Goal: Task Accomplishment & Management: Manage account settings

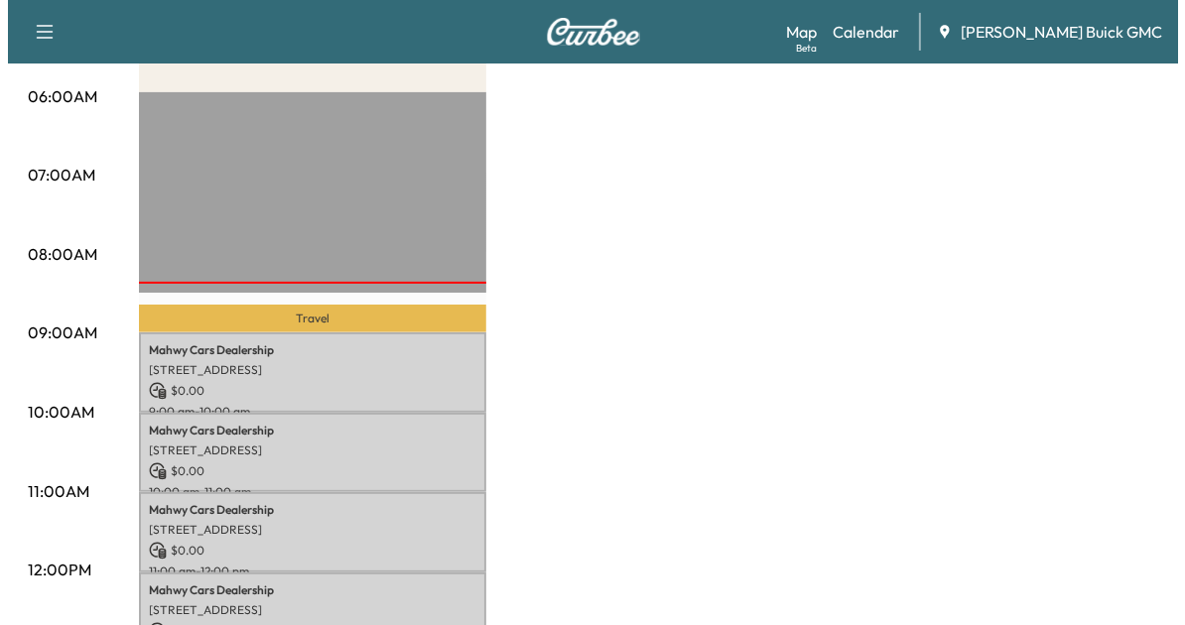
scroll to position [420, 0]
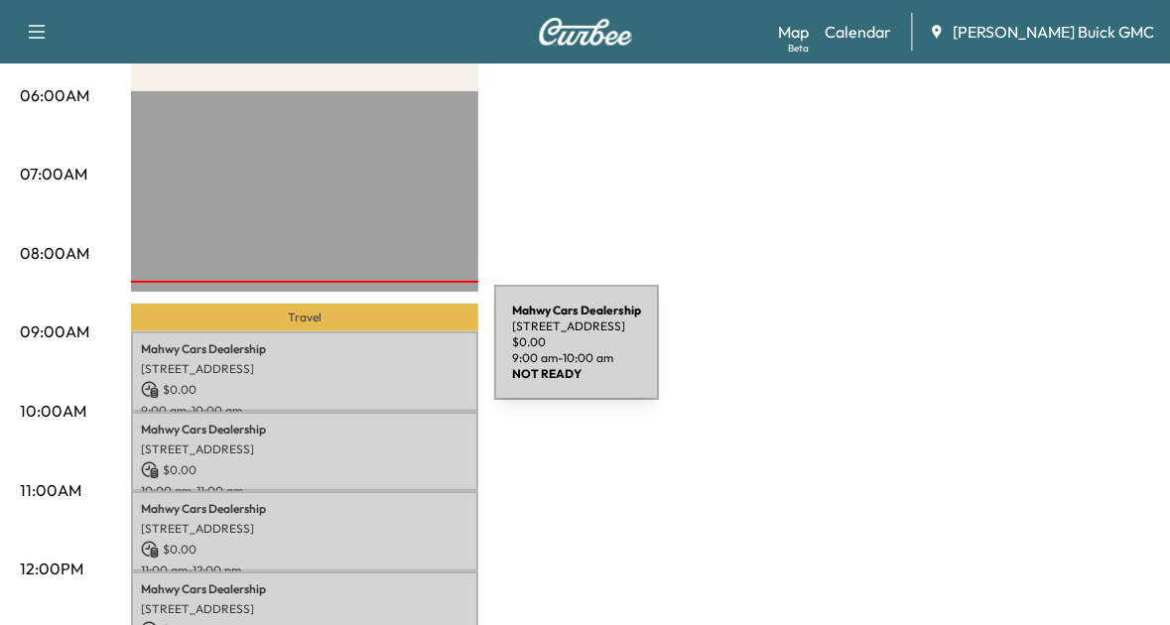
click at [345, 354] on div "Mahwy Cars Dealership 25350 Pleasant Valley Rd, Chantilly, VA 20152, USA $ 0.00…" at bounding box center [304, 372] width 347 height 80
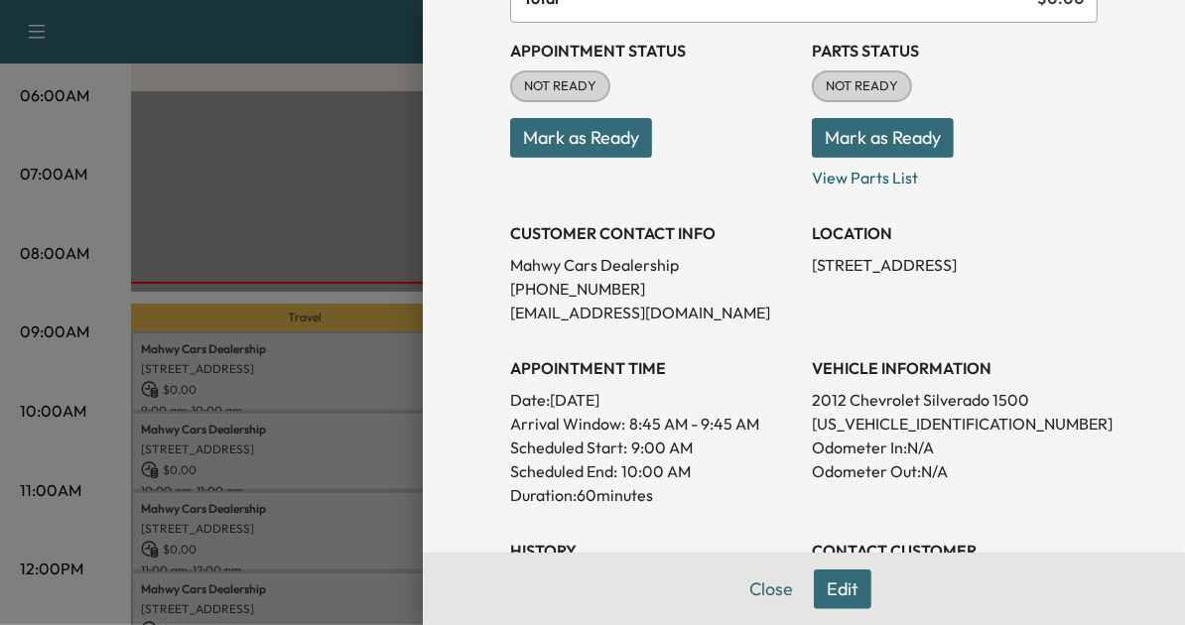
scroll to position [214, 0]
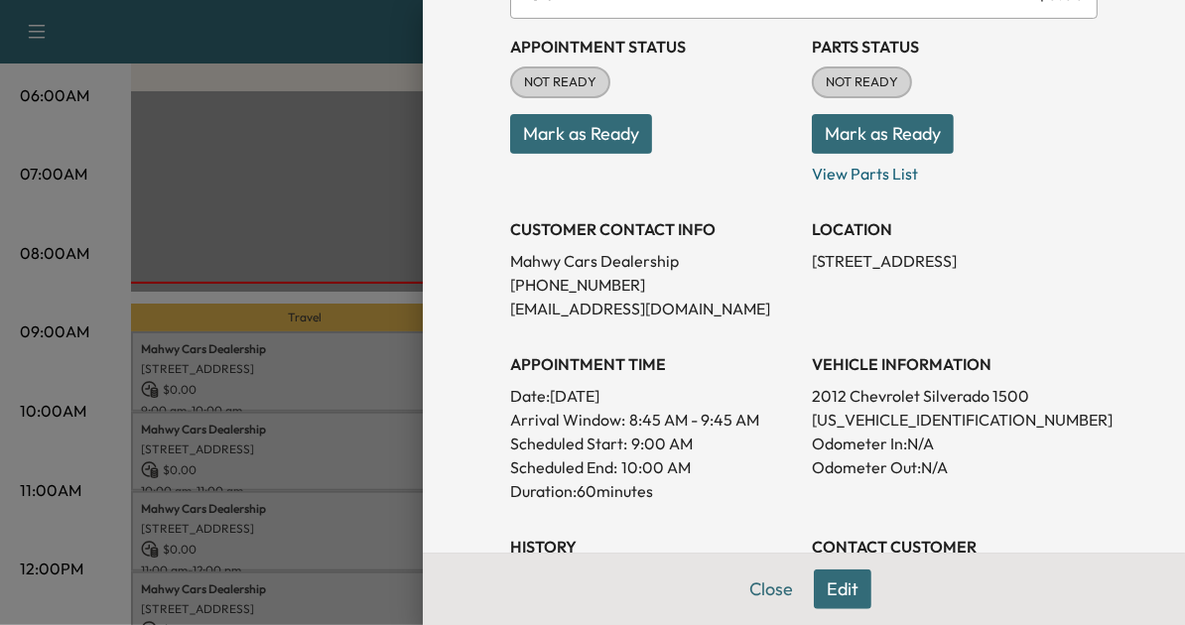
click at [363, 393] on div at bounding box center [592, 312] width 1185 height 625
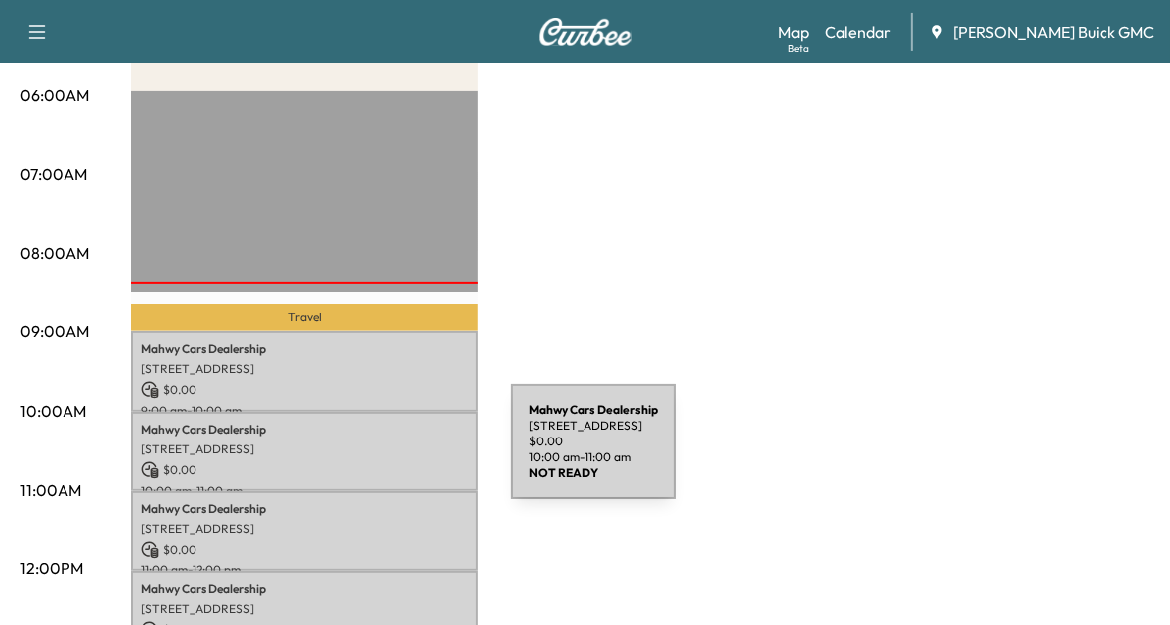
click at [362, 454] on div "Mahwy Cars Dealership 25350 Pleasant Valley Rd, Chantilly, VA 20152, USA $ 0.00…" at bounding box center [304, 452] width 347 height 80
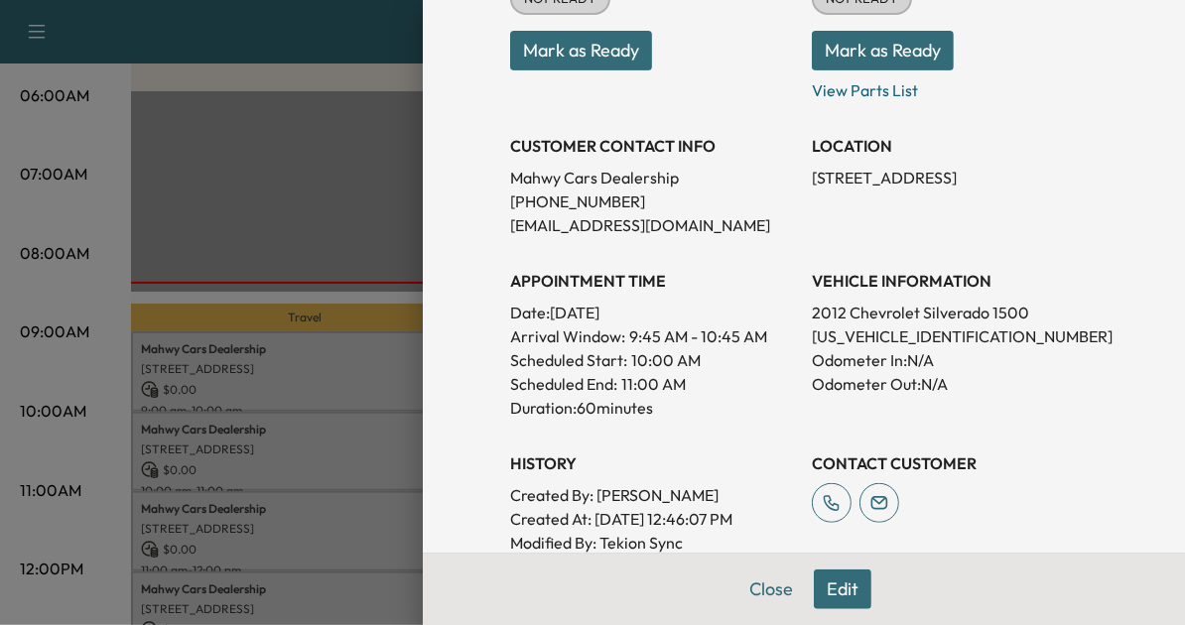
scroll to position [300, 0]
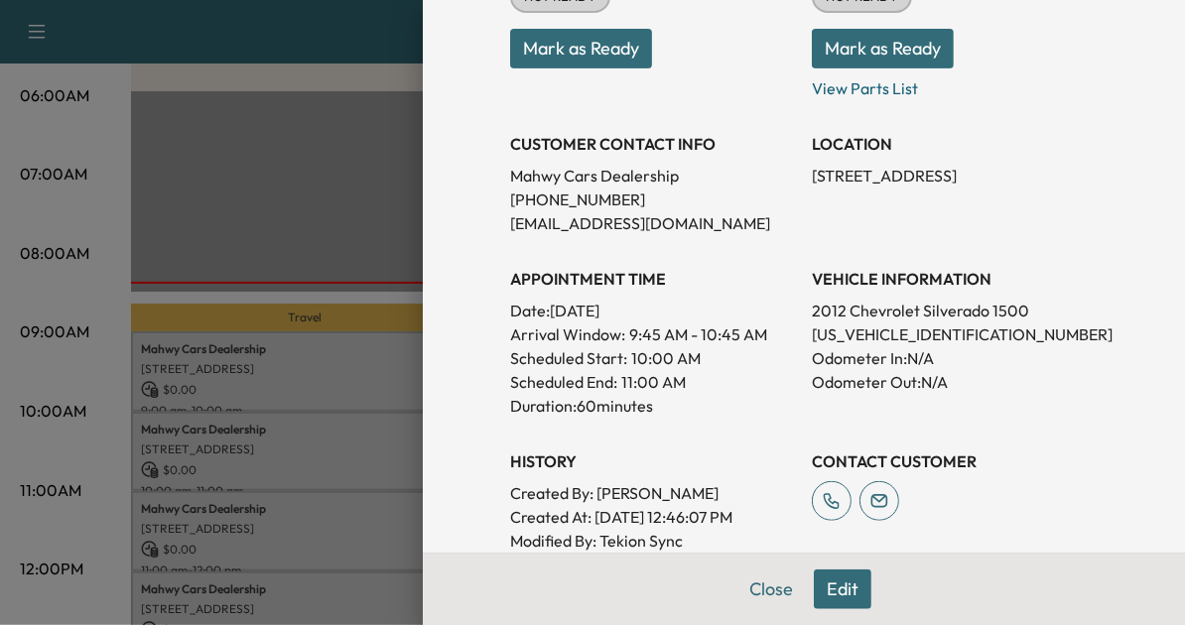
click at [326, 390] on div at bounding box center [592, 312] width 1185 height 625
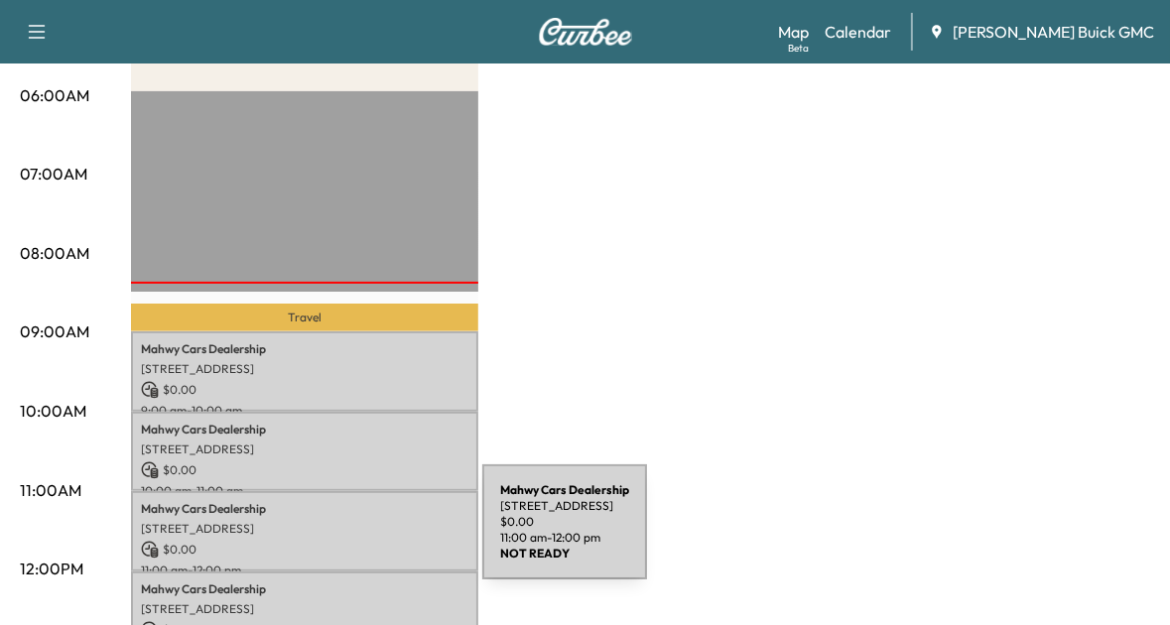
click at [334, 541] on p "$ 0.00" at bounding box center [305, 550] width 328 height 18
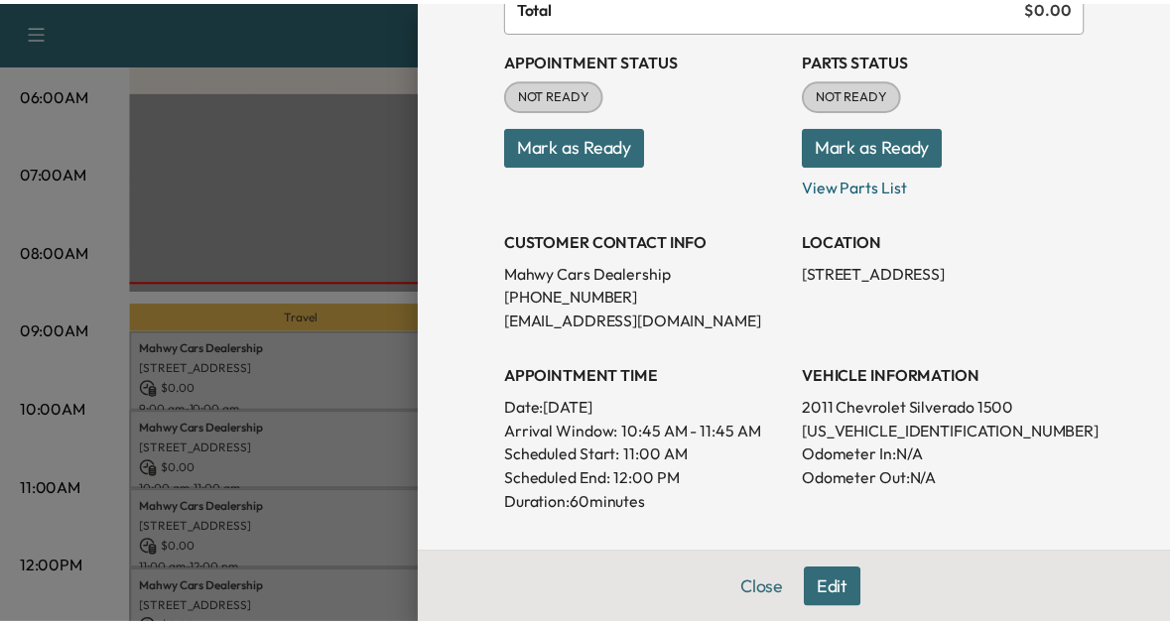
scroll to position [205, 0]
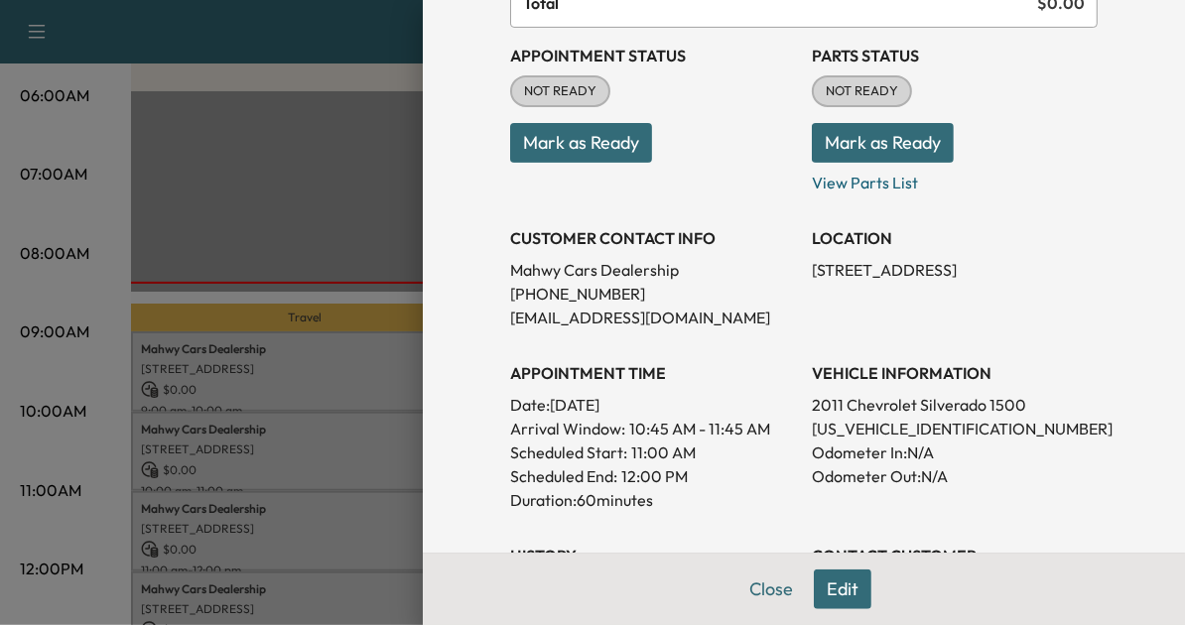
click at [260, 481] on div at bounding box center [592, 312] width 1185 height 625
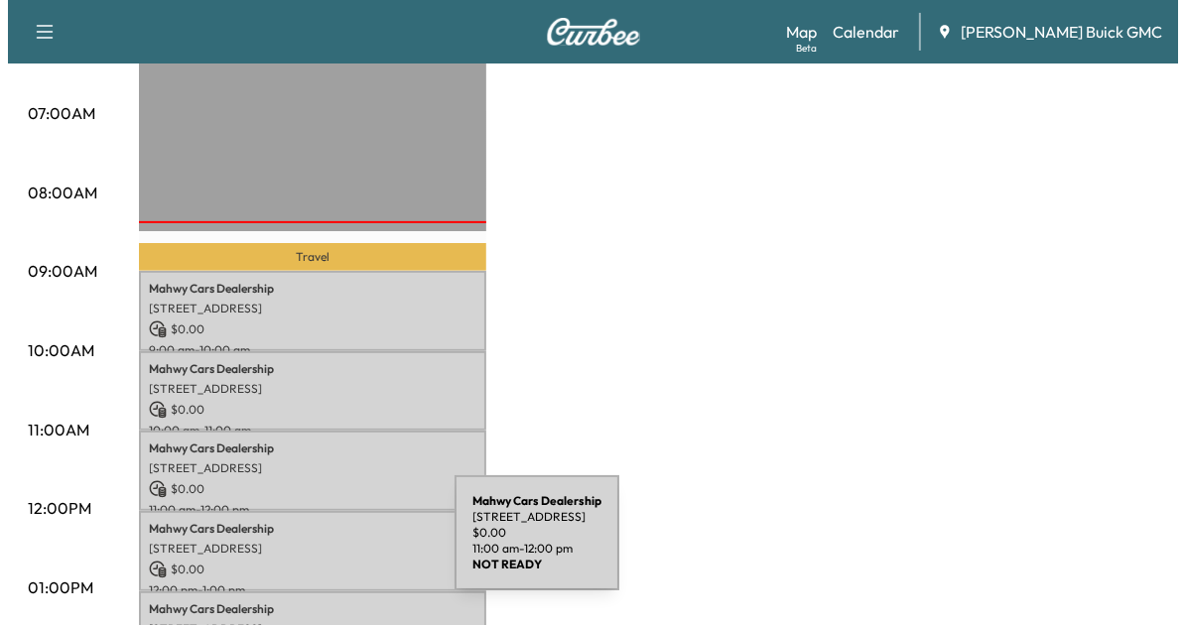
scroll to position [488, 0]
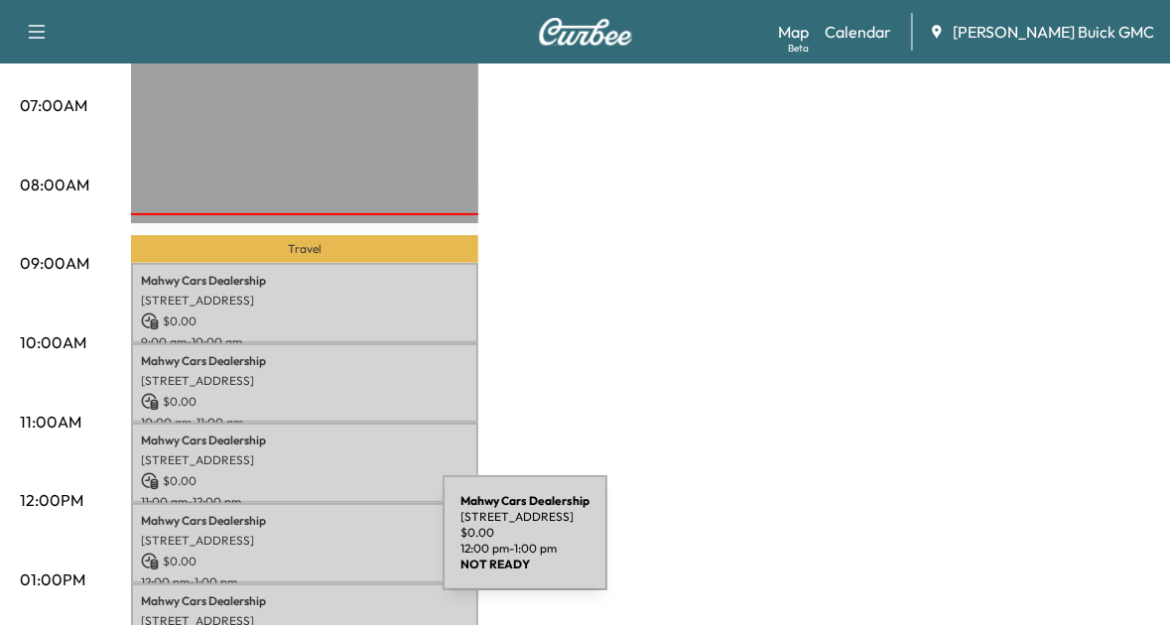
click at [298, 553] on p "$ 0.00" at bounding box center [305, 562] width 328 height 18
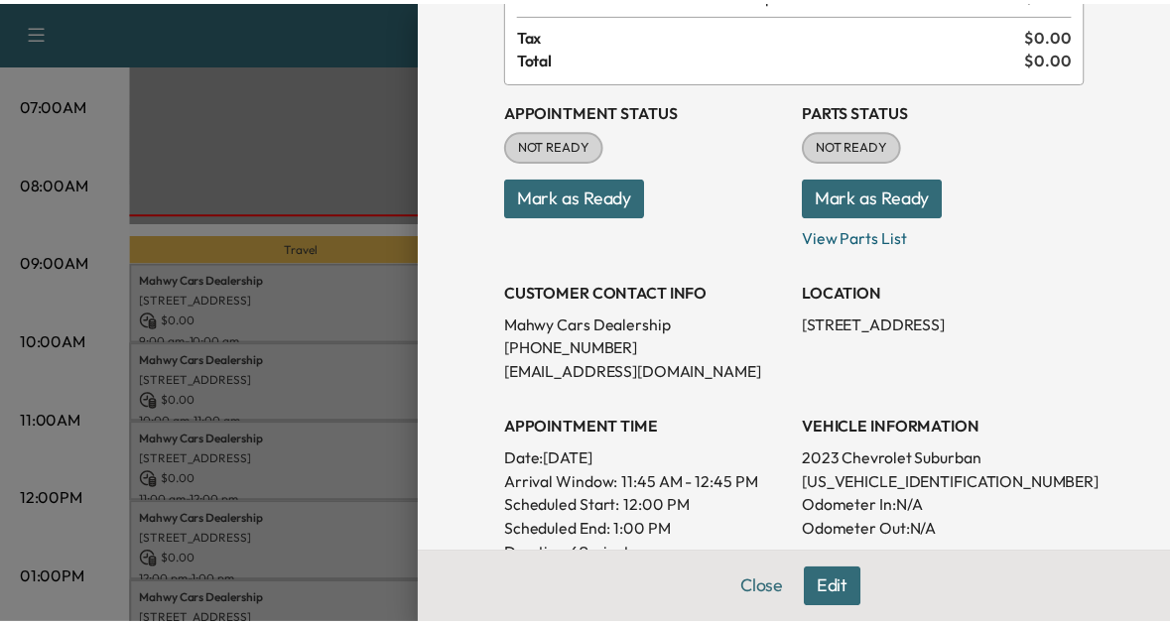
scroll to position [155, 0]
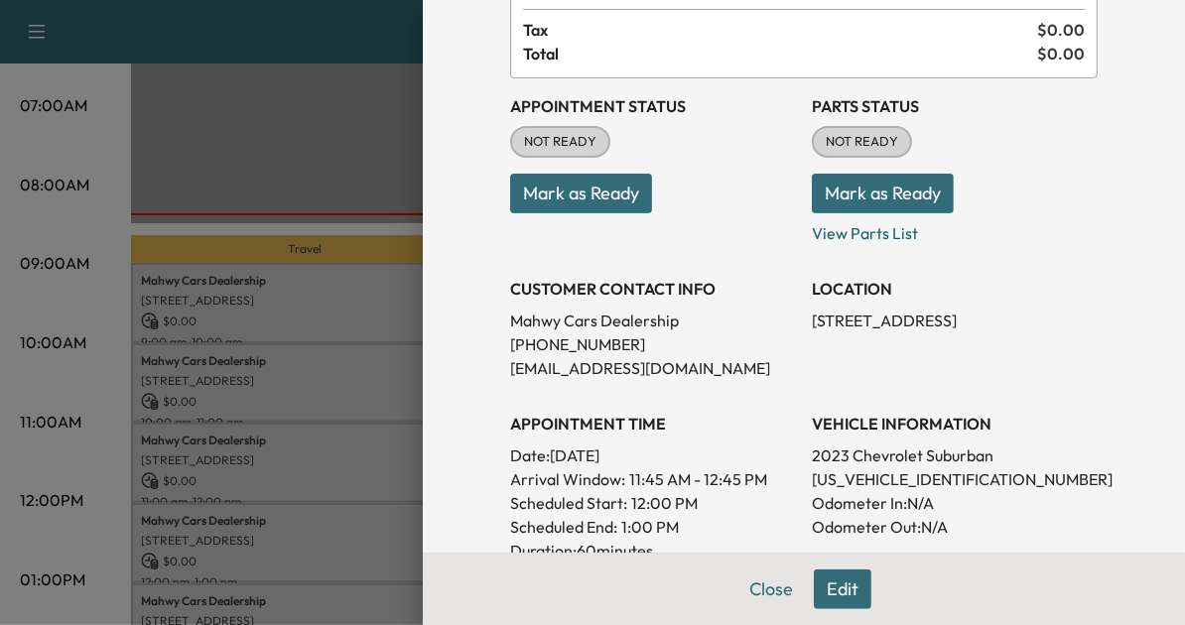
click at [262, 395] on div at bounding box center [592, 312] width 1185 height 625
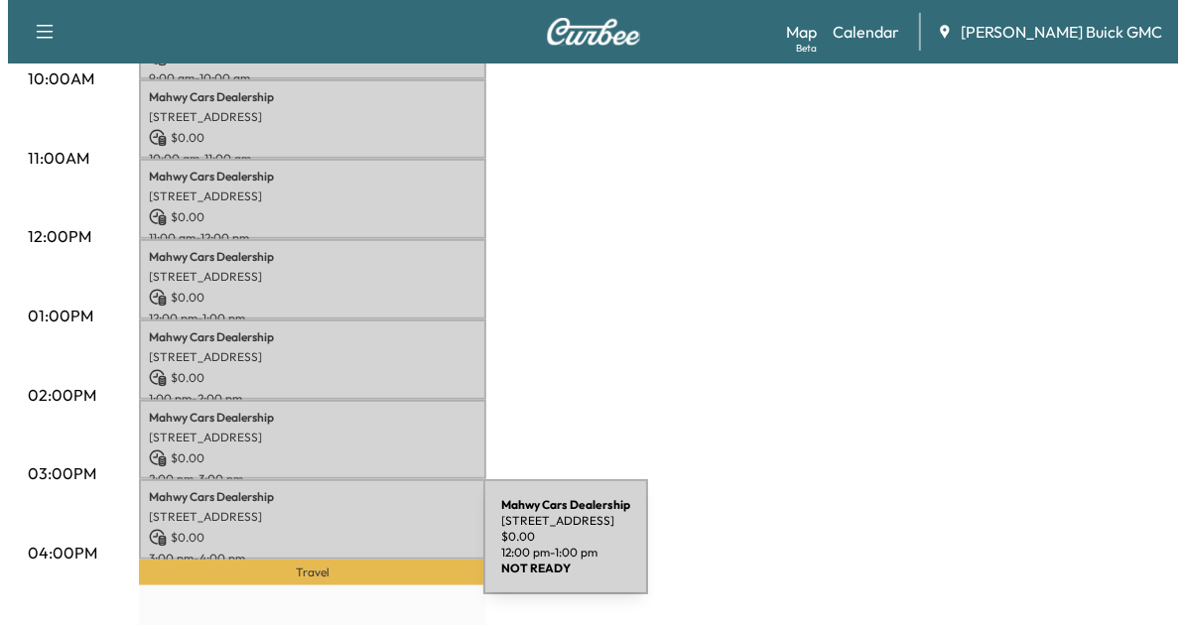
scroll to position [758, 0]
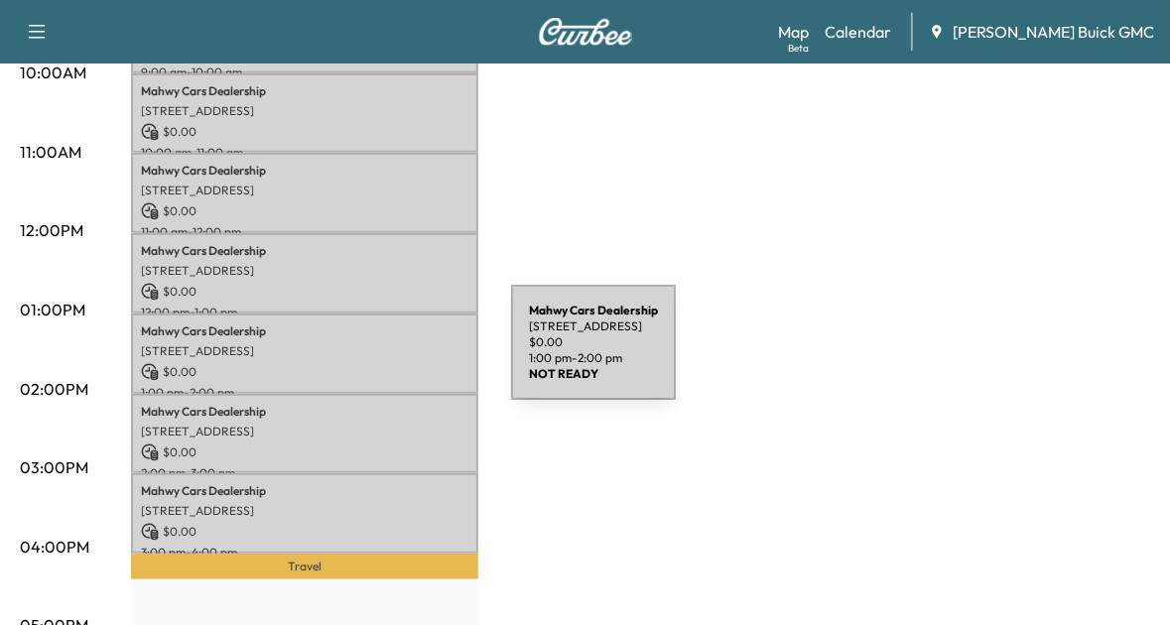
click at [362, 363] on p "$ 0.00" at bounding box center [305, 372] width 328 height 18
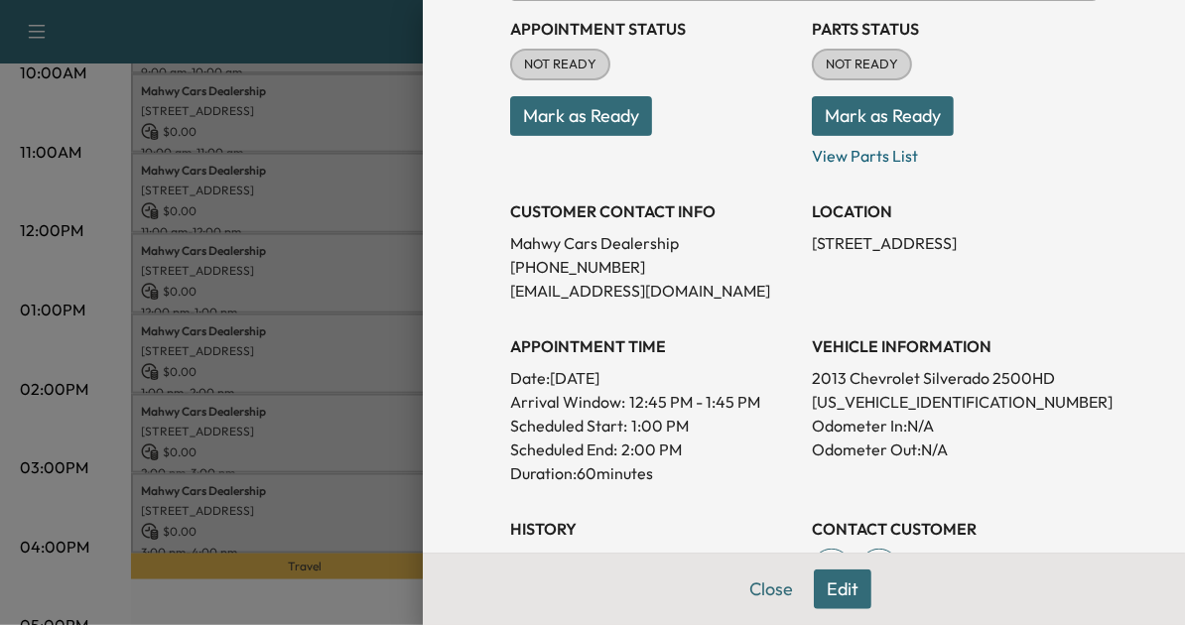
scroll to position [230, 0]
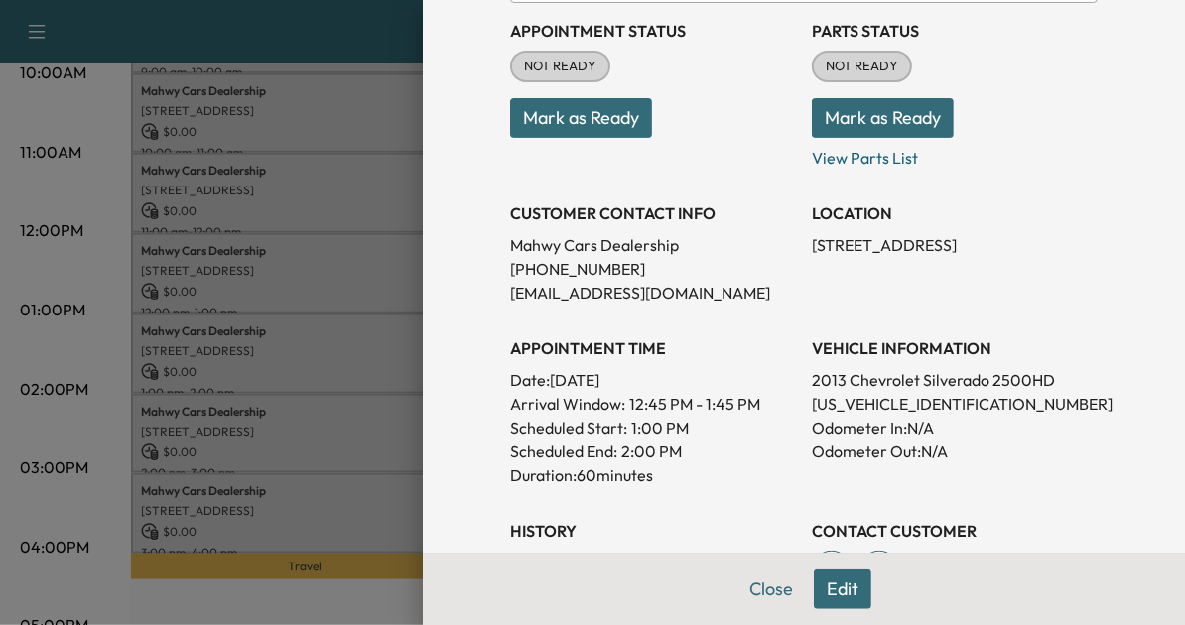
click at [302, 415] on div at bounding box center [592, 312] width 1185 height 625
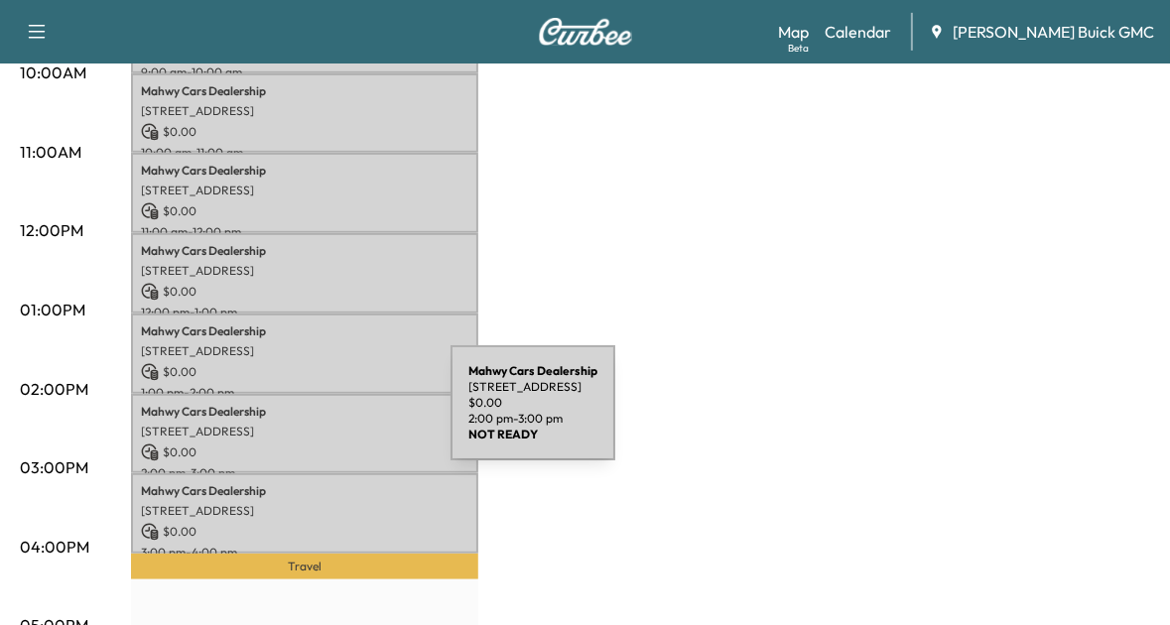
click at [302, 424] on p "[STREET_ADDRESS]" at bounding box center [305, 432] width 328 height 16
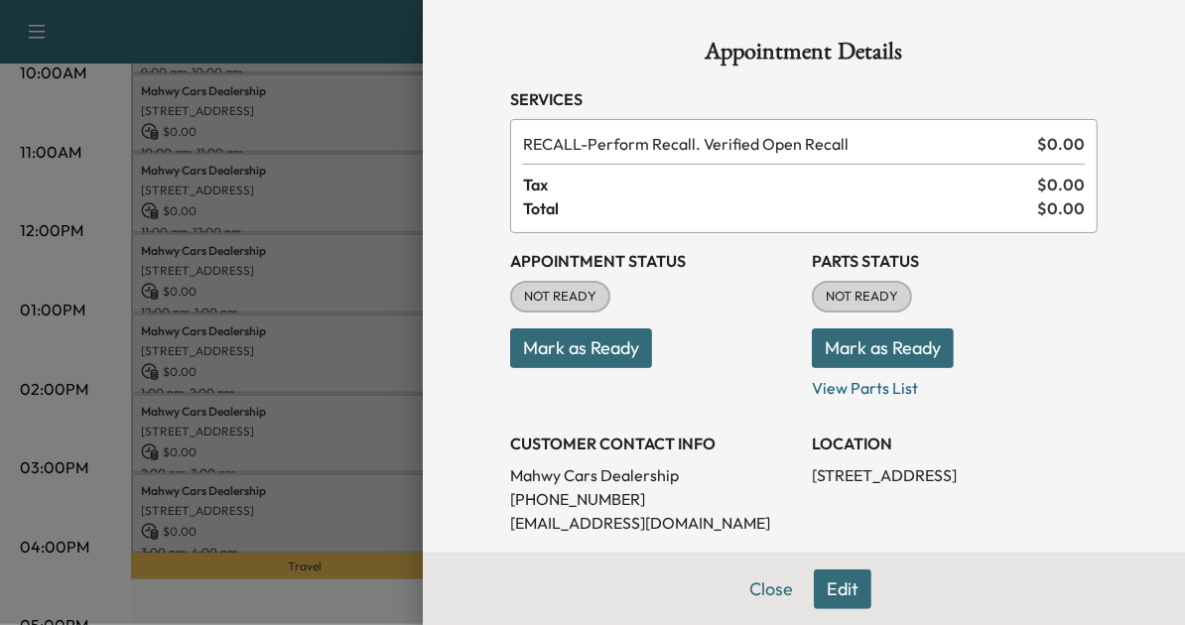
scroll to position [246, 0]
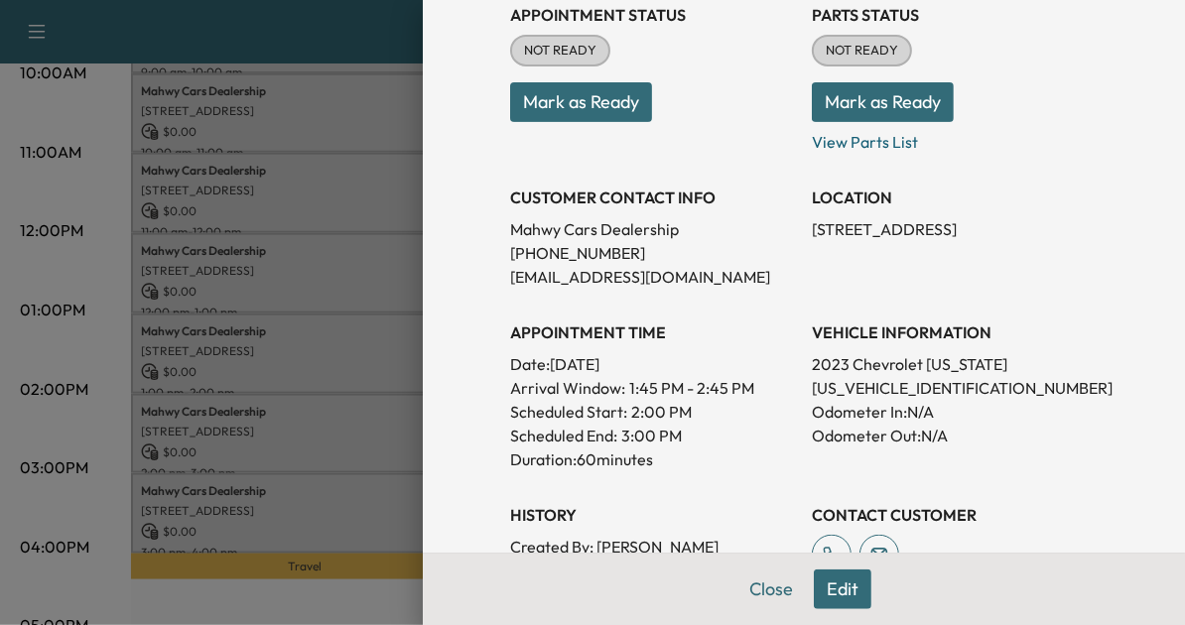
click at [306, 456] on div at bounding box center [592, 312] width 1185 height 625
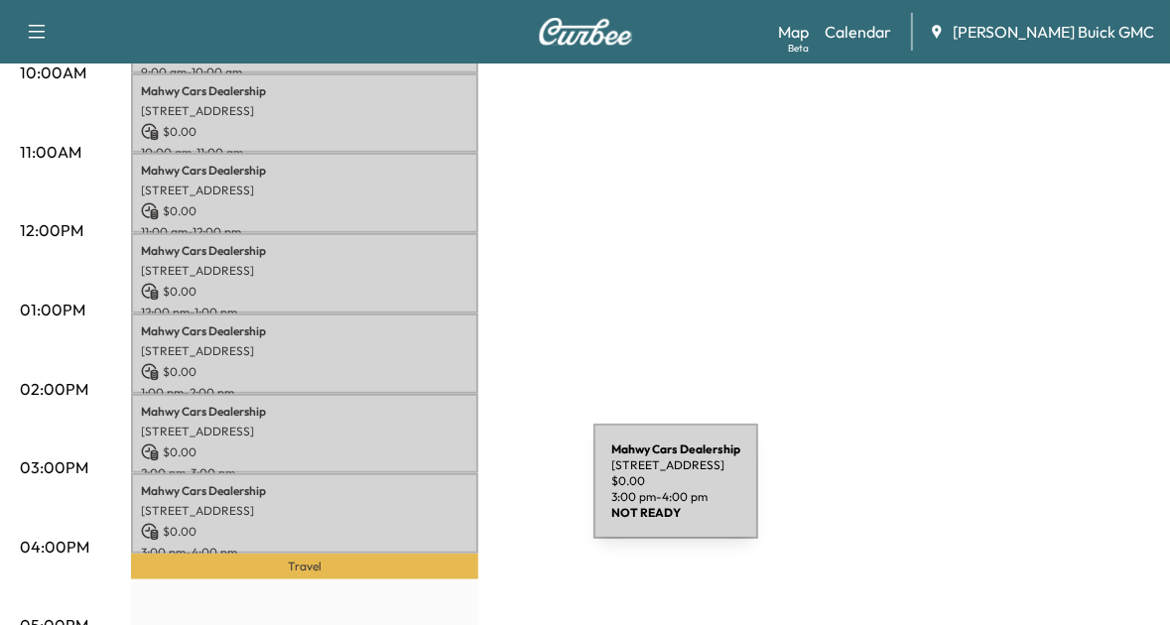
click at [445, 503] on p "[STREET_ADDRESS]" at bounding box center [305, 511] width 328 height 16
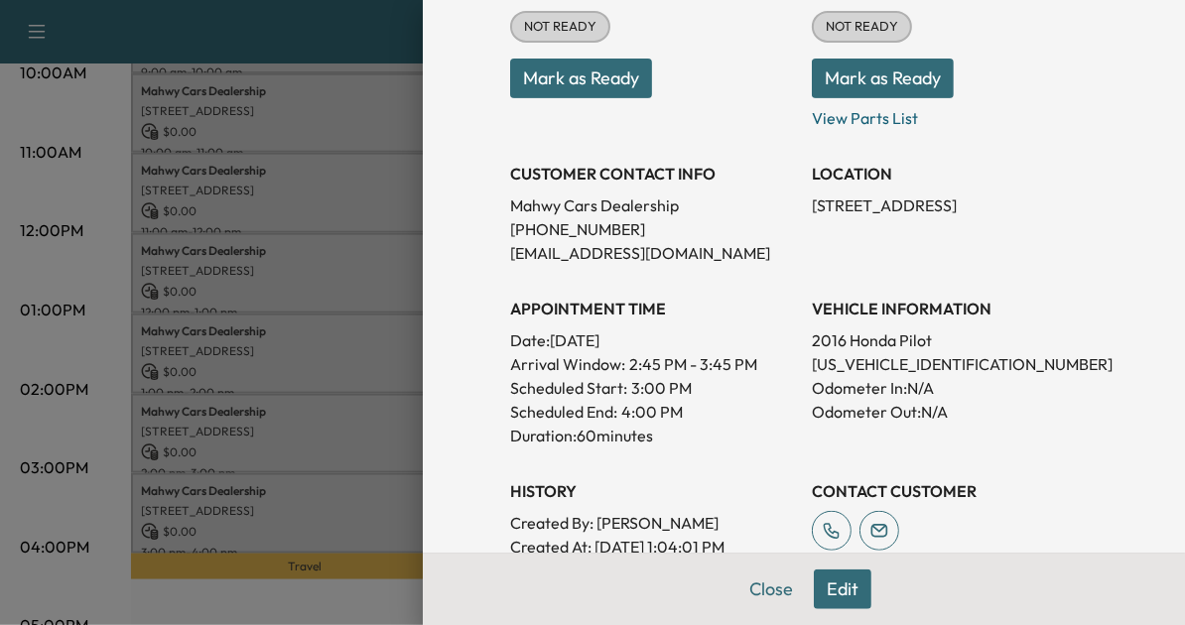
scroll to position [270, 0]
click at [329, 405] on div at bounding box center [592, 312] width 1185 height 625
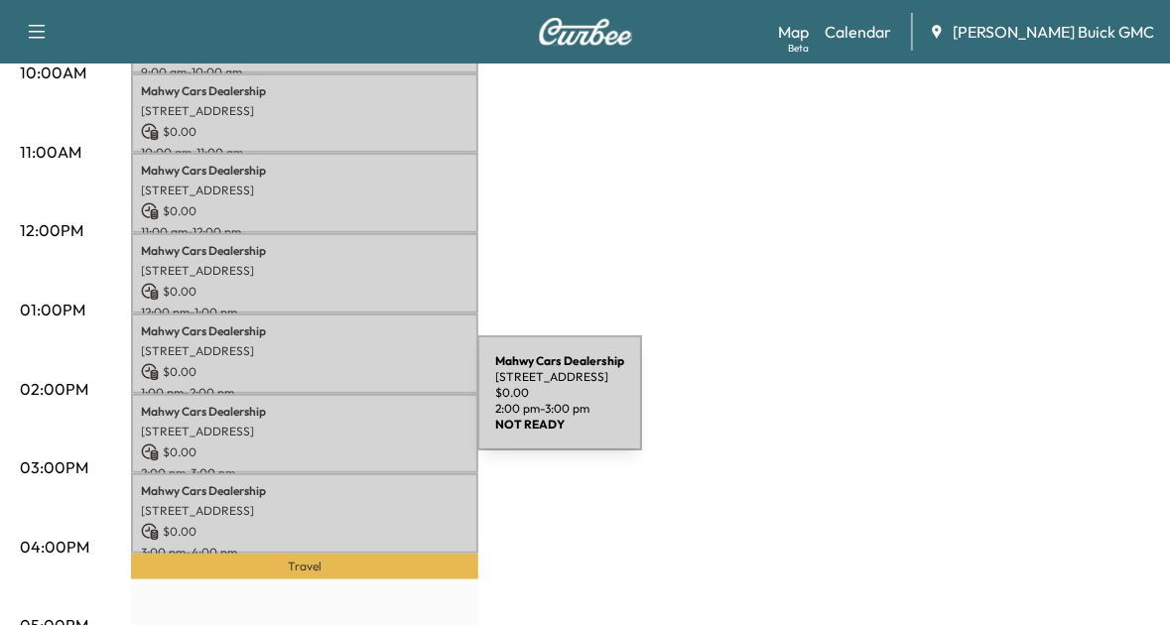
click at [329, 405] on p "Mahwy Cars Dealership" at bounding box center [305, 412] width 328 height 16
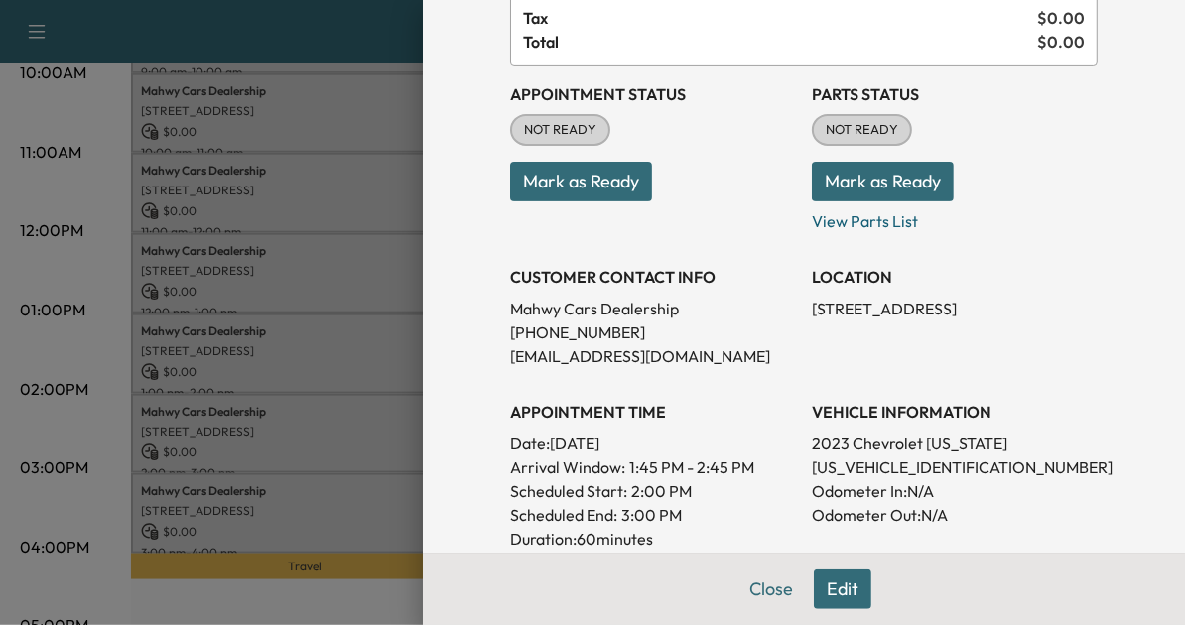
scroll to position [187, 0]
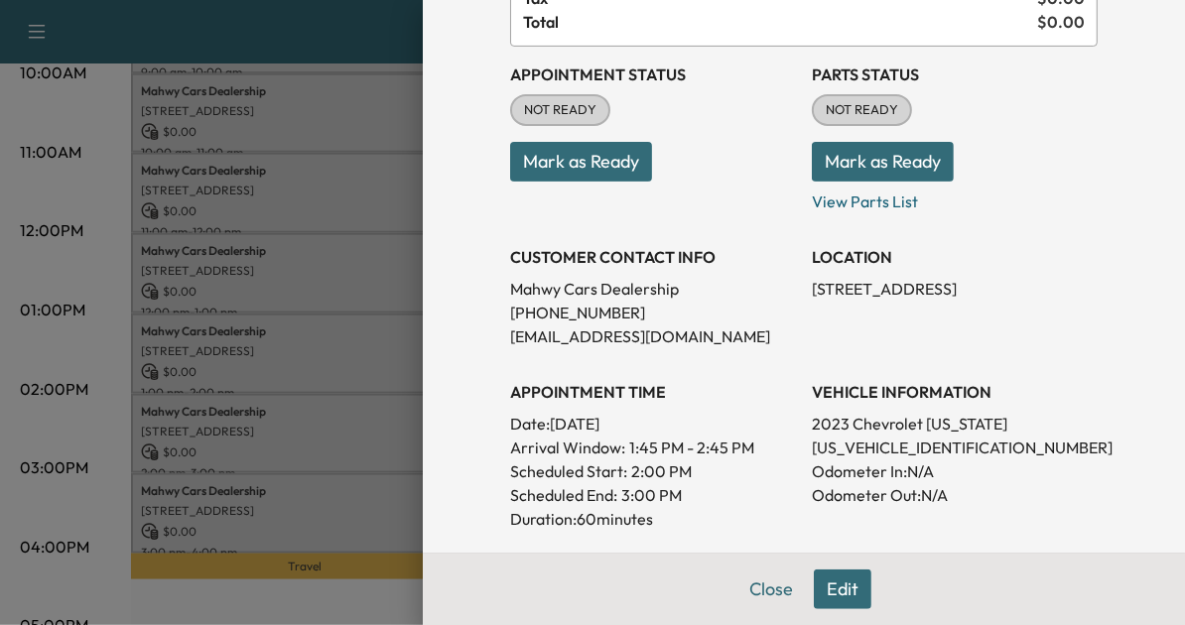
click at [921, 454] on p "1GCPTDEK6P1265436" at bounding box center [955, 448] width 286 height 24
copy p "1GCPTDEK6P1265436"
click at [351, 461] on div at bounding box center [592, 312] width 1185 height 625
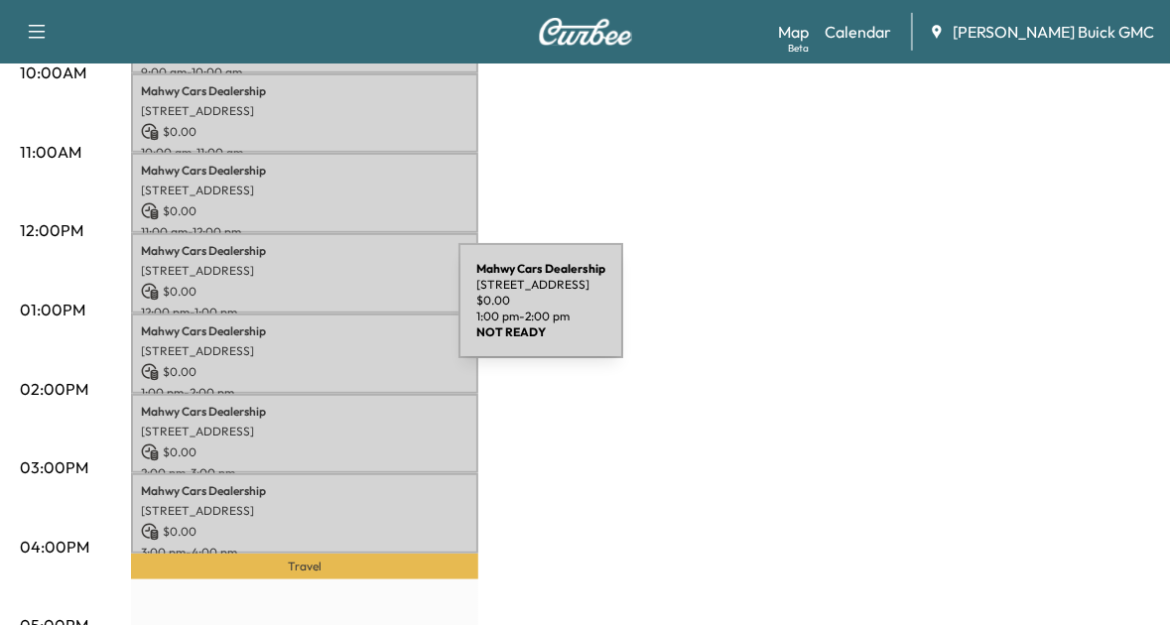
click at [310, 314] on div "Mahwy Cars Dealership 25350 Pleasant Valley Rd, Chantilly, VA 20152, USA $ 0.00…" at bounding box center [304, 354] width 347 height 80
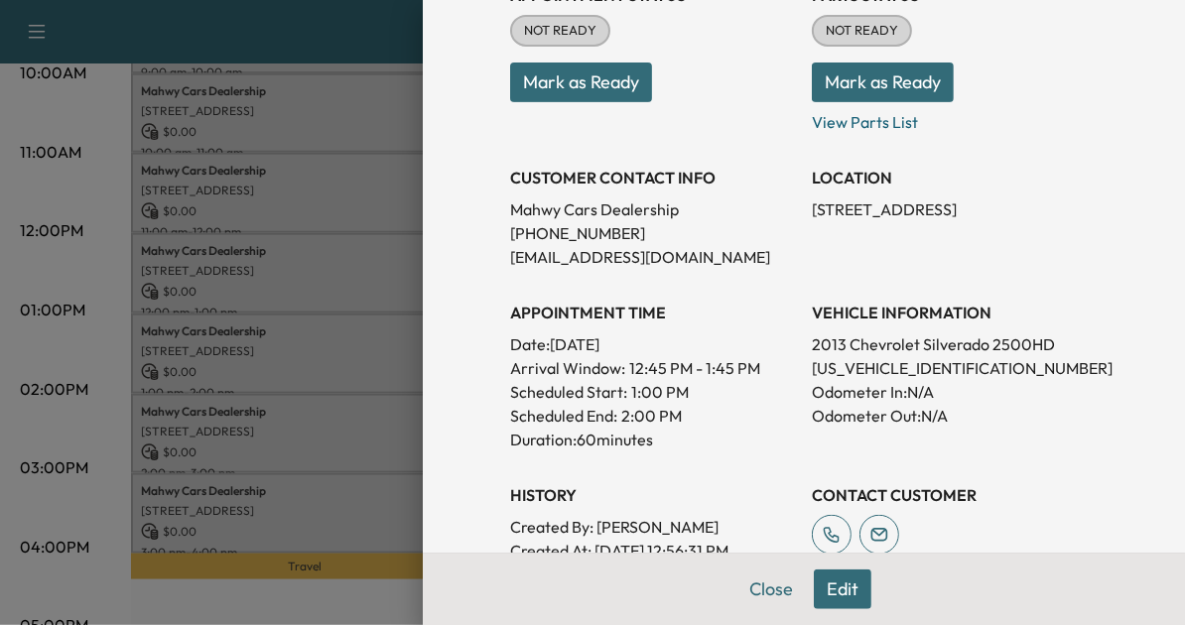
scroll to position [268, 0]
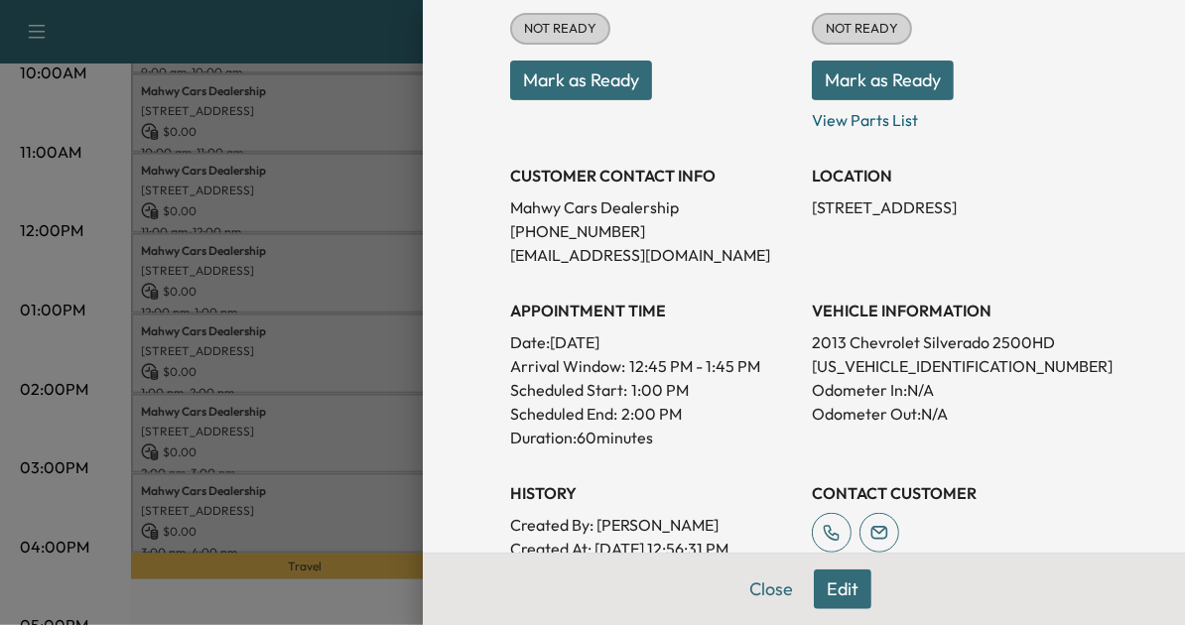
click at [842, 361] on p "1GC0KVCG6DZ281111" at bounding box center [955, 366] width 286 height 24
copy p "1GC0KVCG6DZ281111"
click at [334, 371] on div at bounding box center [592, 312] width 1185 height 625
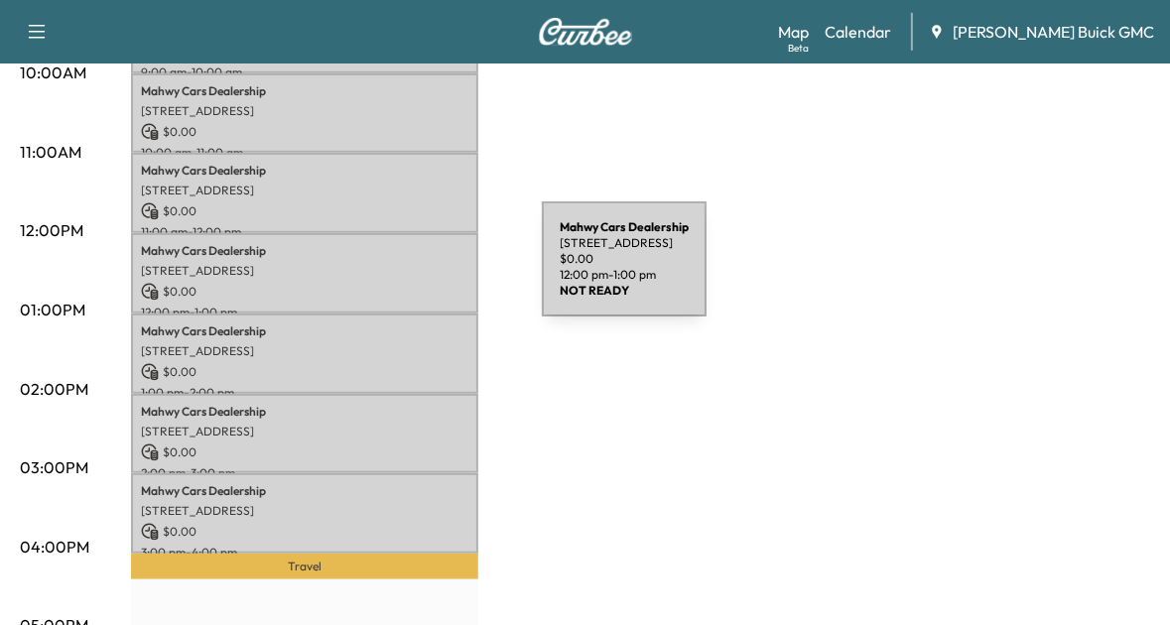
click at [393, 271] on div "Mahwy Cars Dealership 25350 Pleasant Valley Rd, Chantilly, VA 20152, USA $ 0.00…" at bounding box center [304, 273] width 347 height 80
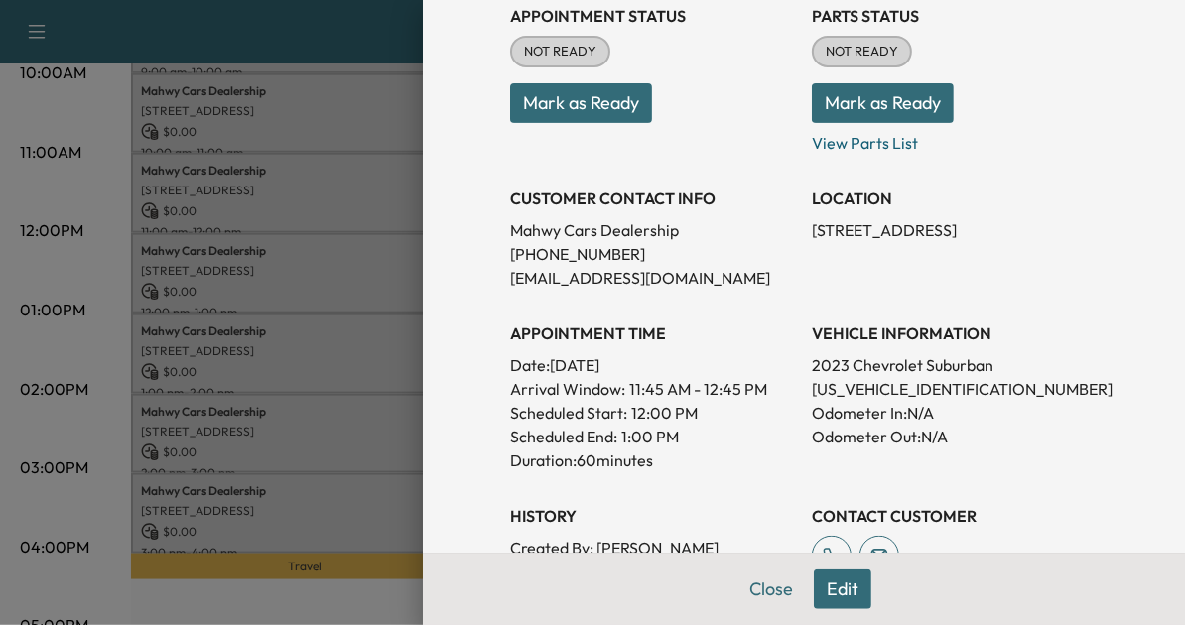
scroll to position [248, 0]
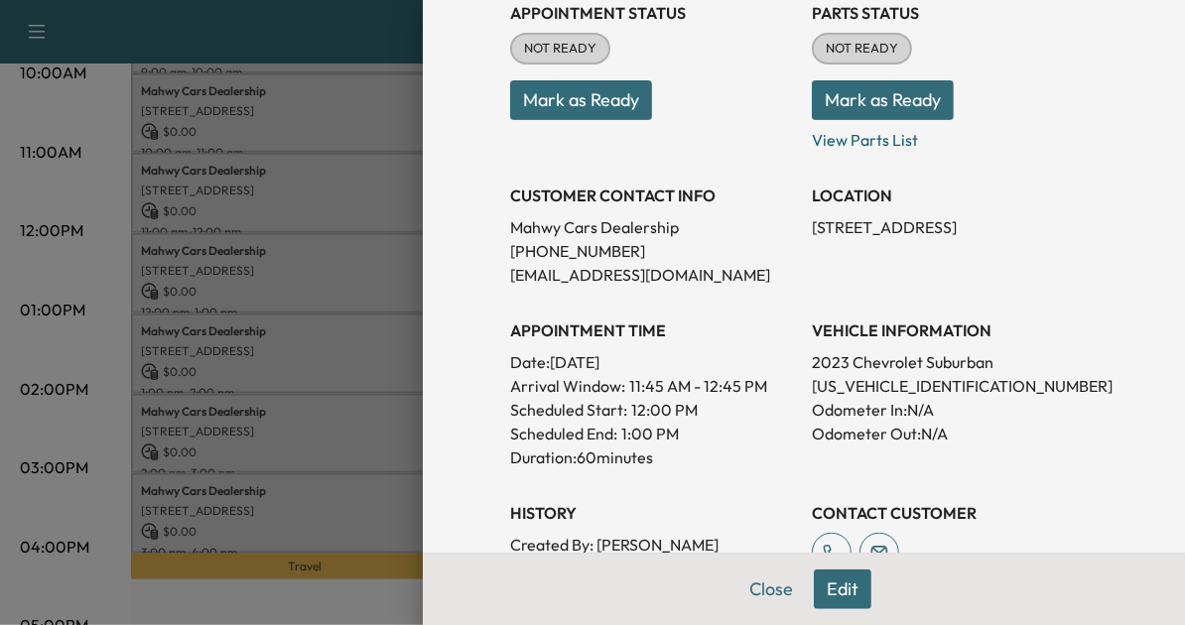
click at [912, 380] on p "1GNSKDKD5PR188358" at bounding box center [955, 386] width 286 height 24
copy p "1GNSKDKD5PR188358"
click at [278, 321] on div at bounding box center [592, 312] width 1185 height 625
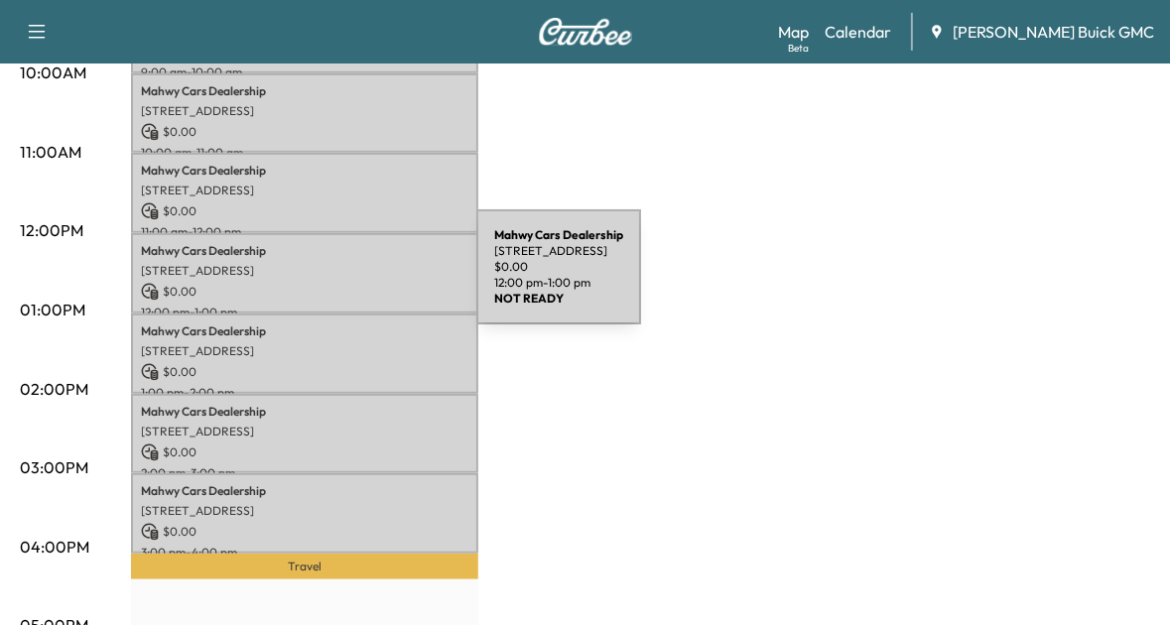
click at [328, 283] on p "$ 0.00" at bounding box center [305, 292] width 328 height 18
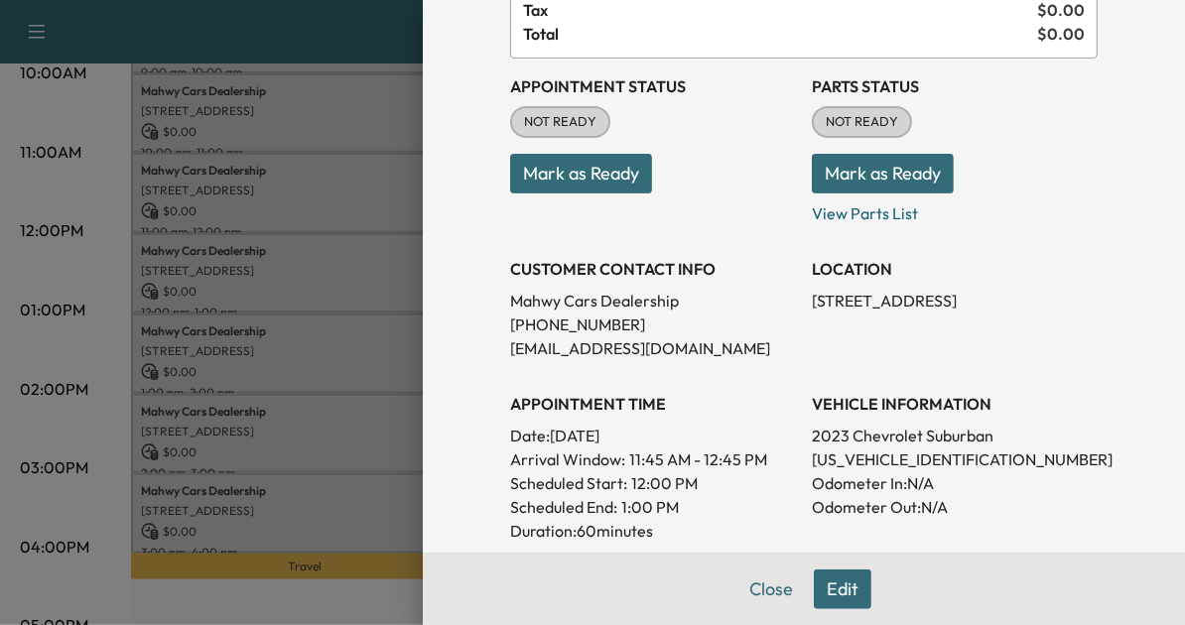
scroll to position [191, 0]
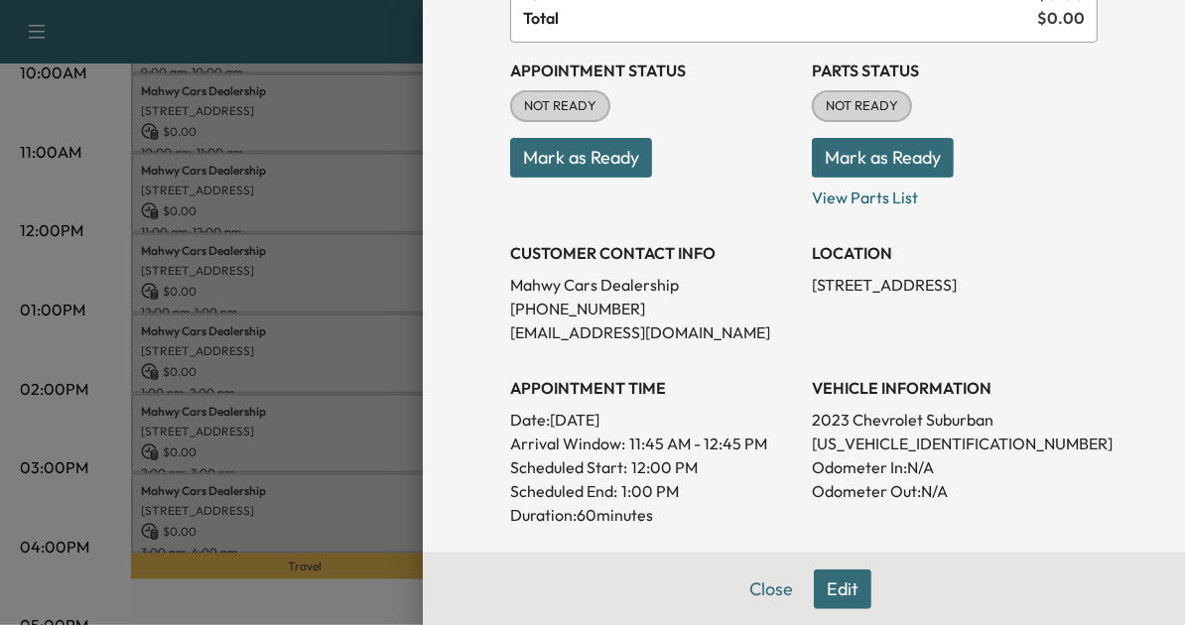
click at [318, 358] on div at bounding box center [592, 312] width 1185 height 625
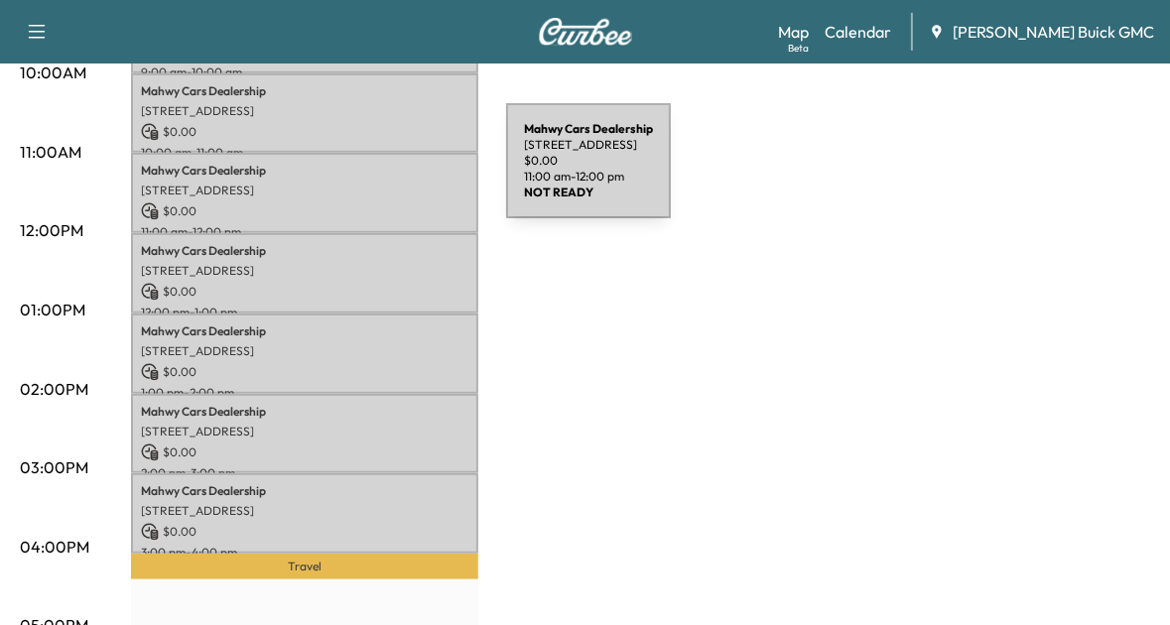
click at [357, 173] on div "Mahwy Cars Dealership 25350 Pleasant Valley Rd, Chantilly, VA 20152, USA $ 0.00…" at bounding box center [304, 193] width 347 height 80
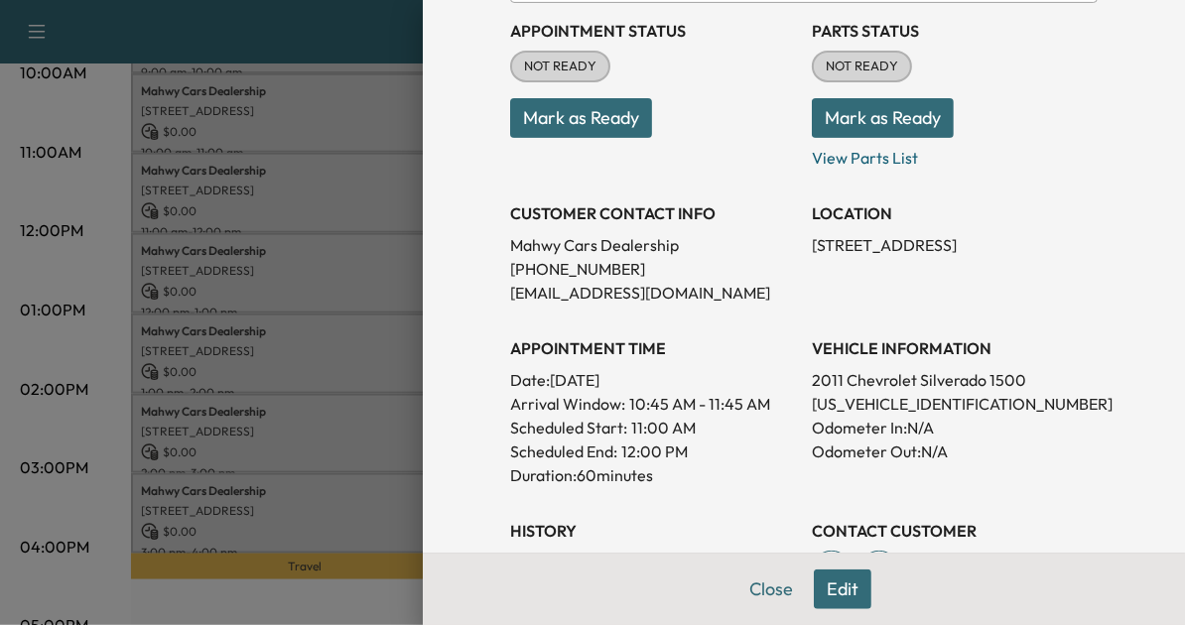
scroll to position [232, 0]
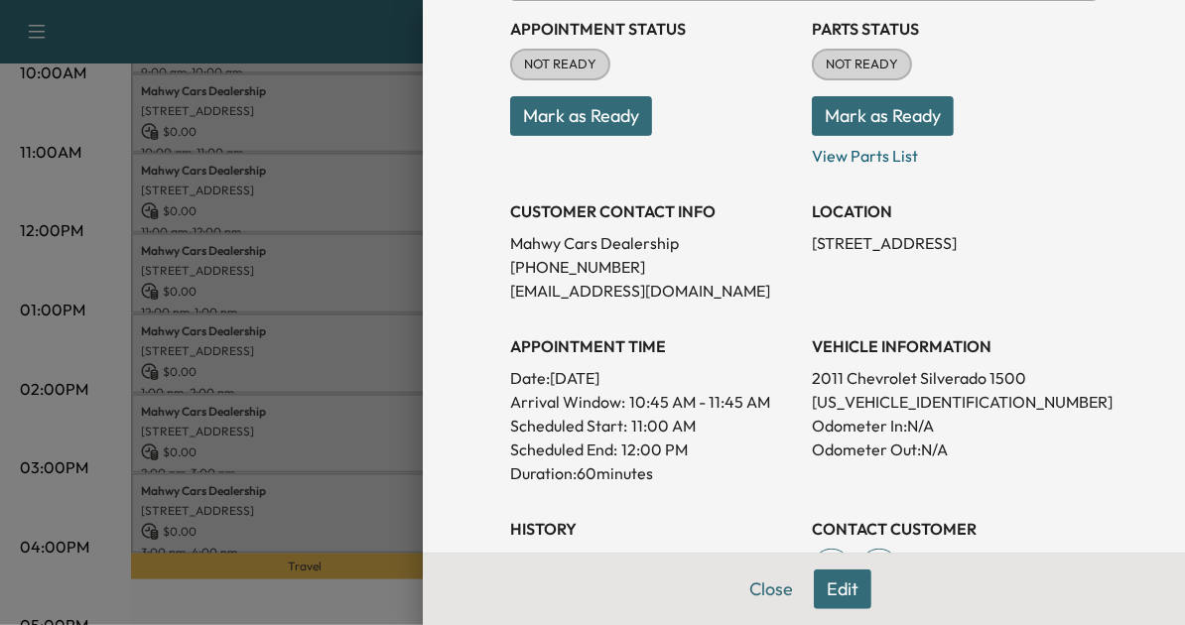
click at [852, 404] on p "3GCPKSE3XBG225113" at bounding box center [955, 402] width 286 height 24
copy p "3GCPKSE3XBG225113"
drag, startPoint x: 338, startPoint y: 366, endPoint x: 339, endPoint y: 120, distance: 246.2
click at [339, 120] on div at bounding box center [592, 312] width 1185 height 625
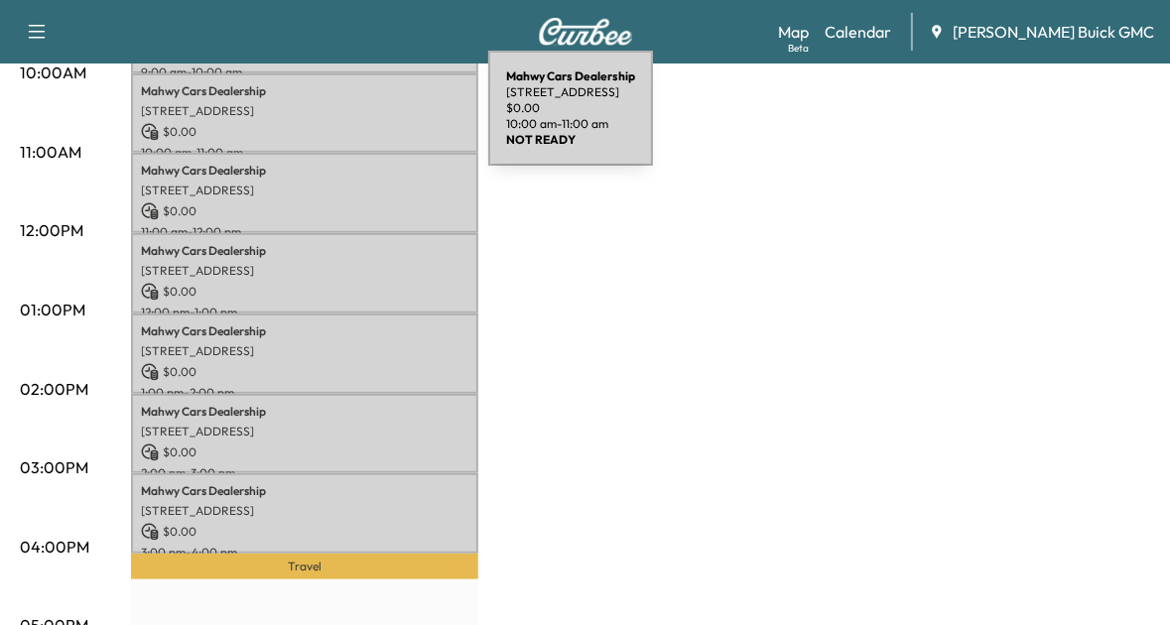
click at [339, 123] on p "$ 0.00" at bounding box center [305, 132] width 328 height 18
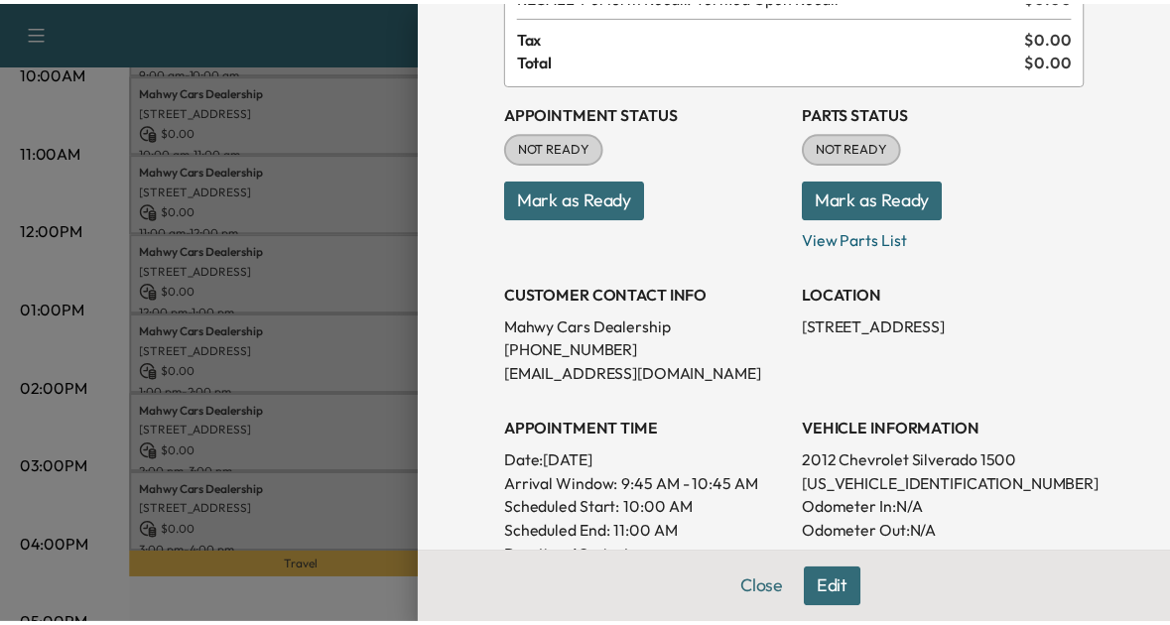
scroll to position [151, 0]
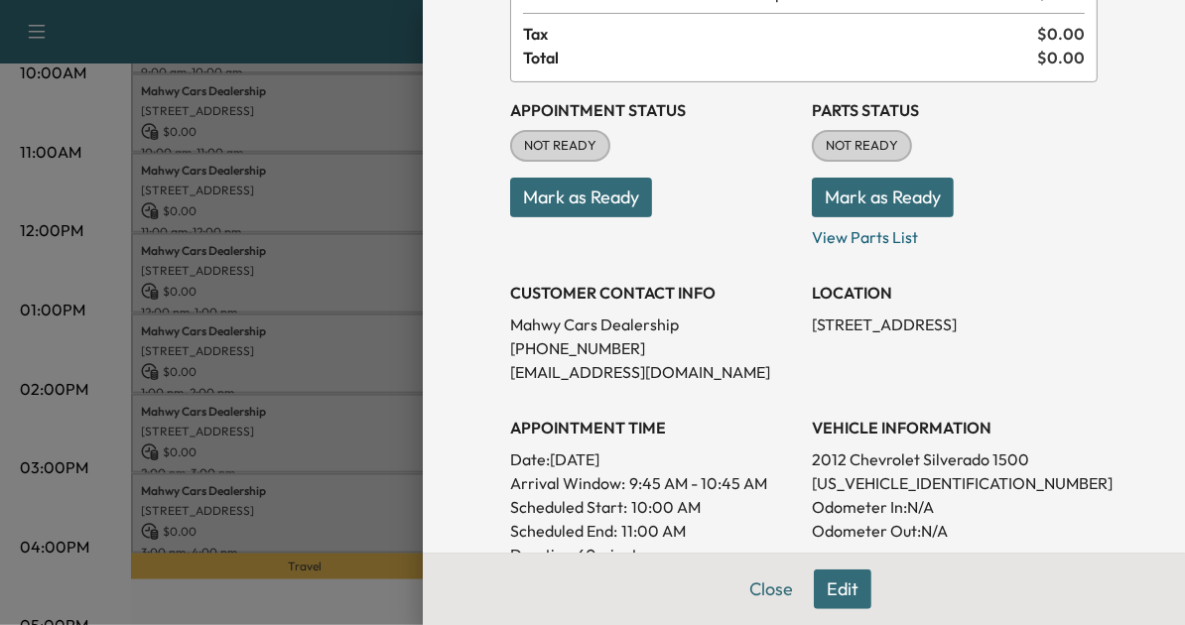
click at [885, 473] on p "1GCRKSE78CZ144687" at bounding box center [955, 483] width 286 height 24
copy p "1GCRKSE78CZ144687"
click at [365, 310] on div at bounding box center [592, 312] width 1185 height 625
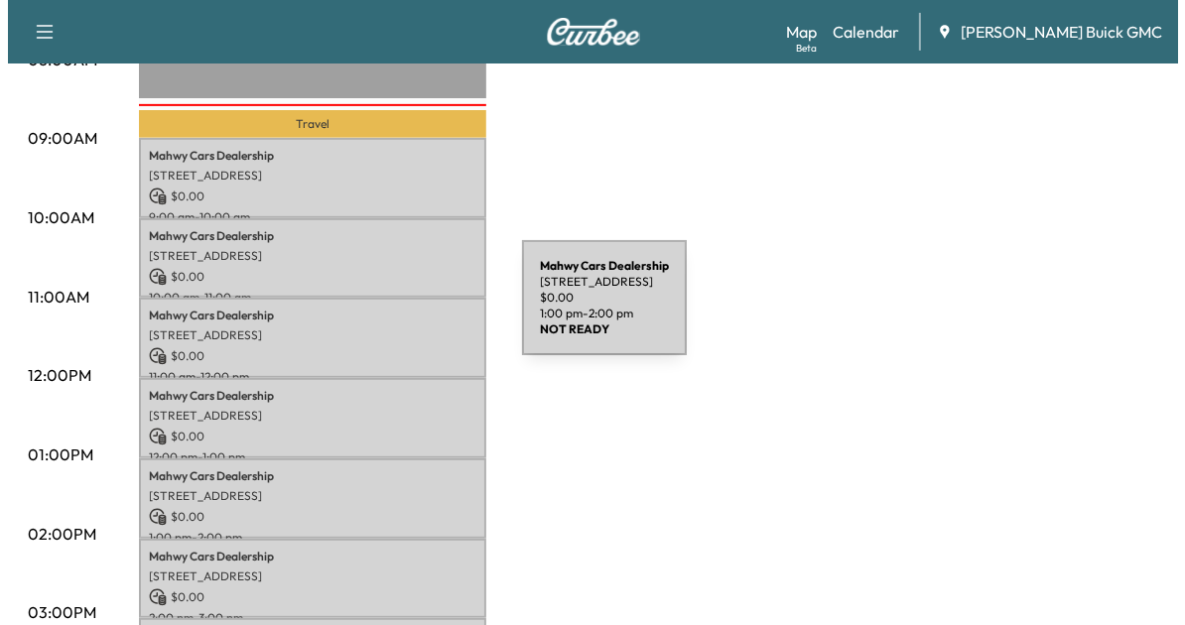
scroll to position [609, 0]
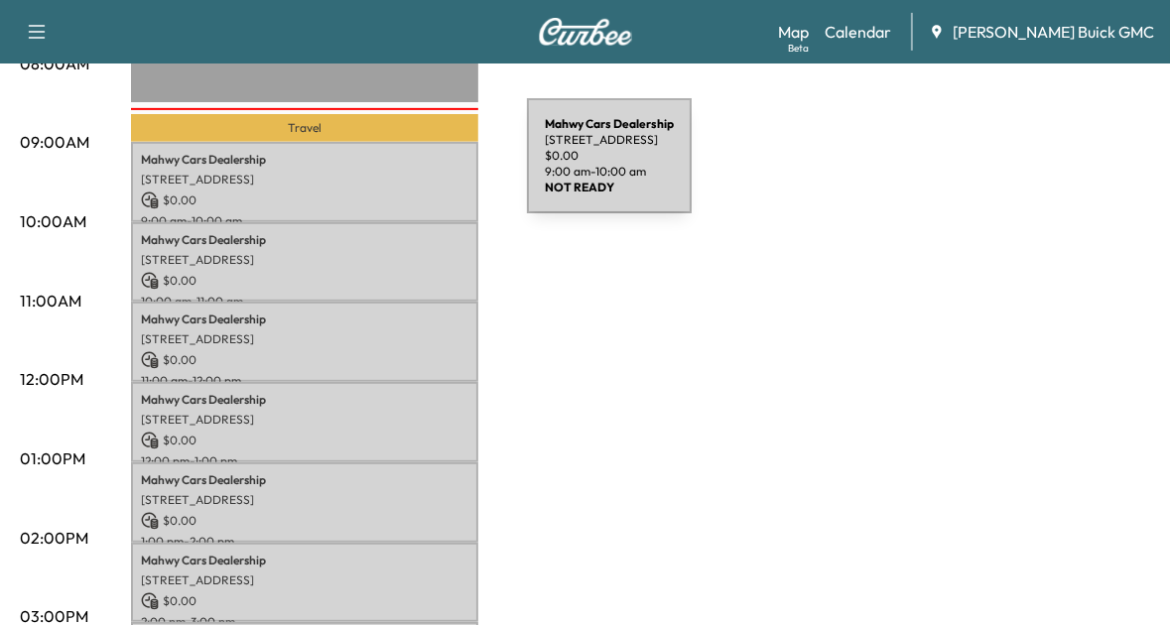
click at [378, 172] on p "[STREET_ADDRESS]" at bounding box center [305, 180] width 328 height 16
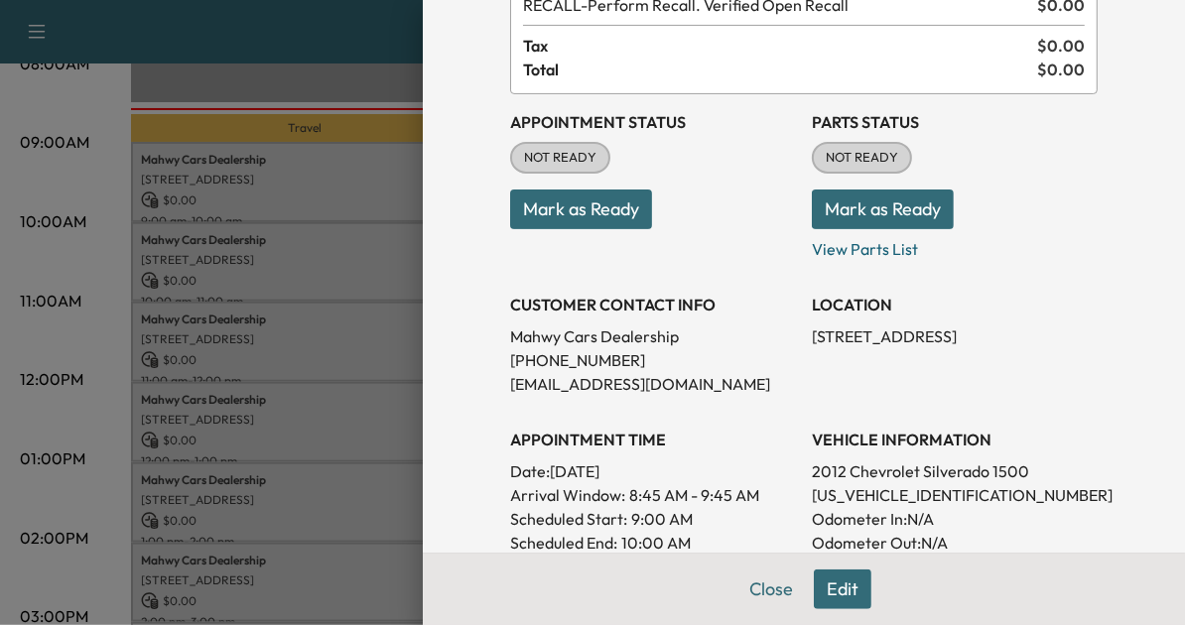
scroll to position [153, 0]
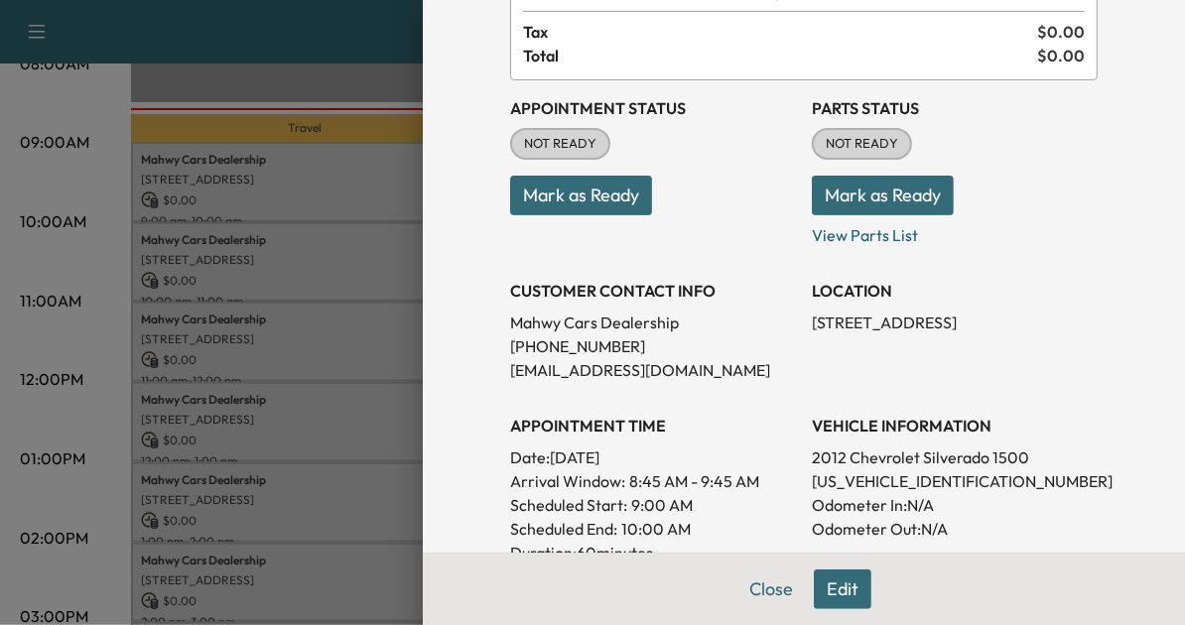
click at [894, 490] on p "1GCRKTE79CZ238972" at bounding box center [955, 481] width 286 height 24
copy p "1GCRKTE79CZ238972"
click at [328, 233] on div at bounding box center [592, 312] width 1185 height 625
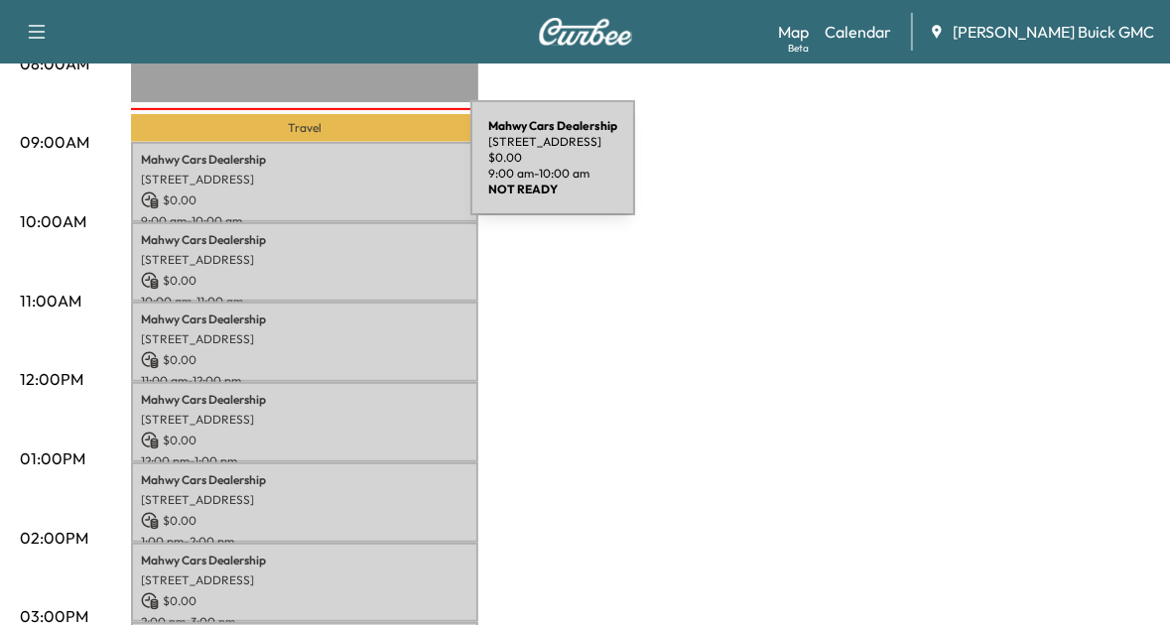
click at [322, 172] on p "[STREET_ADDRESS]" at bounding box center [305, 180] width 328 height 16
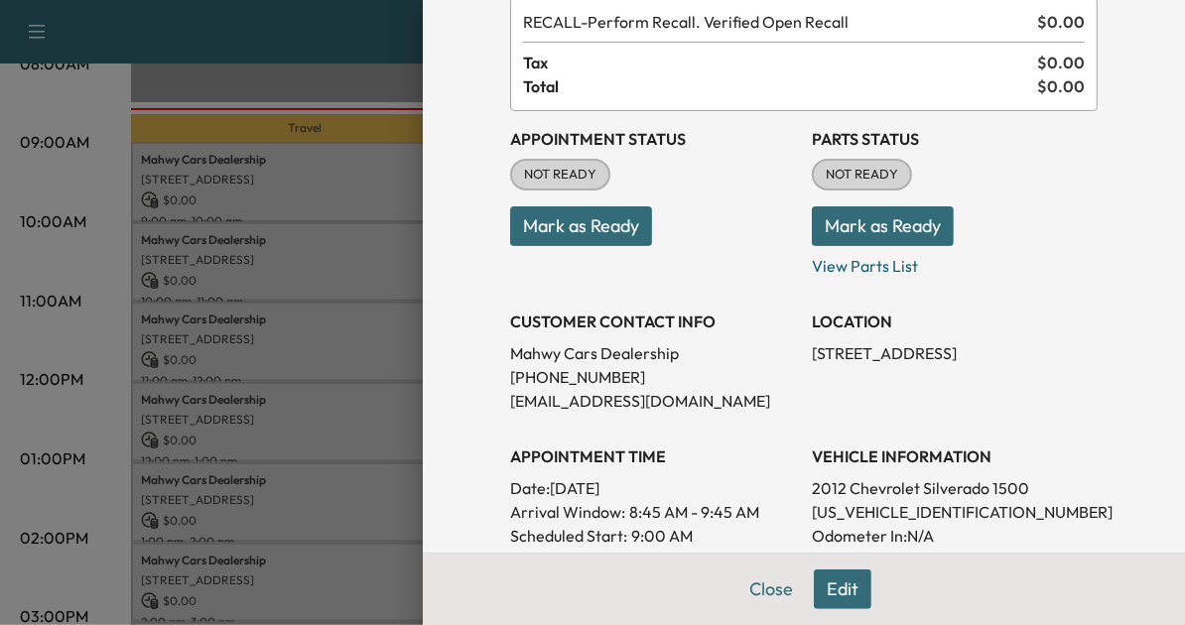
scroll to position [123, 0]
click at [275, 211] on div at bounding box center [592, 312] width 1185 height 625
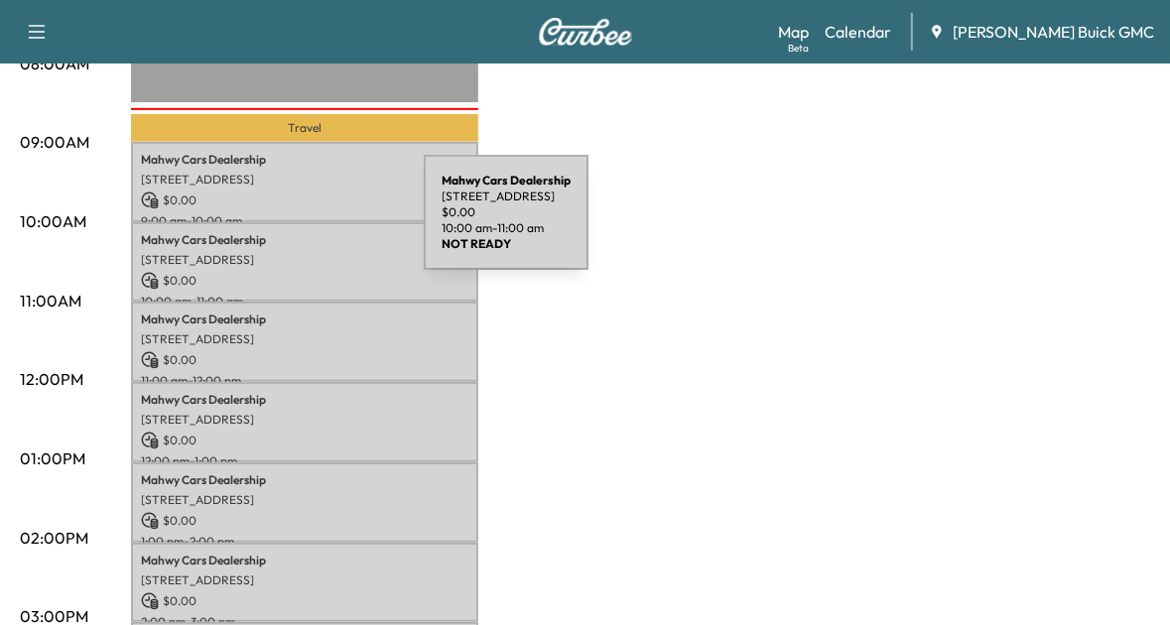
click at [275, 224] on div "Mahwy Cars Dealership 25350 Pleasant Valley Rd, Chantilly, VA 20152, USA $ 0.00…" at bounding box center [304, 262] width 347 height 80
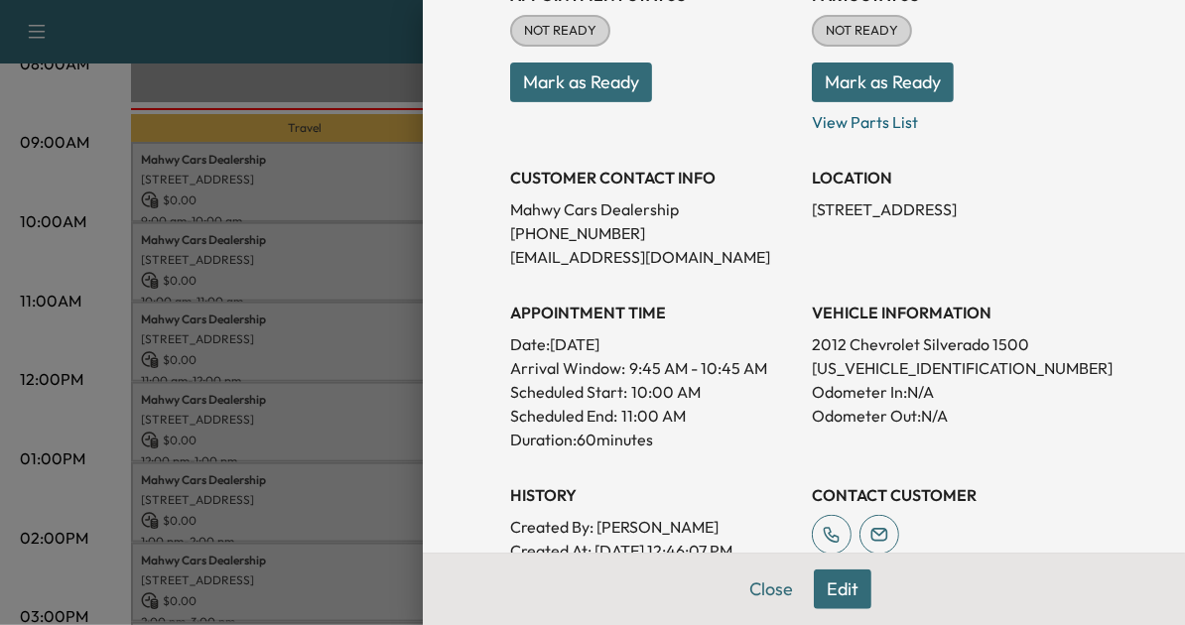
scroll to position [268, 0]
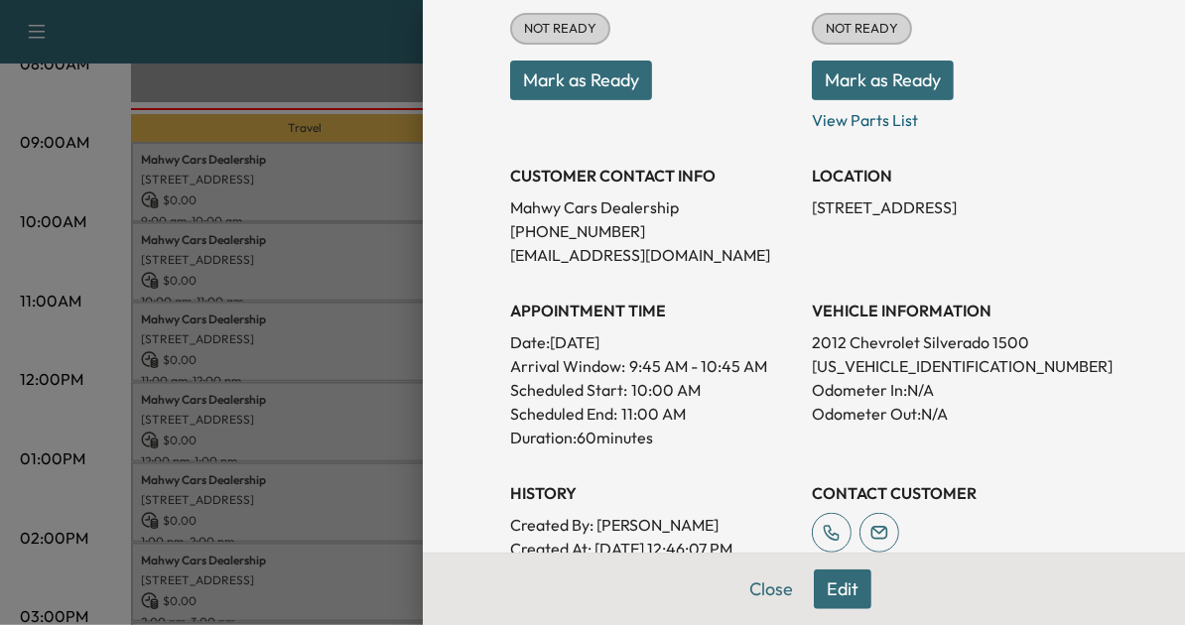
click at [423, 310] on div "Appointment Details Services RECALL - Perform Recall. Verified Open Recall $ 0.…" at bounding box center [804, 312] width 762 height 625
click at [327, 342] on div at bounding box center [592, 312] width 1185 height 625
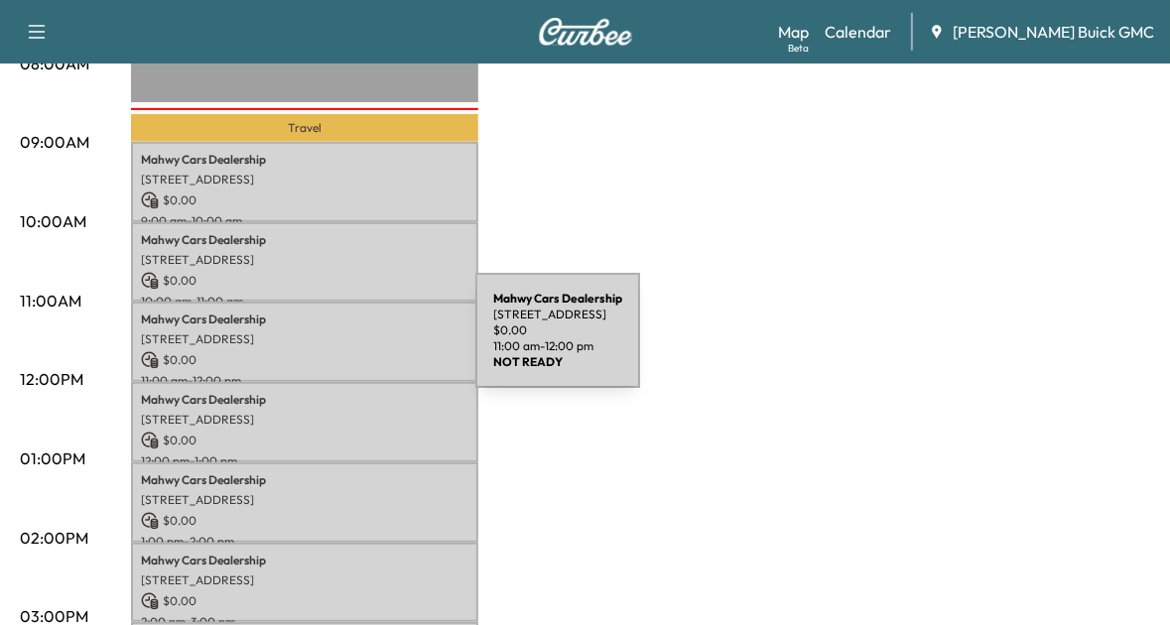
click at [327, 342] on div "Mahwy Cars Dealership 25350 Pleasant Valley Rd, Chantilly, VA 20152, USA $ 0.00…" at bounding box center [304, 342] width 347 height 80
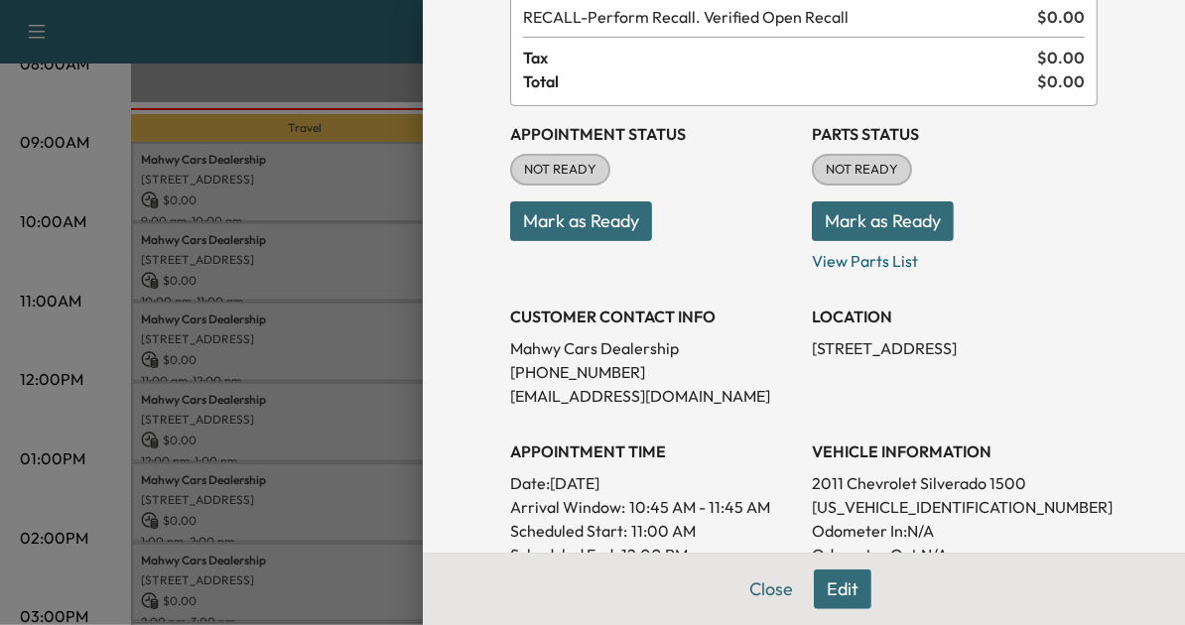
scroll to position [131, 0]
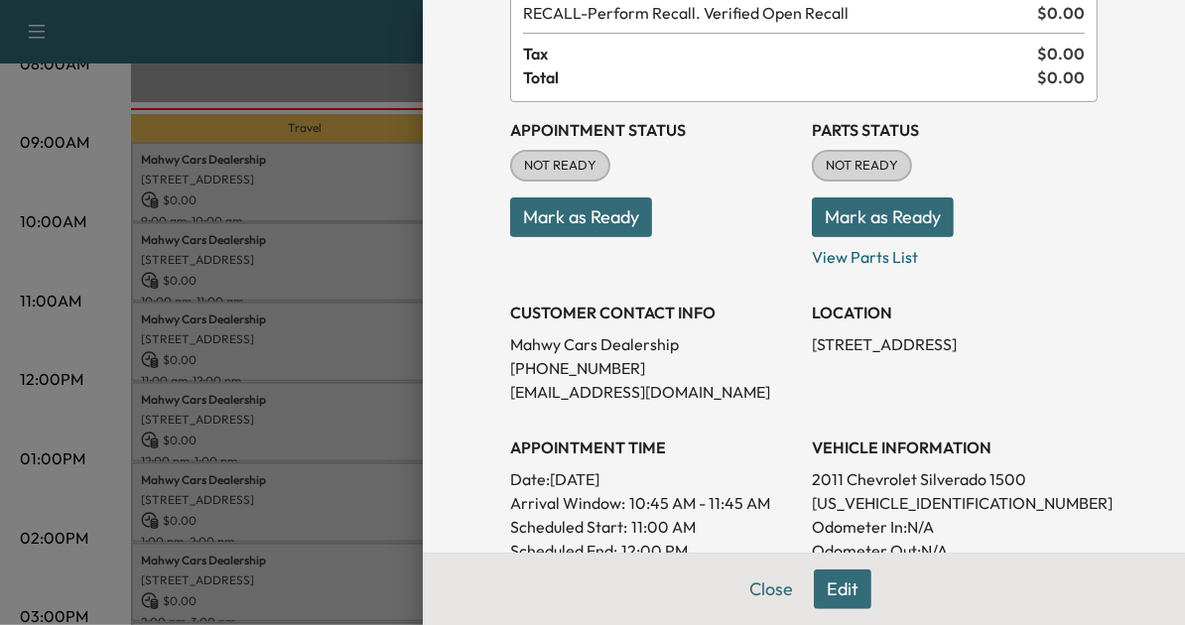
click at [458, 381] on div "Appointment Details Services RECALL - Perform Recall. Verified Open Recall $ 0.…" at bounding box center [804, 312] width 762 height 625
click at [310, 411] on div at bounding box center [592, 312] width 1185 height 625
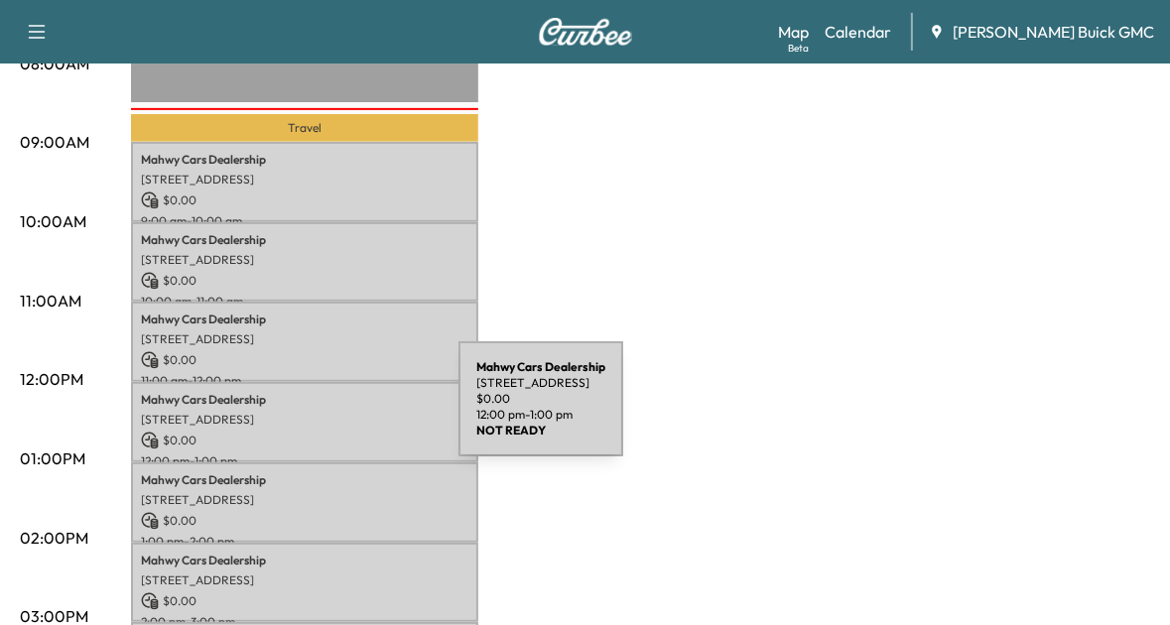
click at [310, 412] on p "[STREET_ADDRESS]" at bounding box center [305, 420] width 328 height 16
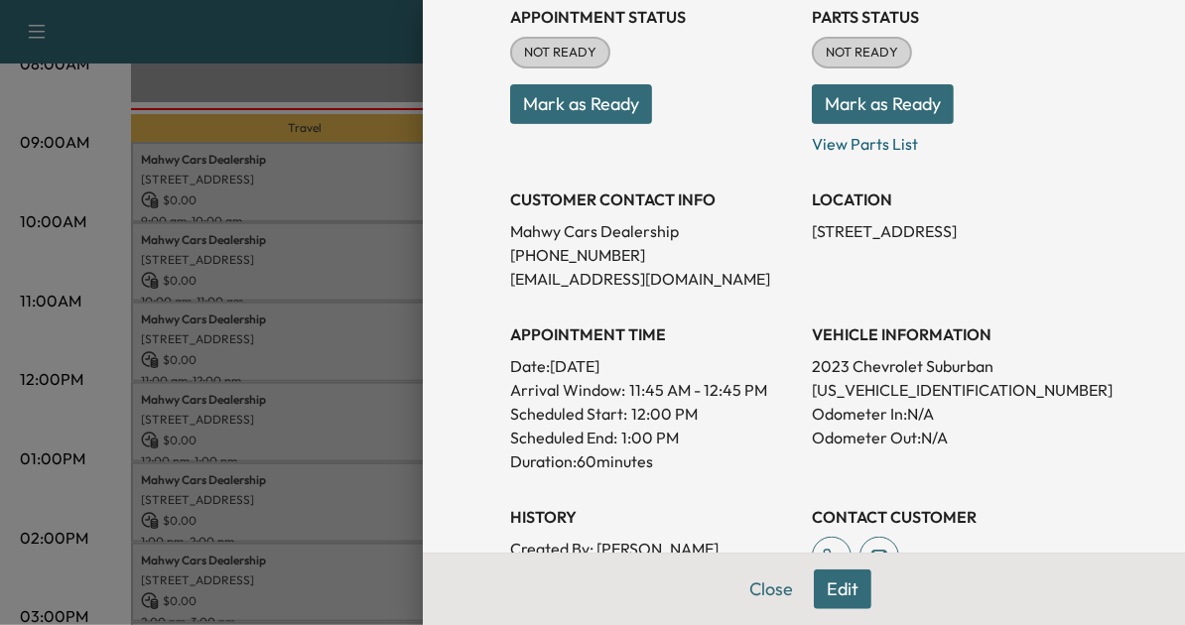
scroll to position [266, 0]
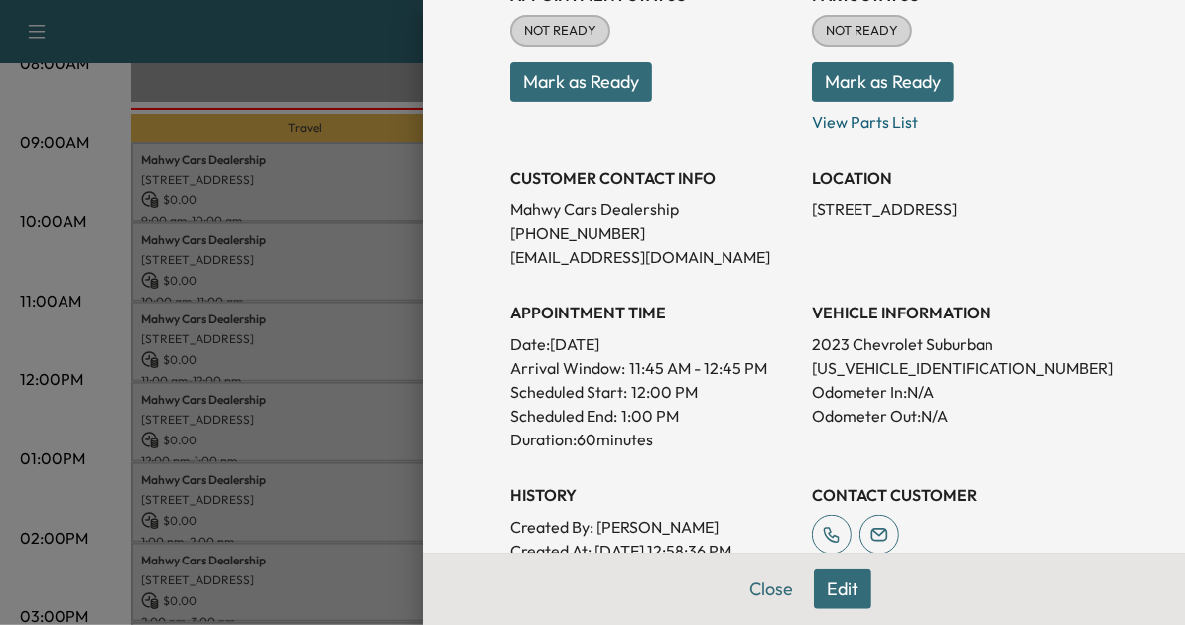
click at [305, 497] on div at bounding box center [592, 312] width 1185 height 625
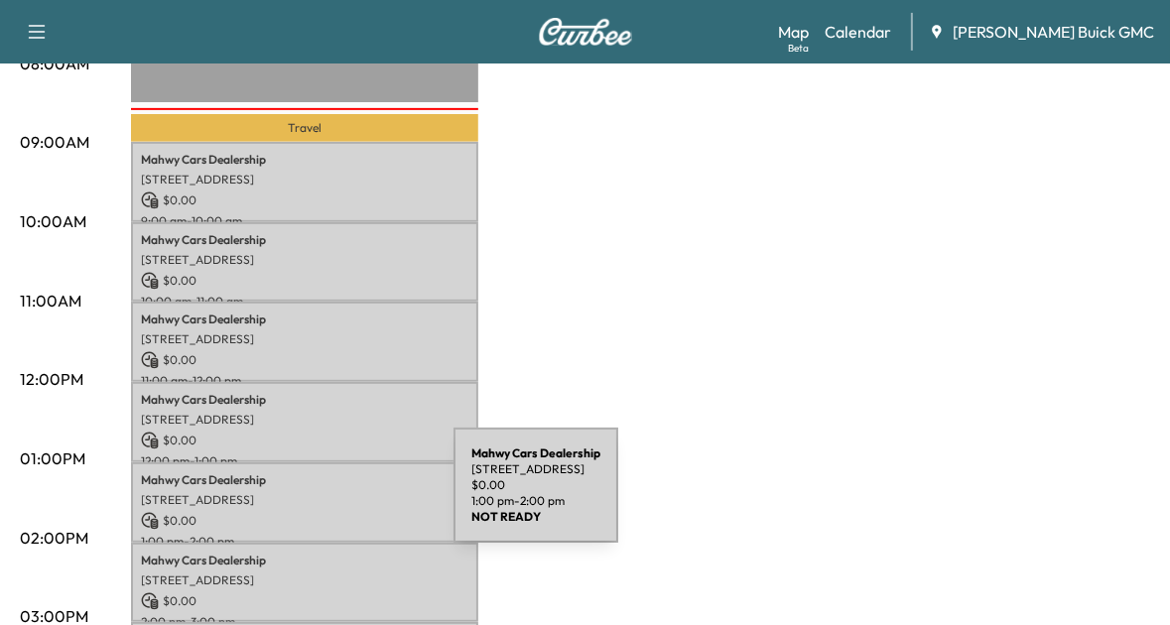
click at [305, 497] on p "[STREET_ADDRESS]" at bounding box center [305, 500] width 328 height 16
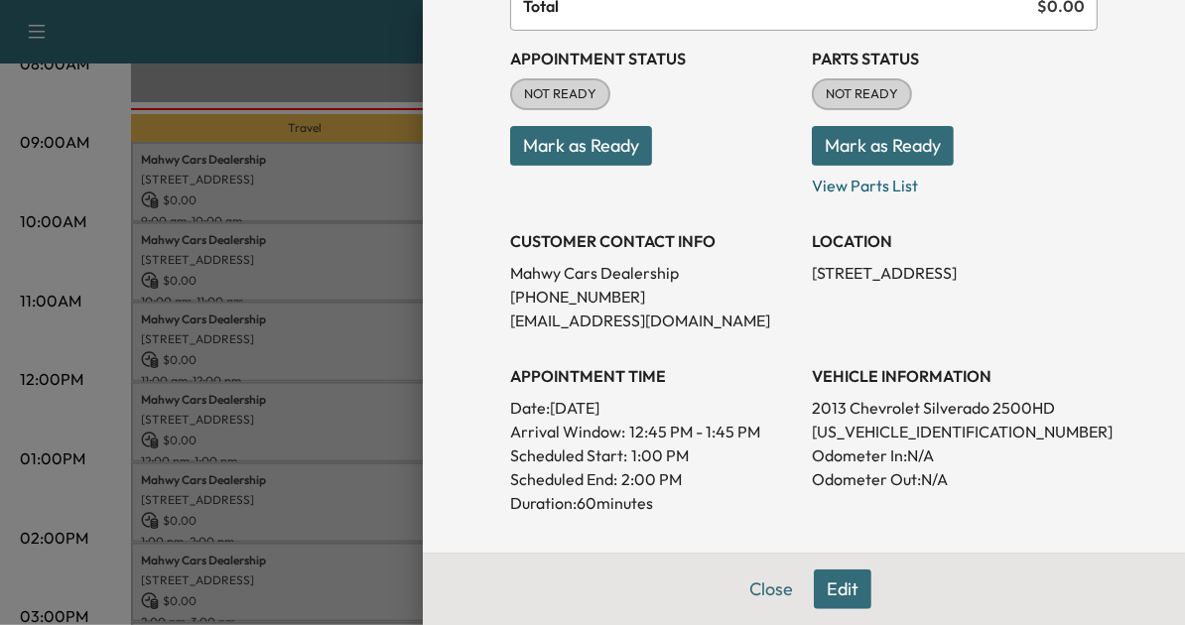
scroll to position [214, 0]
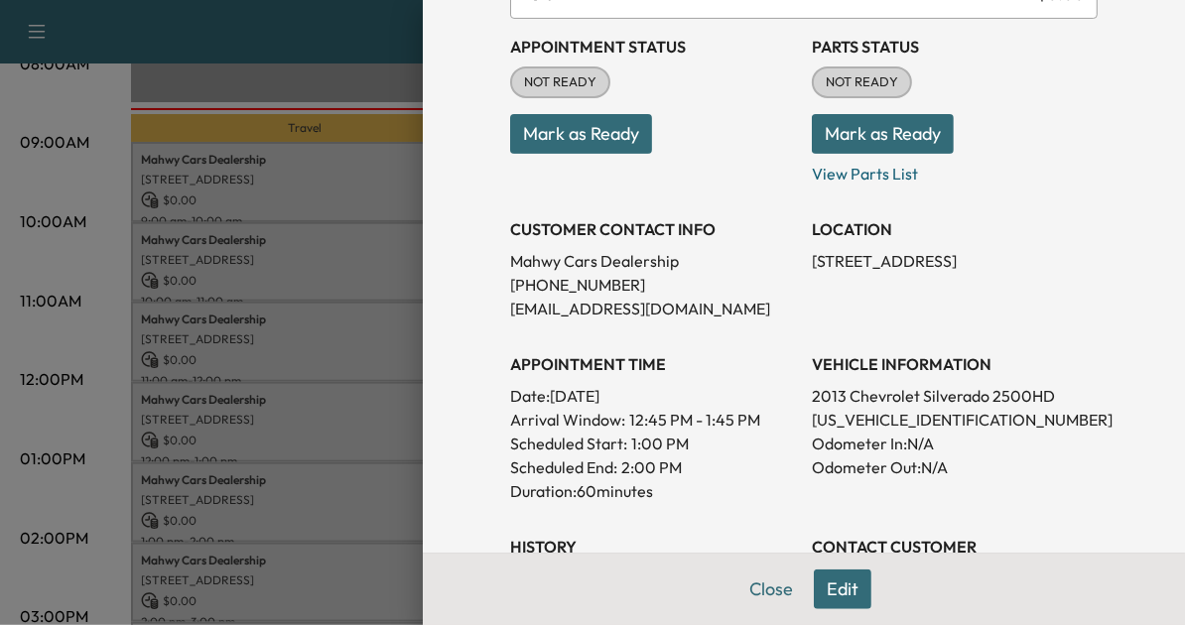
click at [869, 426] on p "1GC0KVCG6DZ281111" at bounding box center [955, 420] width 286 height 24
copy p "1GC0KVCG6DZ281111"
click at [224, 523] on div at bounding box center [592, 312] width 1185 height 625
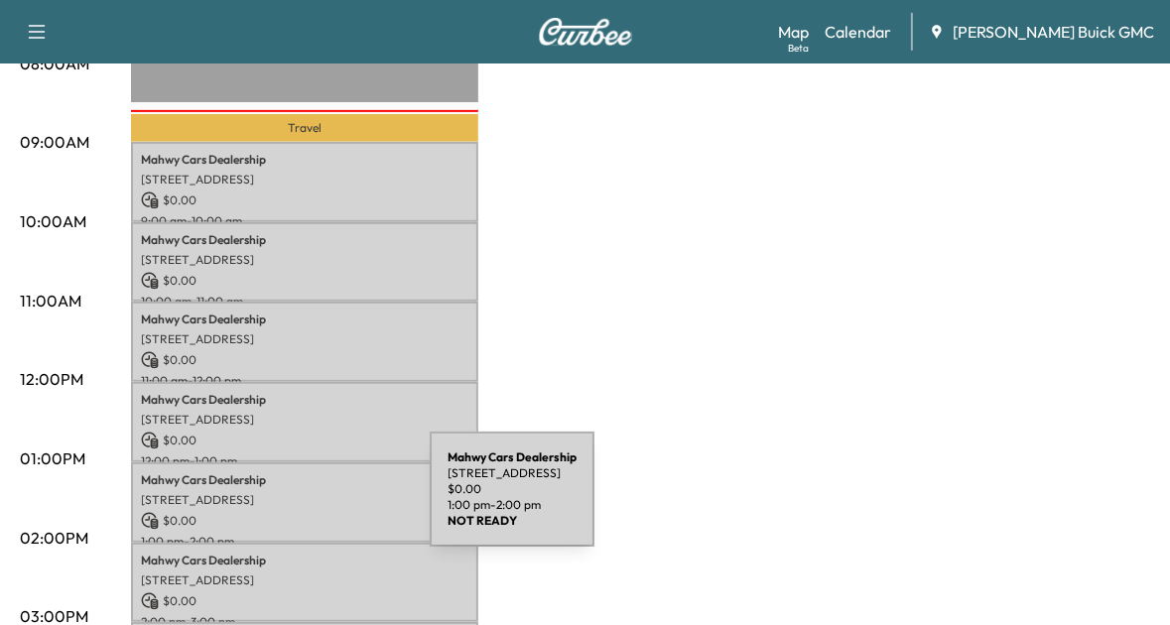
click at [281, 501] on div "Mahwy Cars Dealership 25350 Pleasant Valley Rd, Chantilly, VA 20152, USA $ 0.00…" at bounding box center [304, 503] width 347 height 80
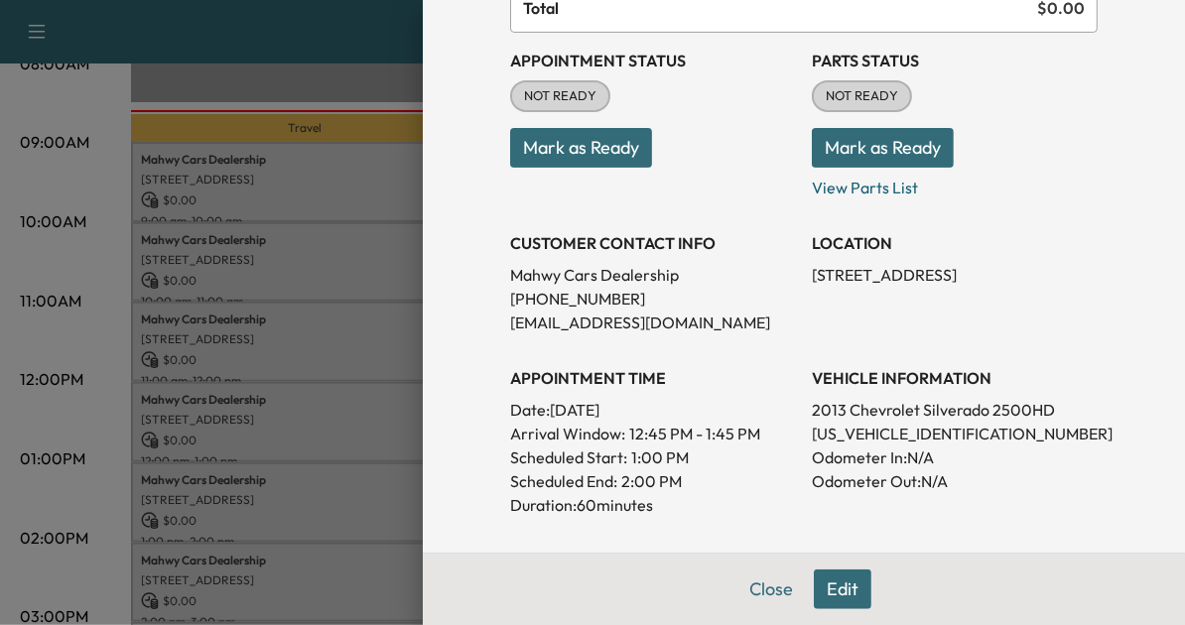
scroll to position [206, 0]
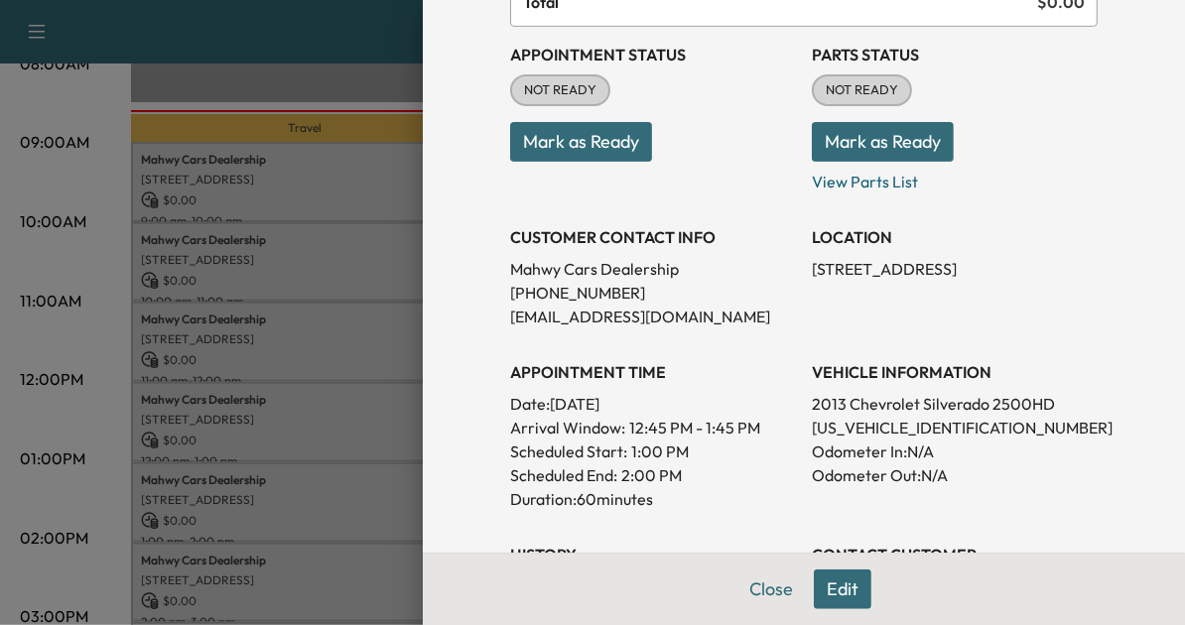
click at [196, 506] on div at bounding box center [592, 312] width 1185 height 625
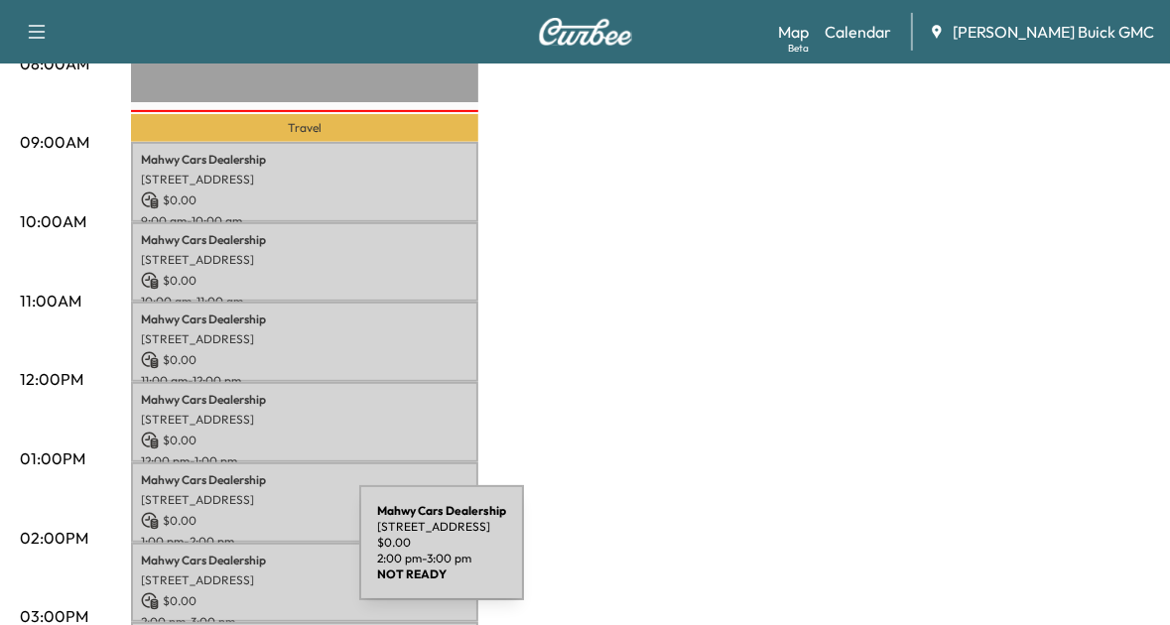
click at [210, 555] on p "Mahwy Cars Dealership" at bounding box center [305, 561] width 328 height 16
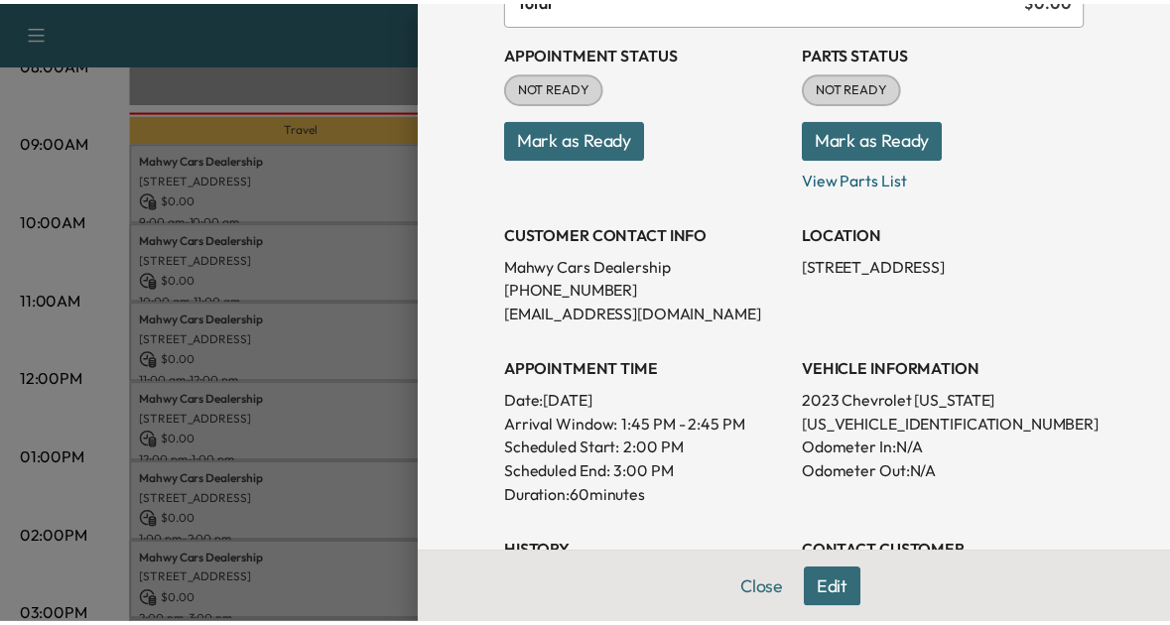
scroll to position [210, 0]
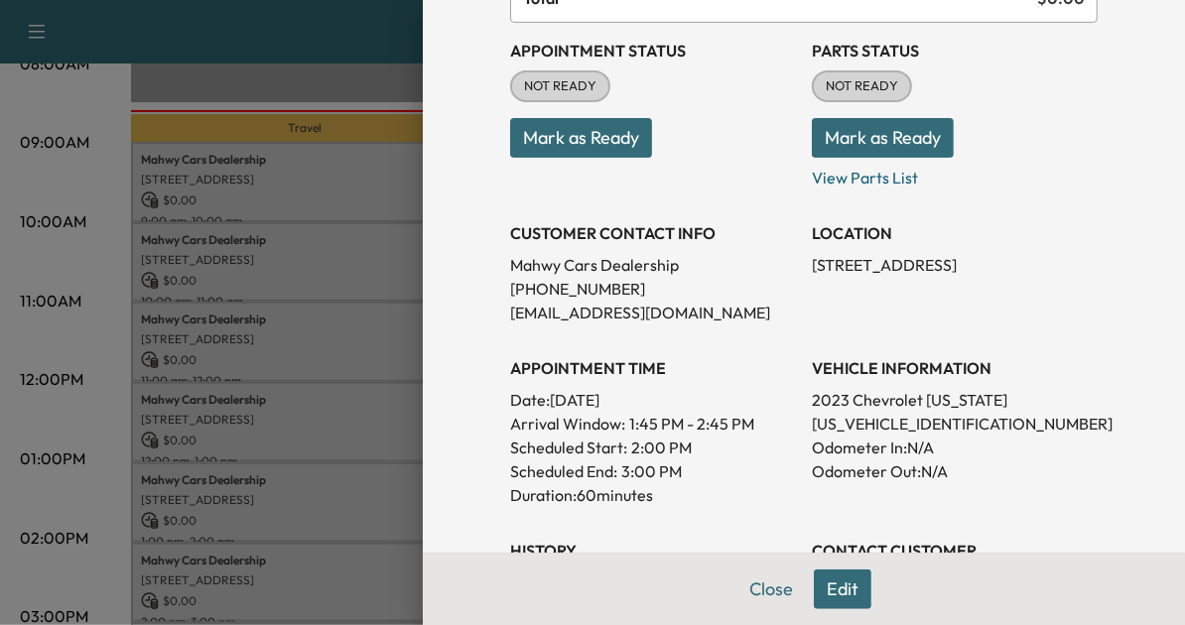
click at [258, 436] on div at bounding box center [592, 312] width 1185 height 625
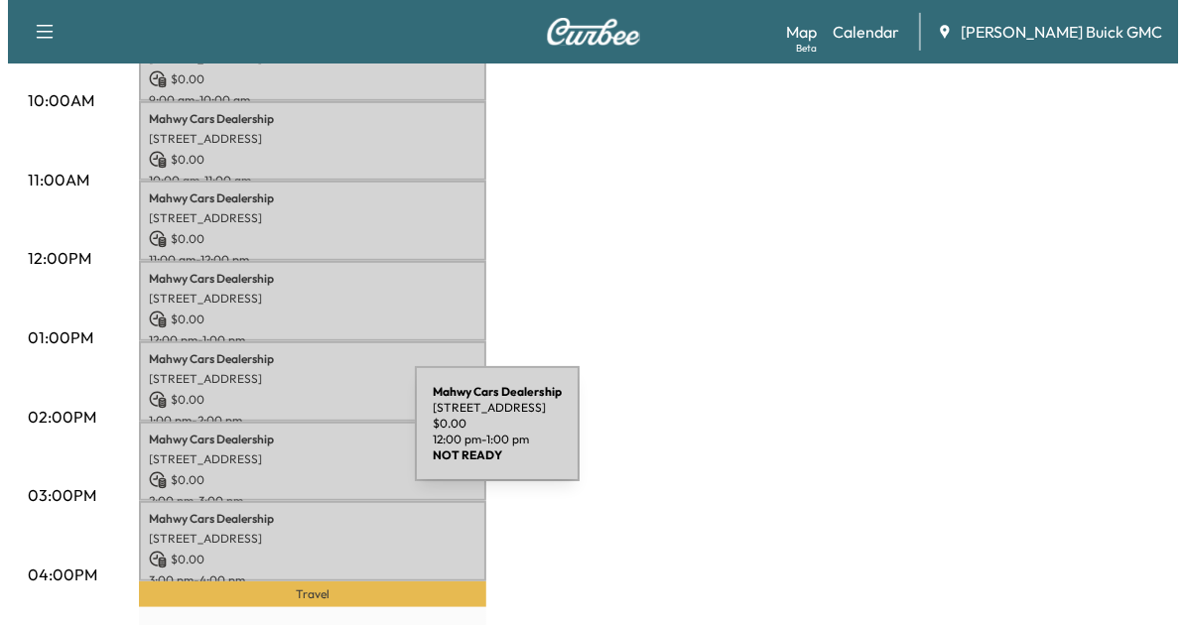
scroll to position [737, 0]
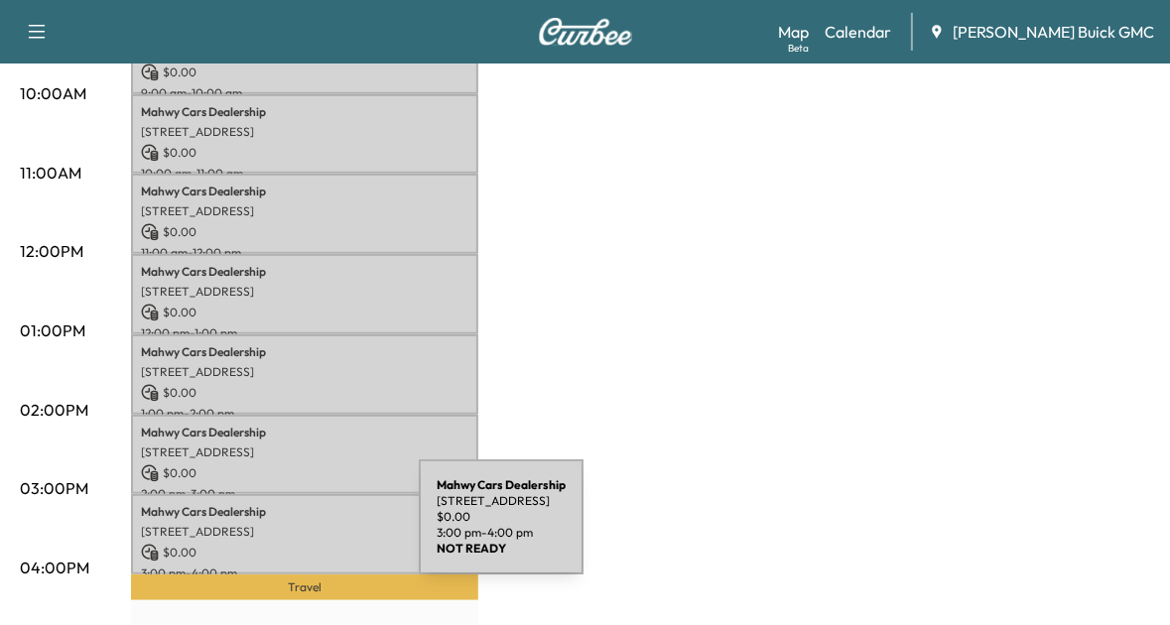
click at [270, 529] on p "[STREET_ADDRESS]" at bounding box center [305, 532] width 328 height 16
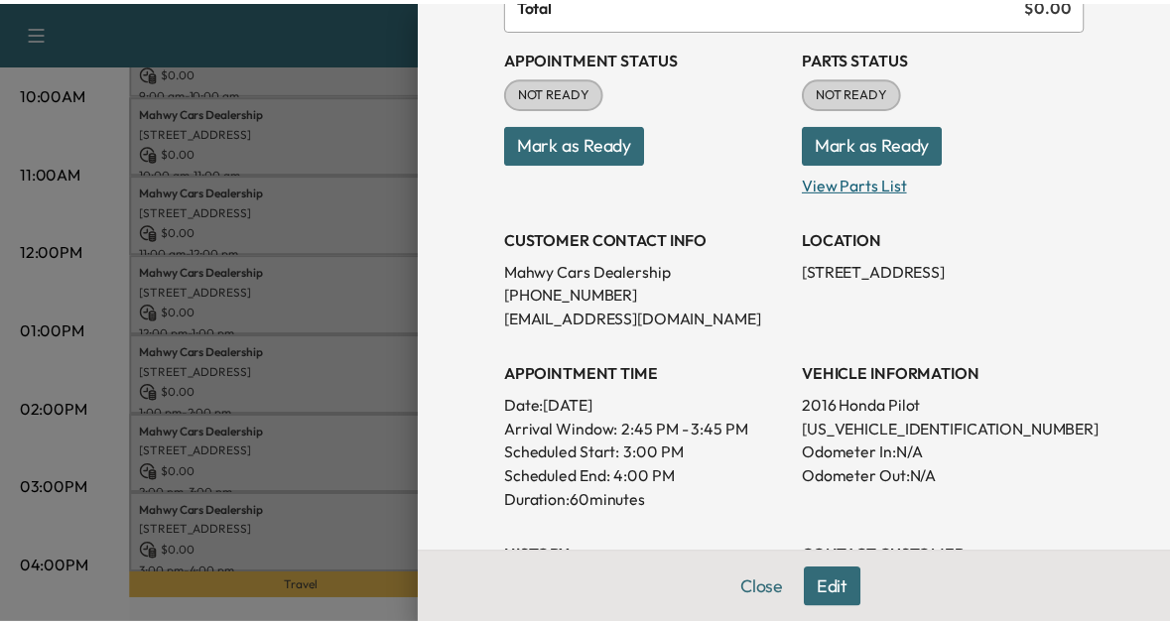
scroll to position [205, 0]
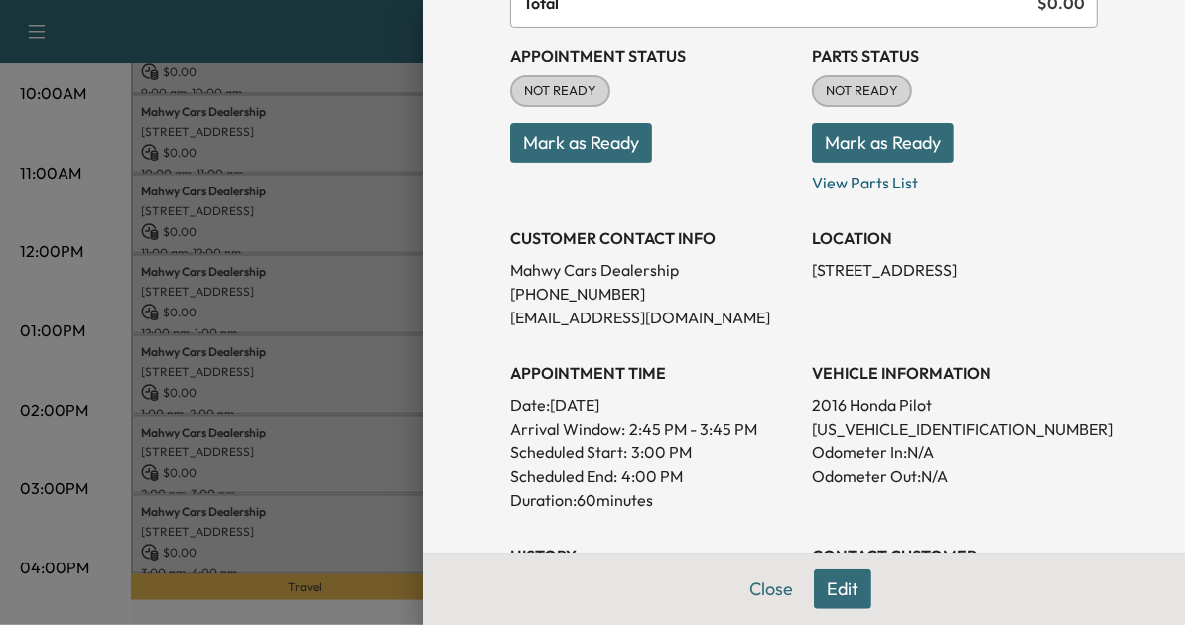
click at [837, 434] on p "5FNYF6H36GB018260" at bounding box center [955, 429] width 286 height 24
copy p "5FNYF6H36GB018260"
click at [321, 508] on div at bounding box center [592, 312] width 1185 height 625
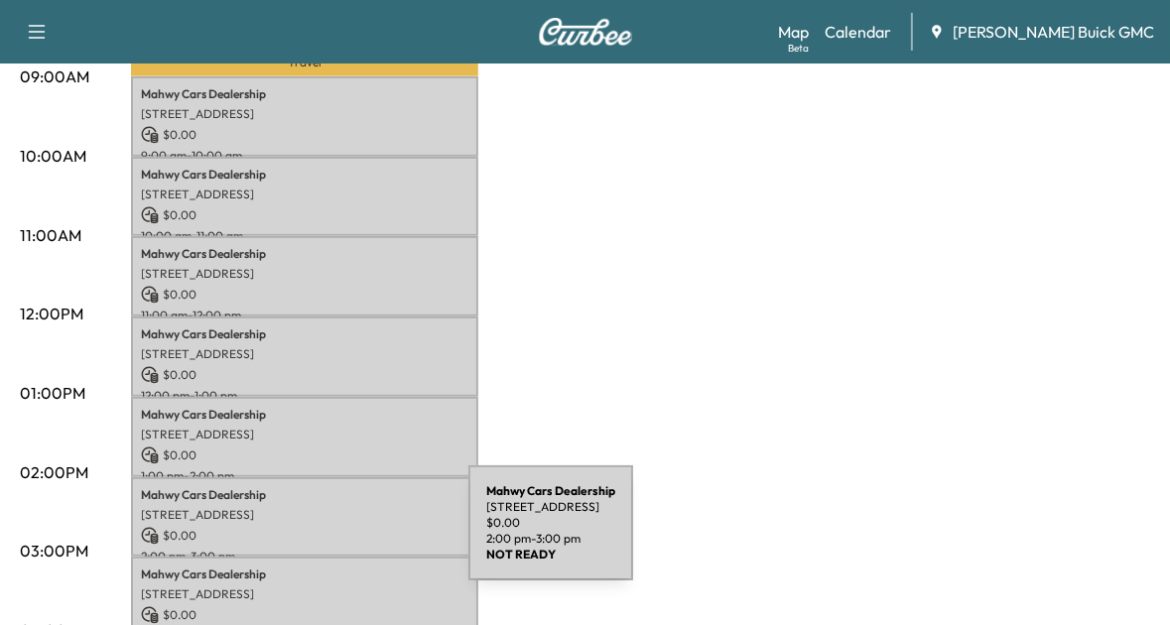
scroll to position [674, 0]
click at [320, 535] on p "$ 0.00" at bounding box center [305, 537] width 328 height 18
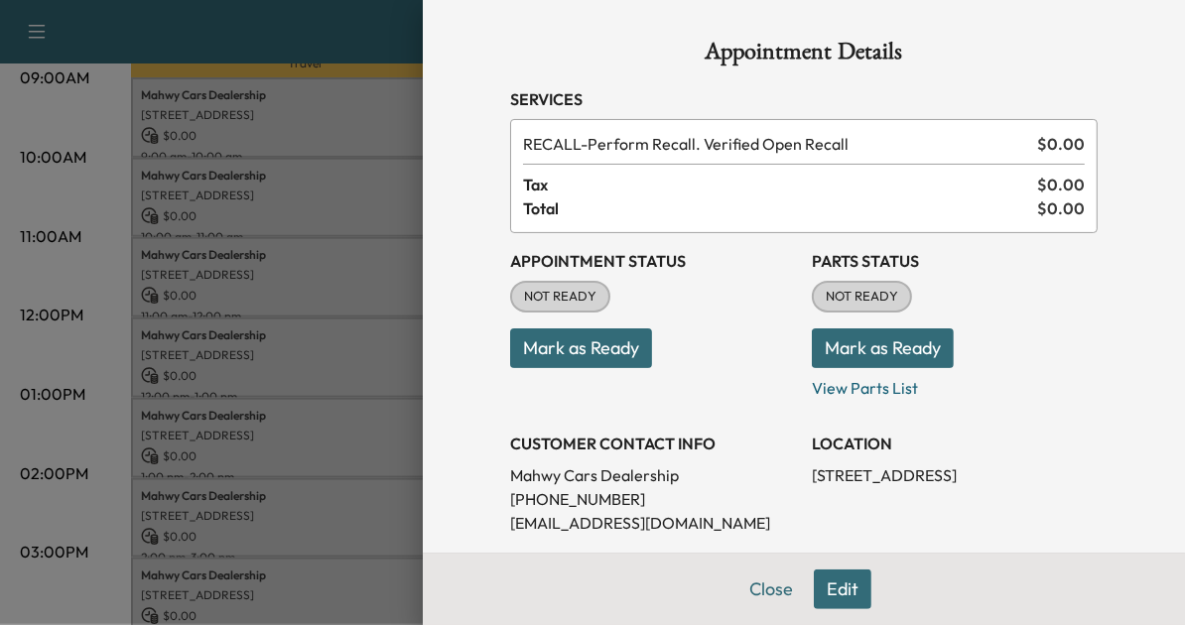
click at [566, 349] on button "Mark as Ready" at bounding box center [581, 349] width 142 height 40
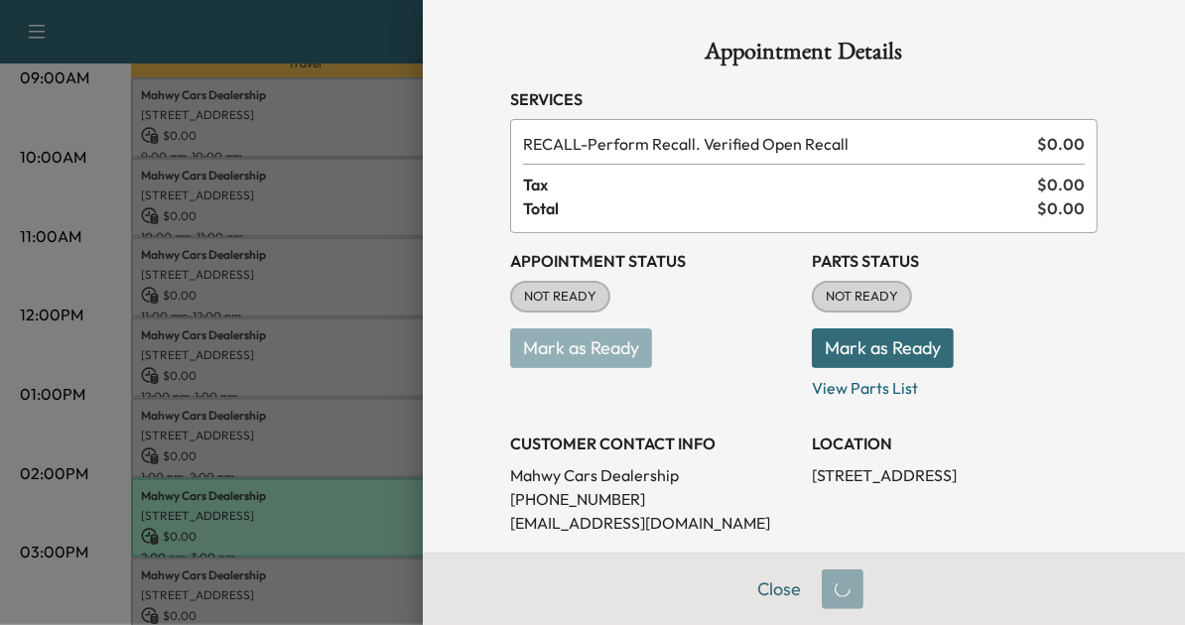
click at [345, 553] on div at bounding box center [592, 312] width 1185 height 625
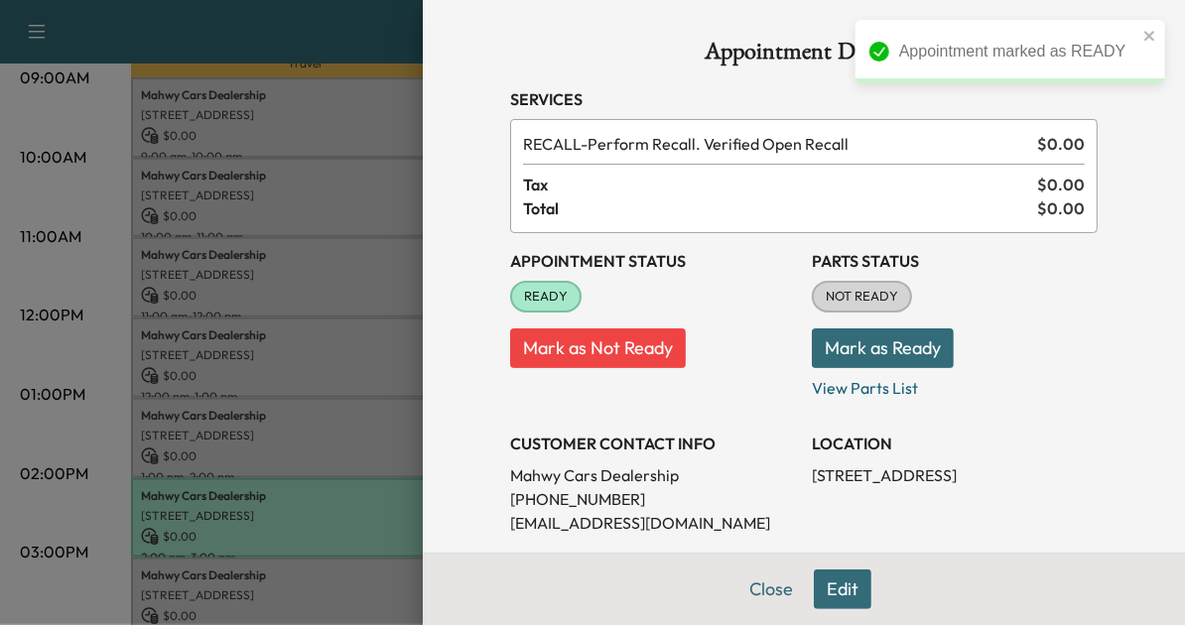
click at [345, 553] on div at bounding box center [592, 312] width 1185 height 625
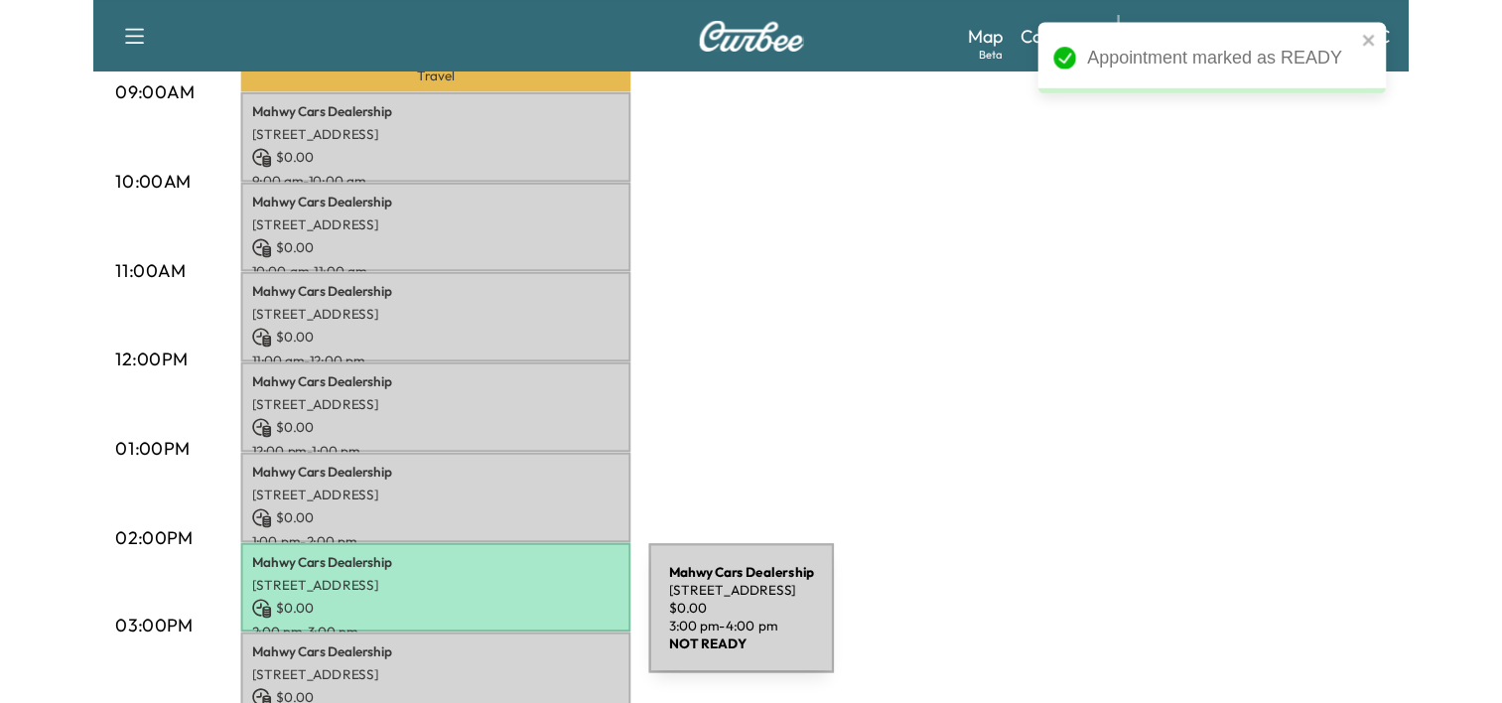
scroll to position [669, 0]
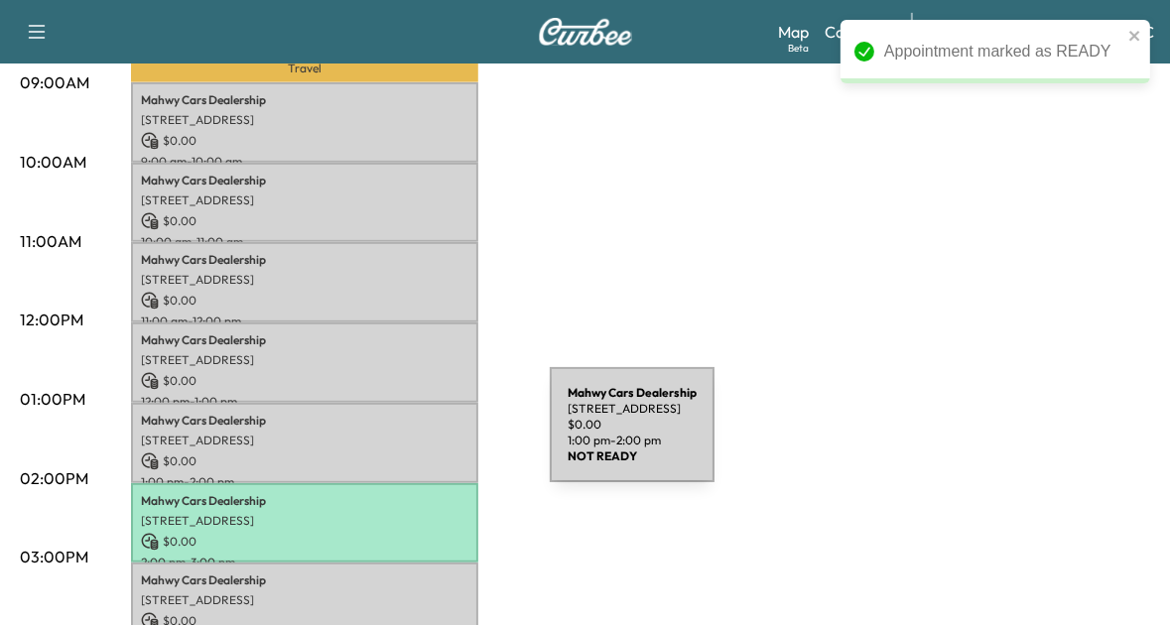
click at [401, 437] on p "[STREET_ADDRESS]" at bounding box center [305, 441] width 328 height 16
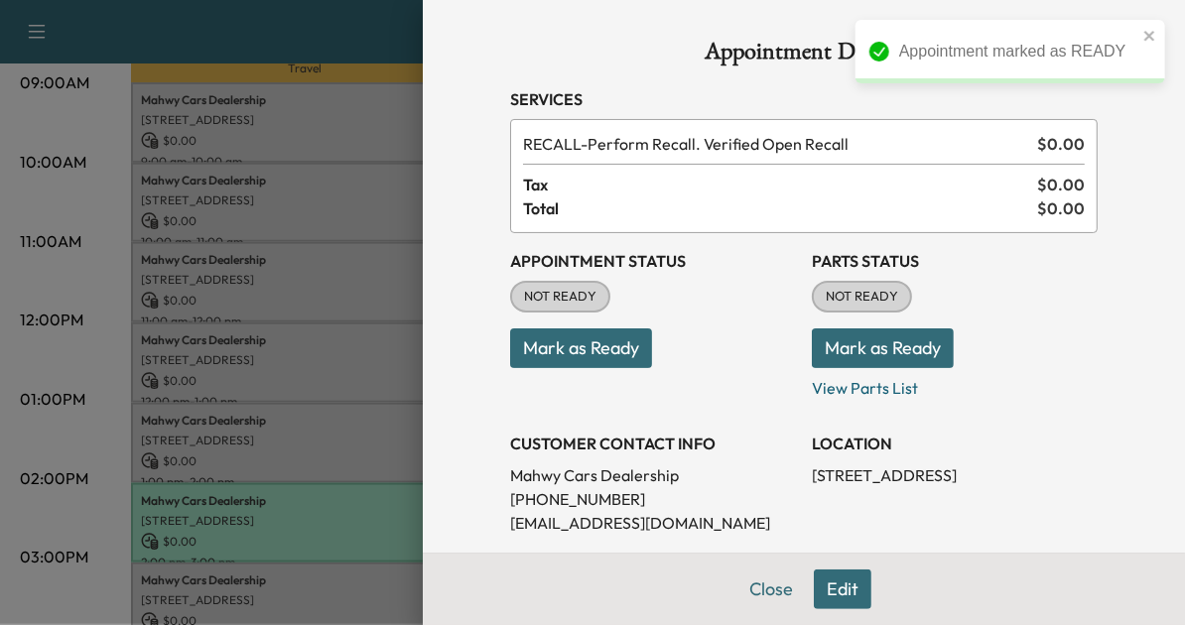
click at [588, 354] on button "Mark as Ready" at bounding box center [581, 349] width 142 height 40
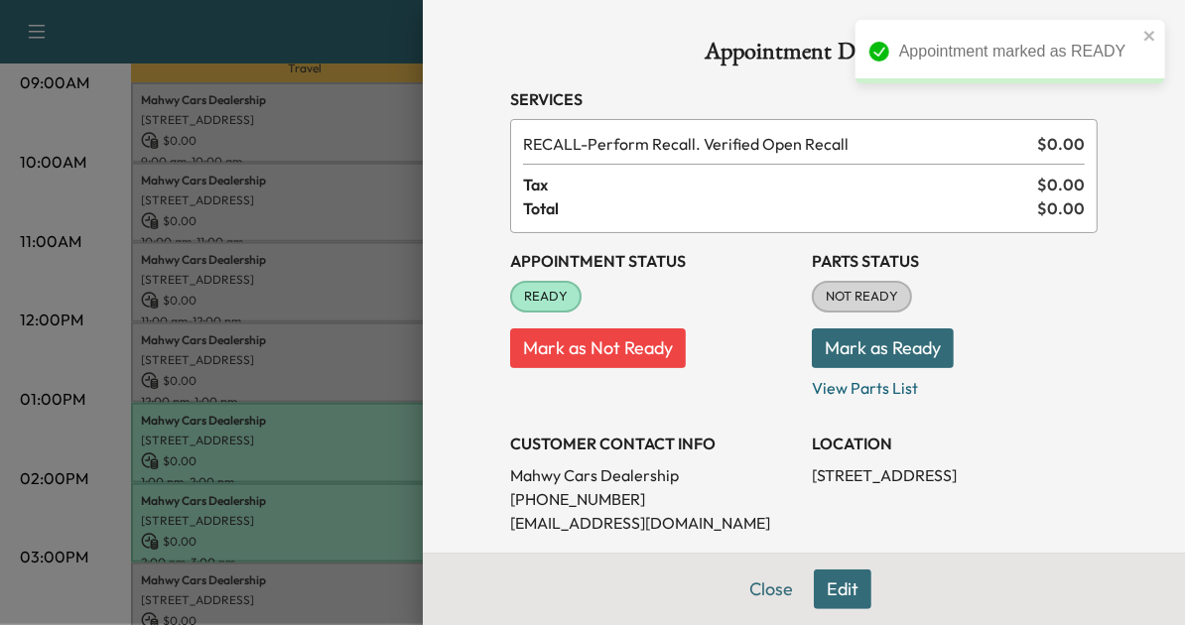
click at [364, 356] on div at bounding box center [592, 312] width 1185 height 625
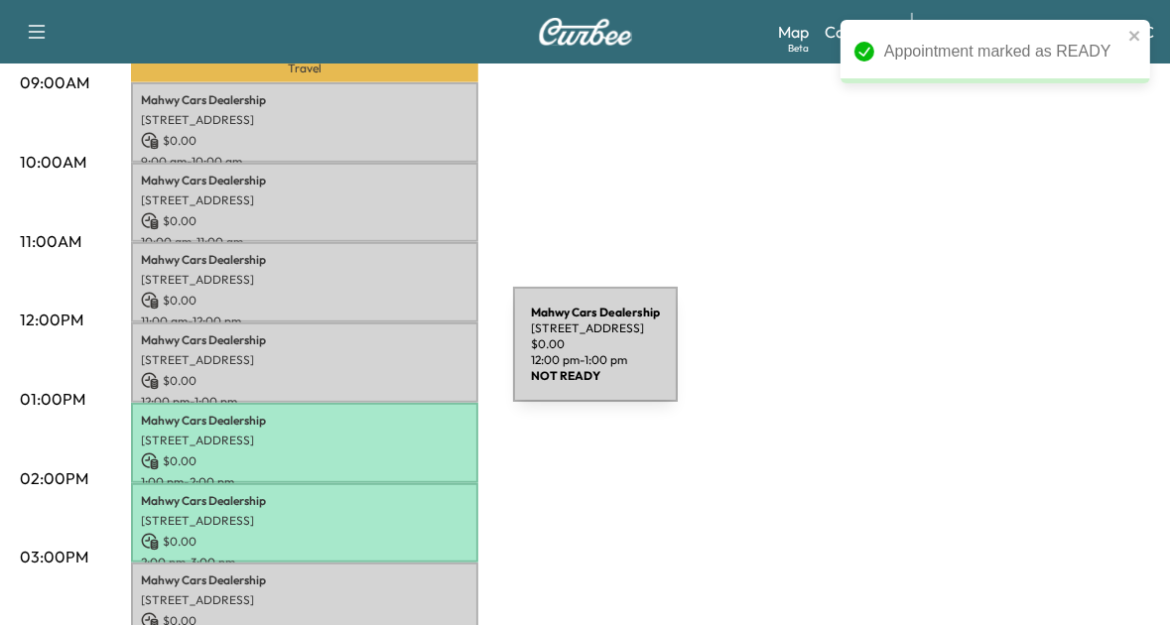
click at [364, 356] on p "[STREET_ADDRESS]" at bounding box center [305, 360] width 328 height 16
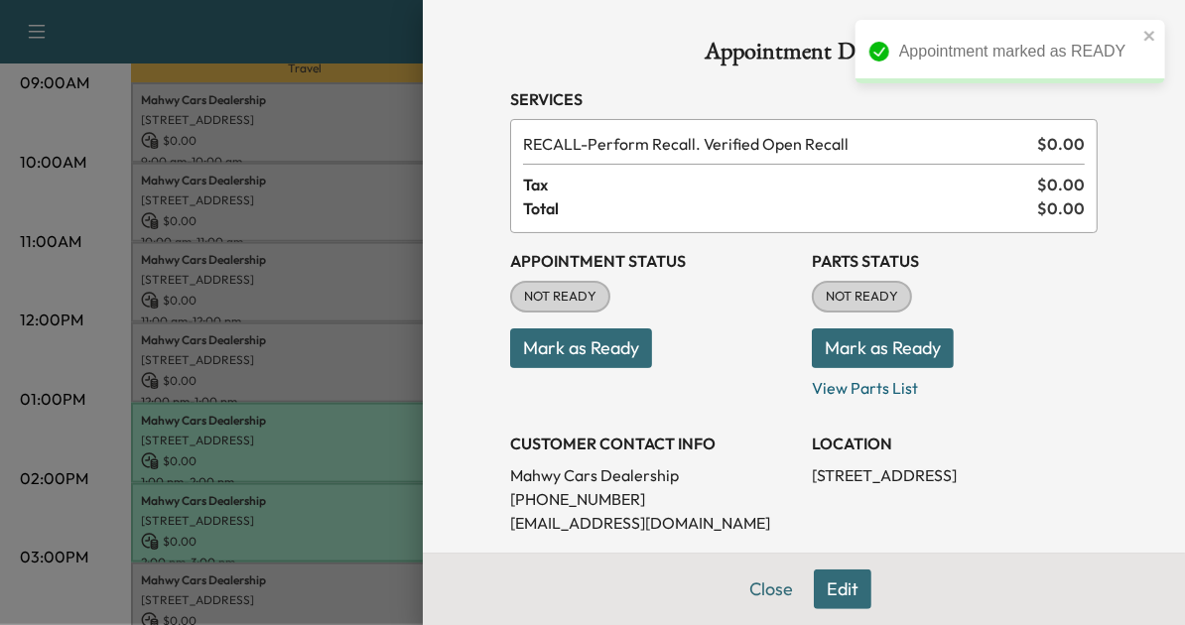
click at [586, 350] on button "Mark as Ready" at bounding box center [581, 349] width 142 height 40
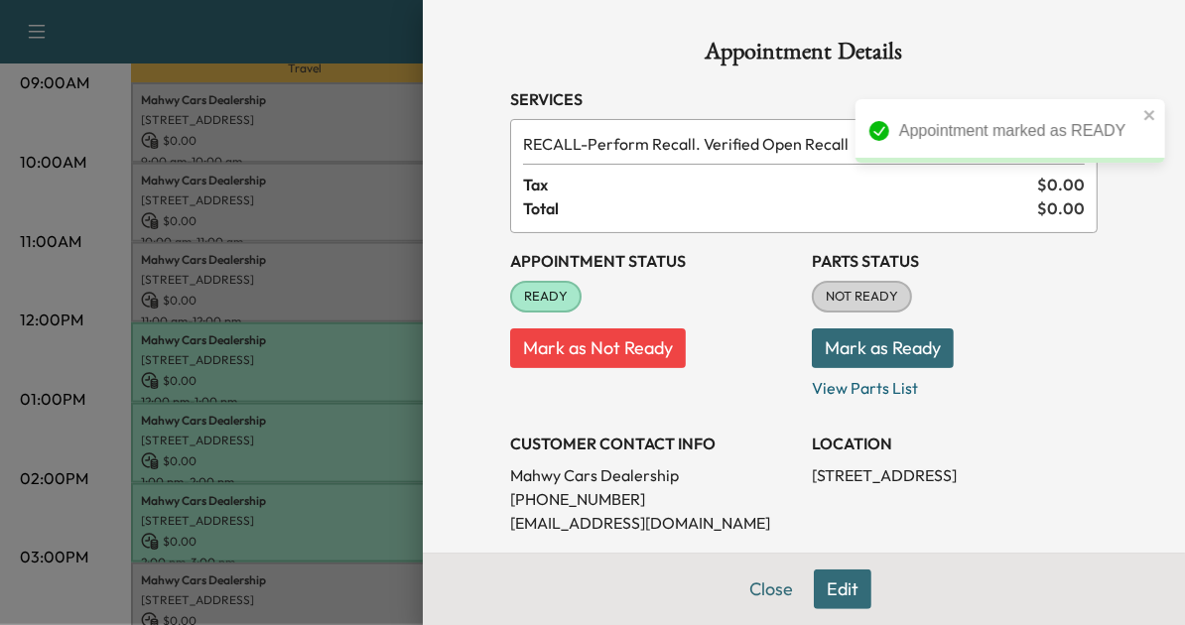
click at [345, 298] on div at bounding box center [592, 312] width 1185 height 625
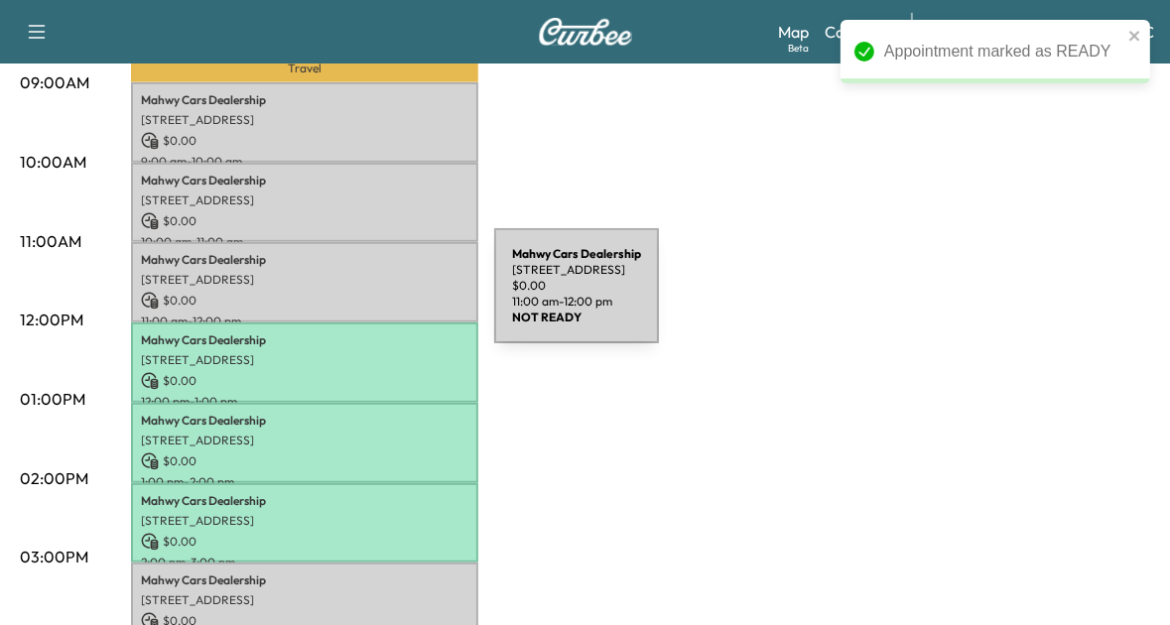
click at [345, 298] on p "$ 0.00" at bounding box center [305, 301] width 328 height 18
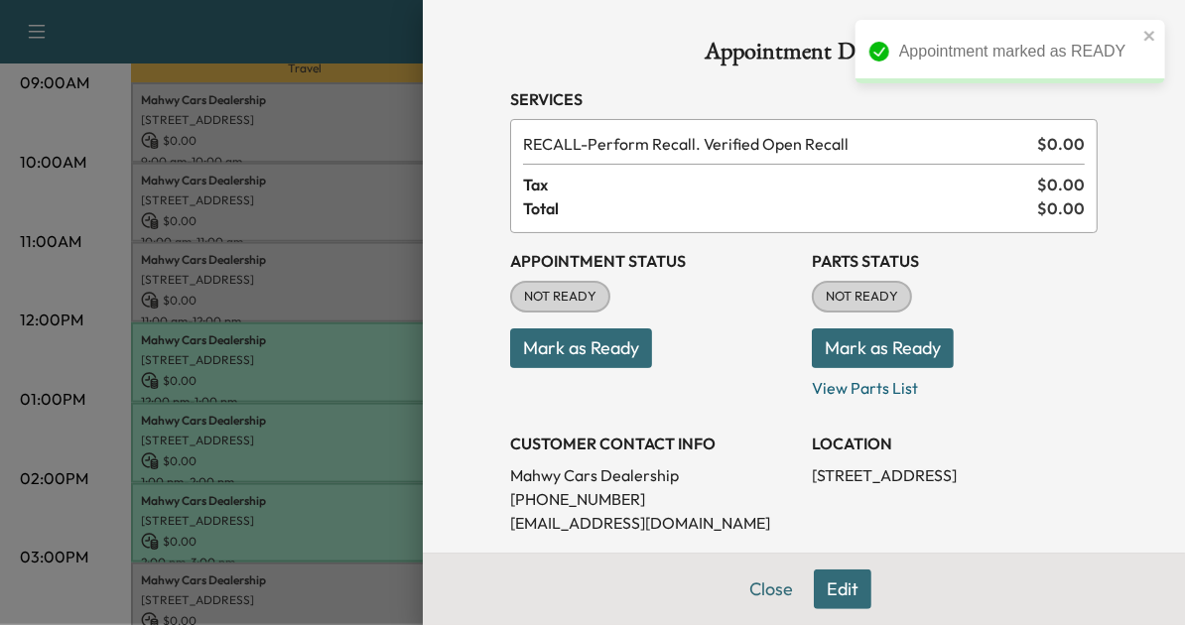
click at [580, 348] on button "Mark as Ready" at bounding box center [581, 349] width 142 height 40
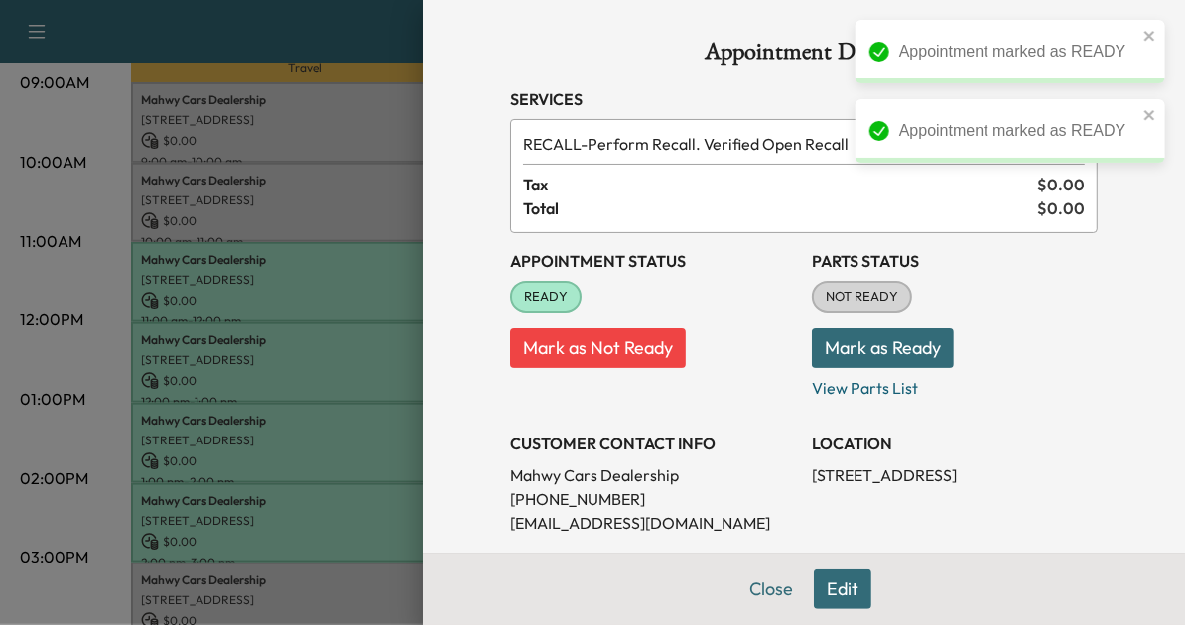
click at [355, 338] on div at bounding box center [592, 312] width 1185 height 625
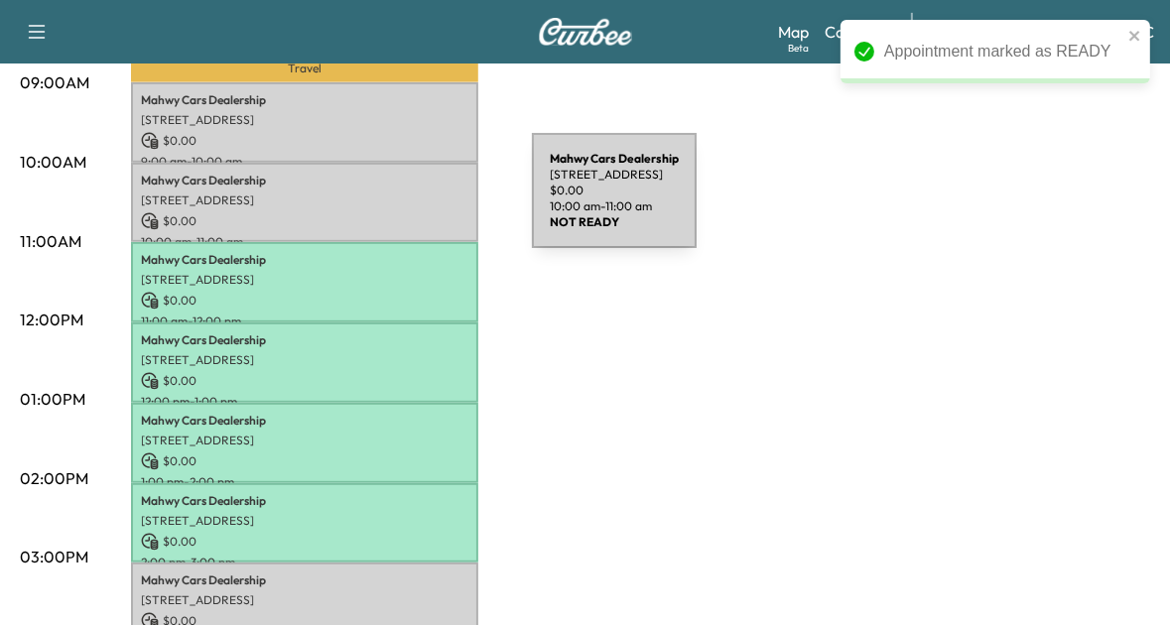
click at [383, 202] on div "Mahwy Cars Dealership 25350 Pleasant Valley Rd, Chantilly, VA 20152, USA $ 0.00…" at bounding box center [304, 203] width 347 height 80
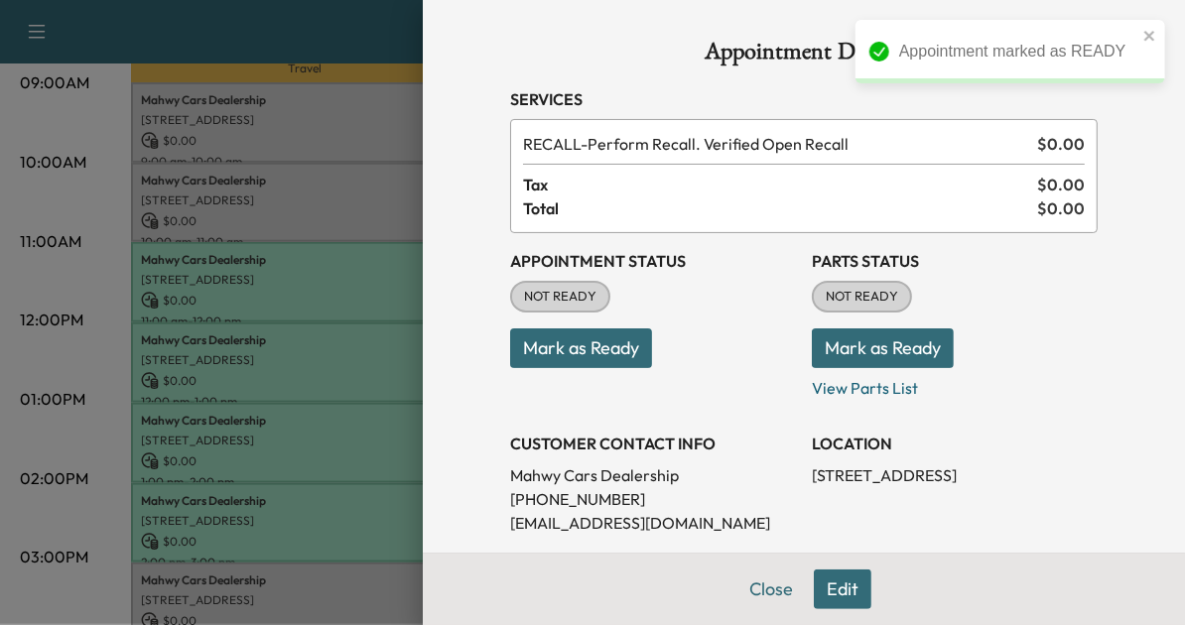
click at [585, 358] on button "Mark as Ready" at bounding box center [581, 349] width 142 height 40
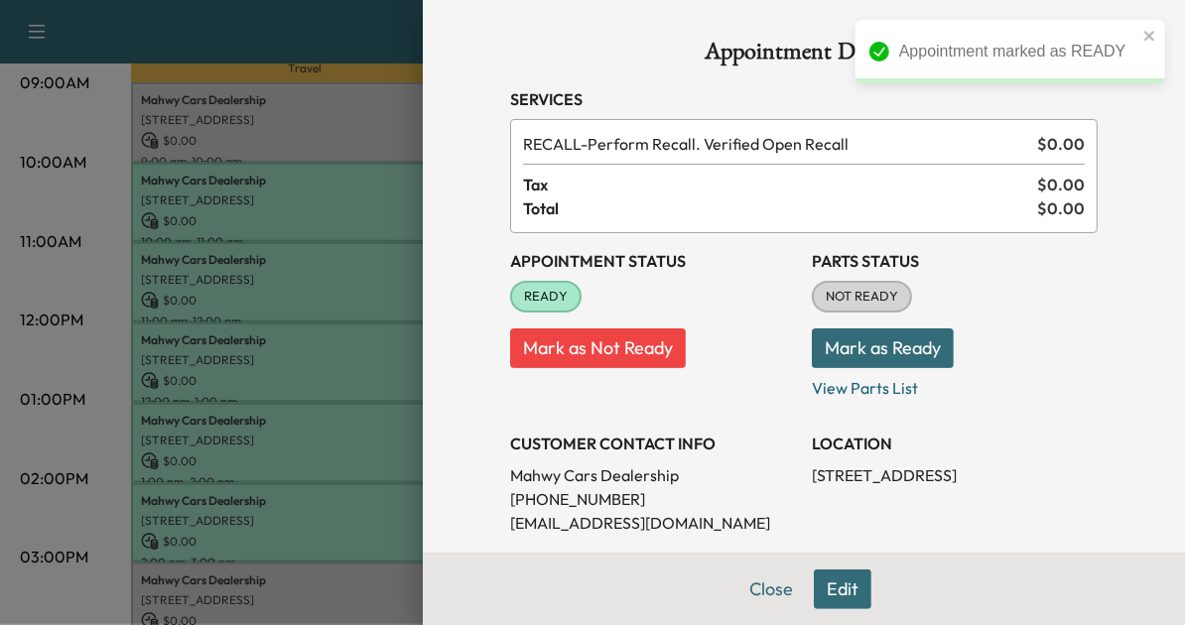
click at [296, 279] on div at bounding box center [592, 312] width 1185 height 625
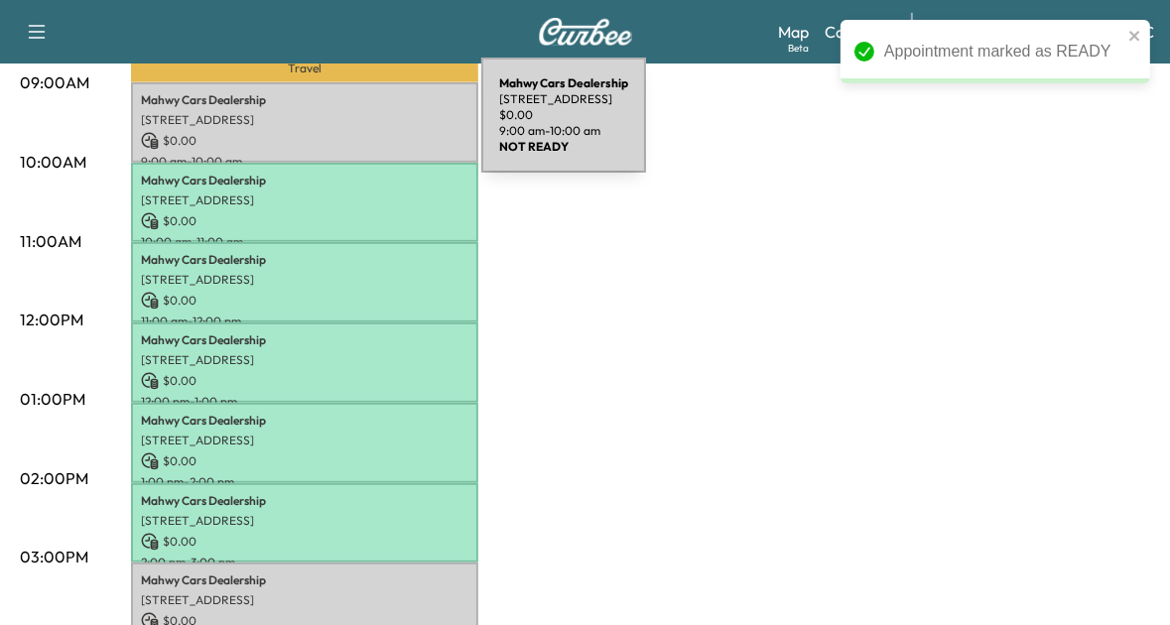
click at [333, 132] on p "$ 0.00" at bounding box center [305, 141] width 328 height 18
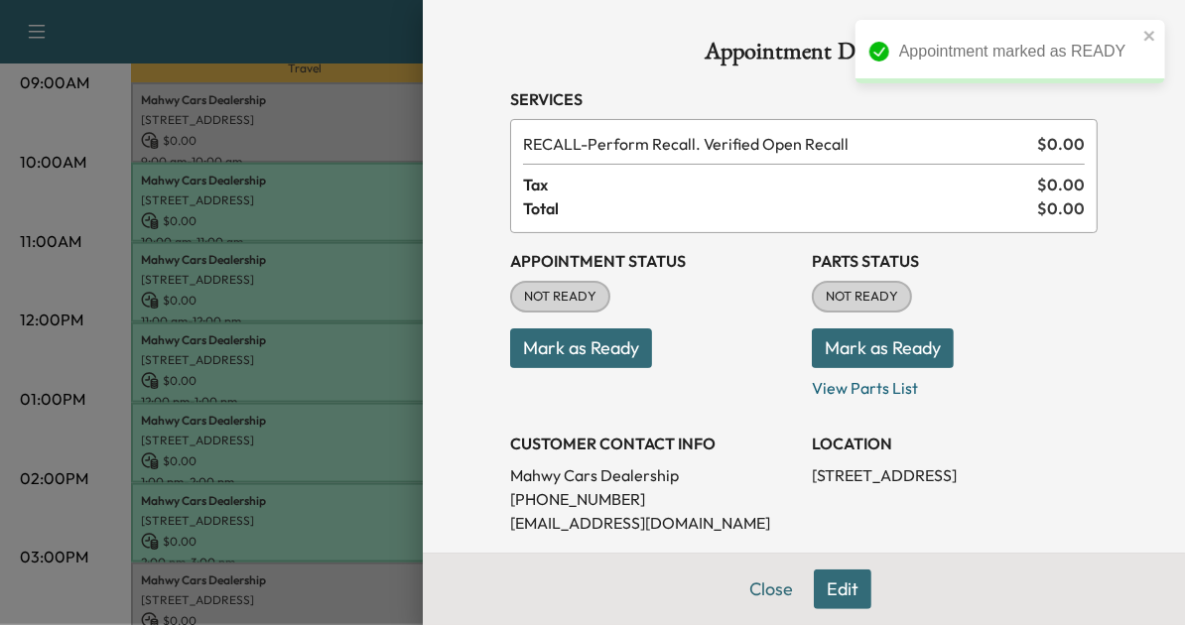
click at [593, 344] on button "Mark as Ready" at bounding box center [581, 349] width 142 height 40
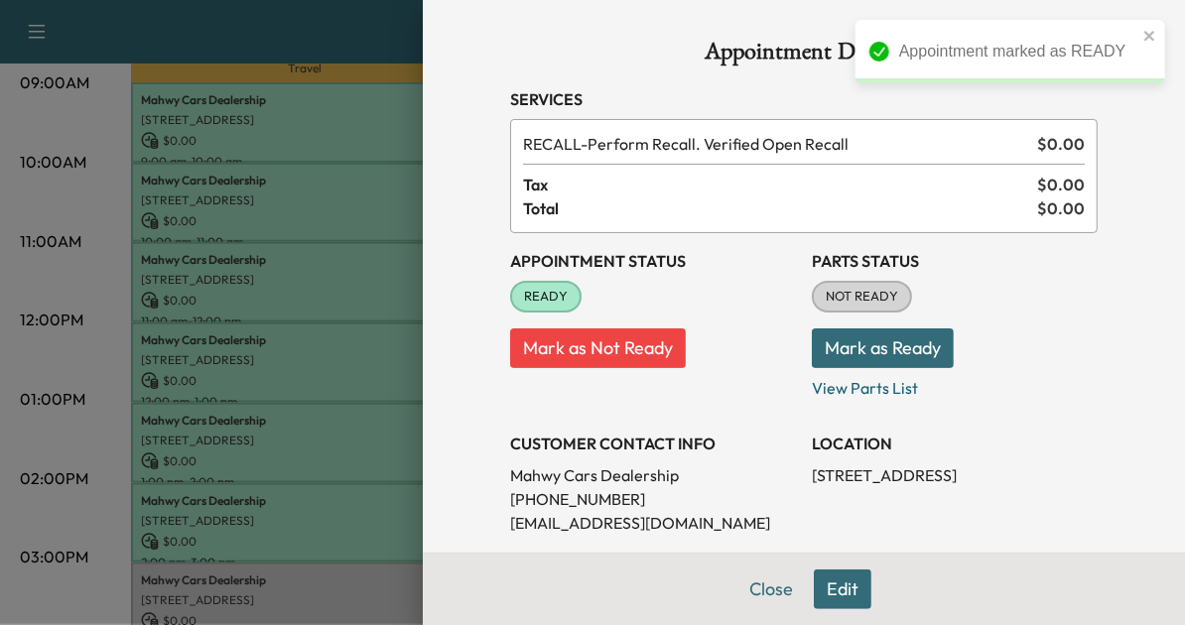
click at [181, 369] on div at bounding box center [592, 312] width 1185 height 625
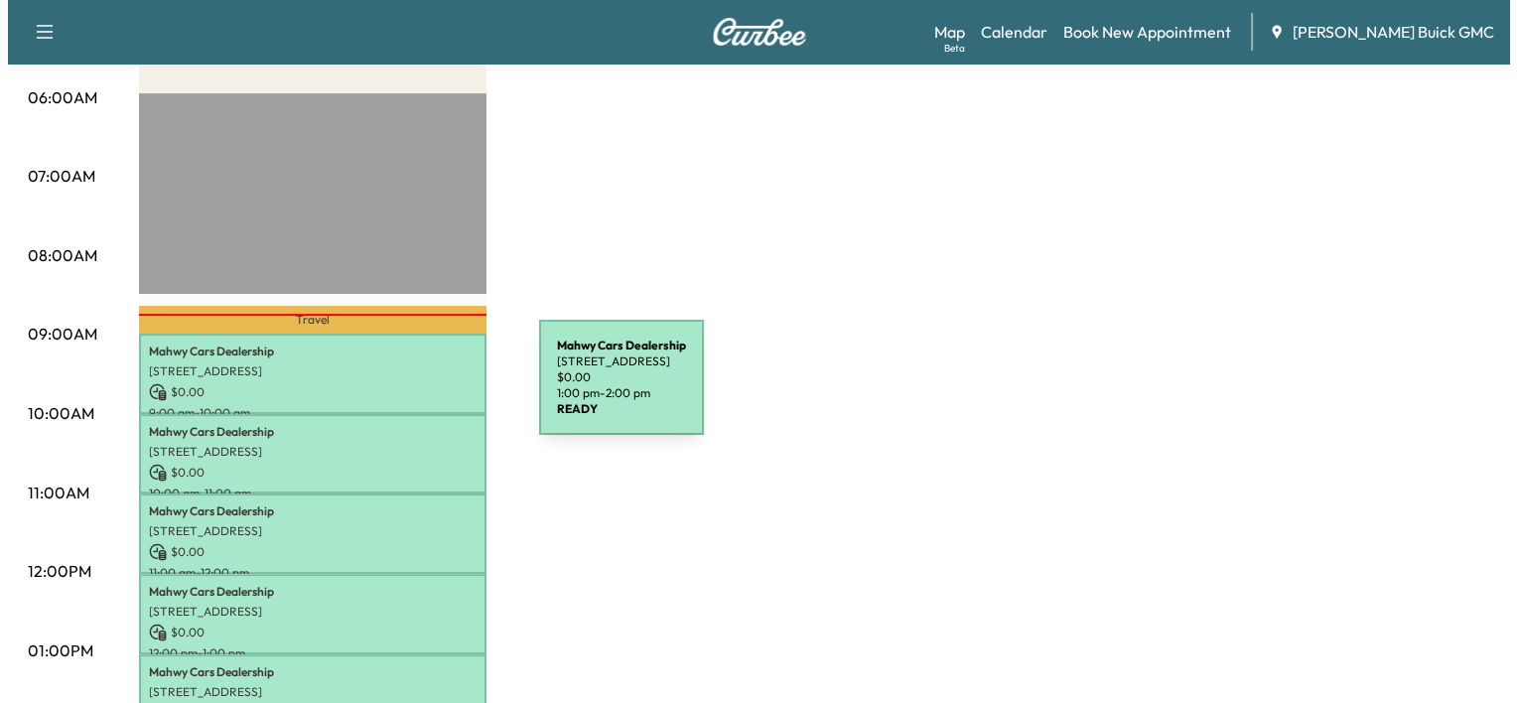
scroll to position [376, 0]
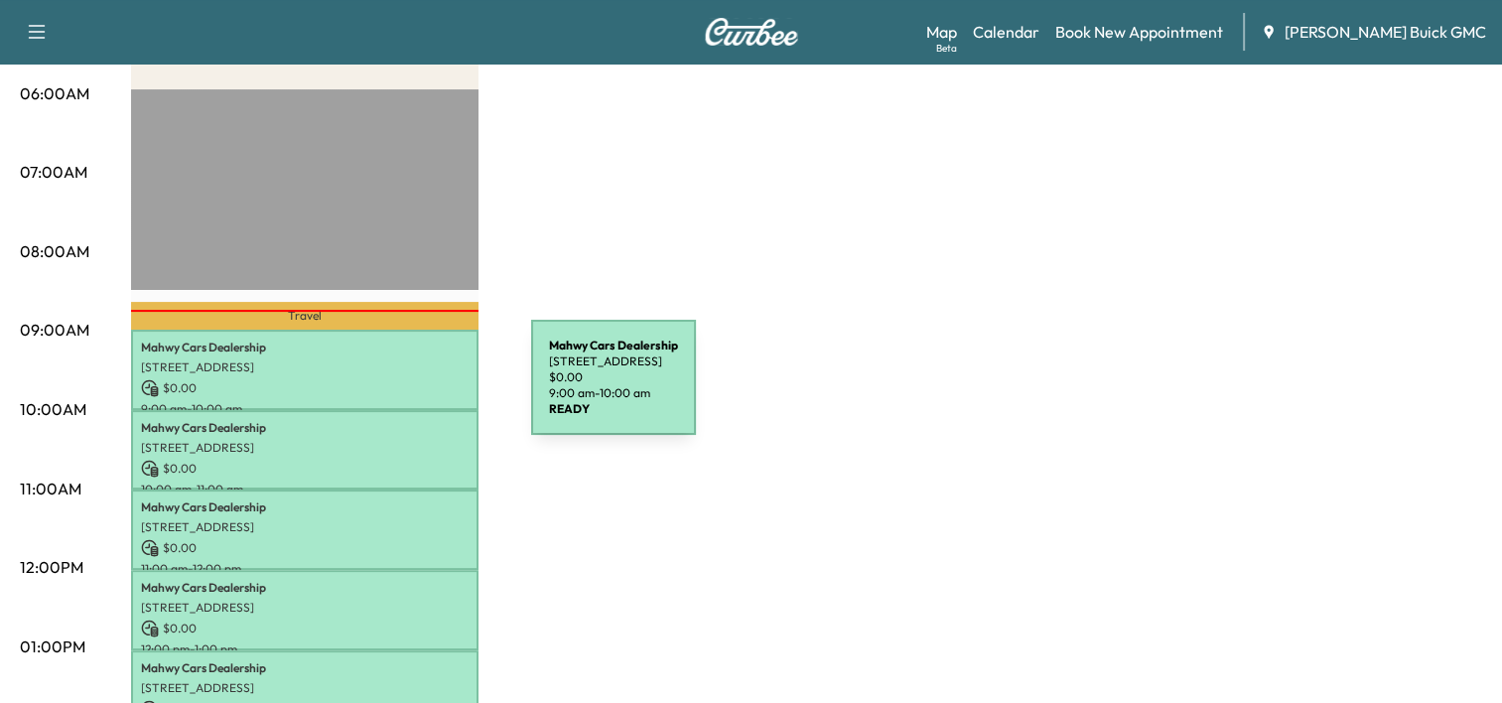
click at [382, 389] on p "$ 0.00" at bounding box center [305, 388] width 328 height 18
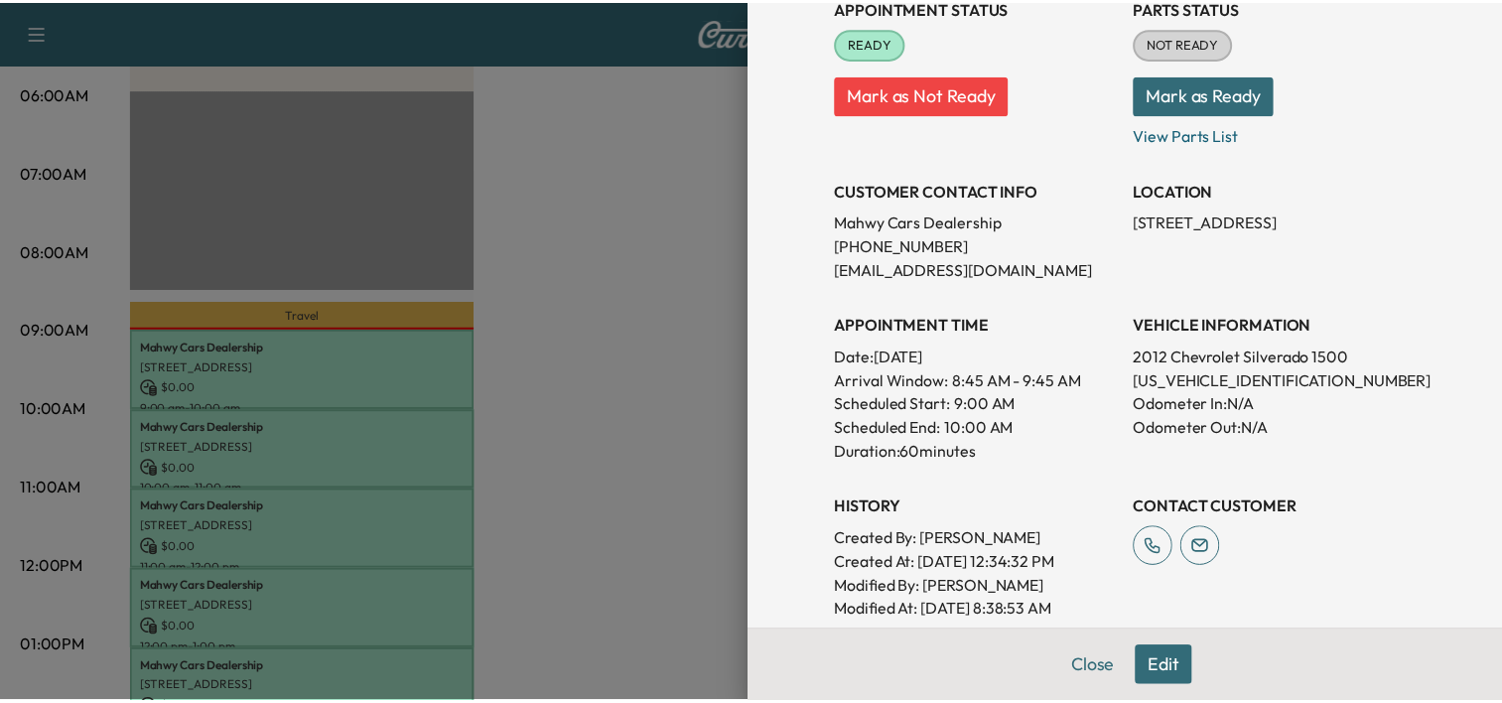
scroll to position [266, 0]
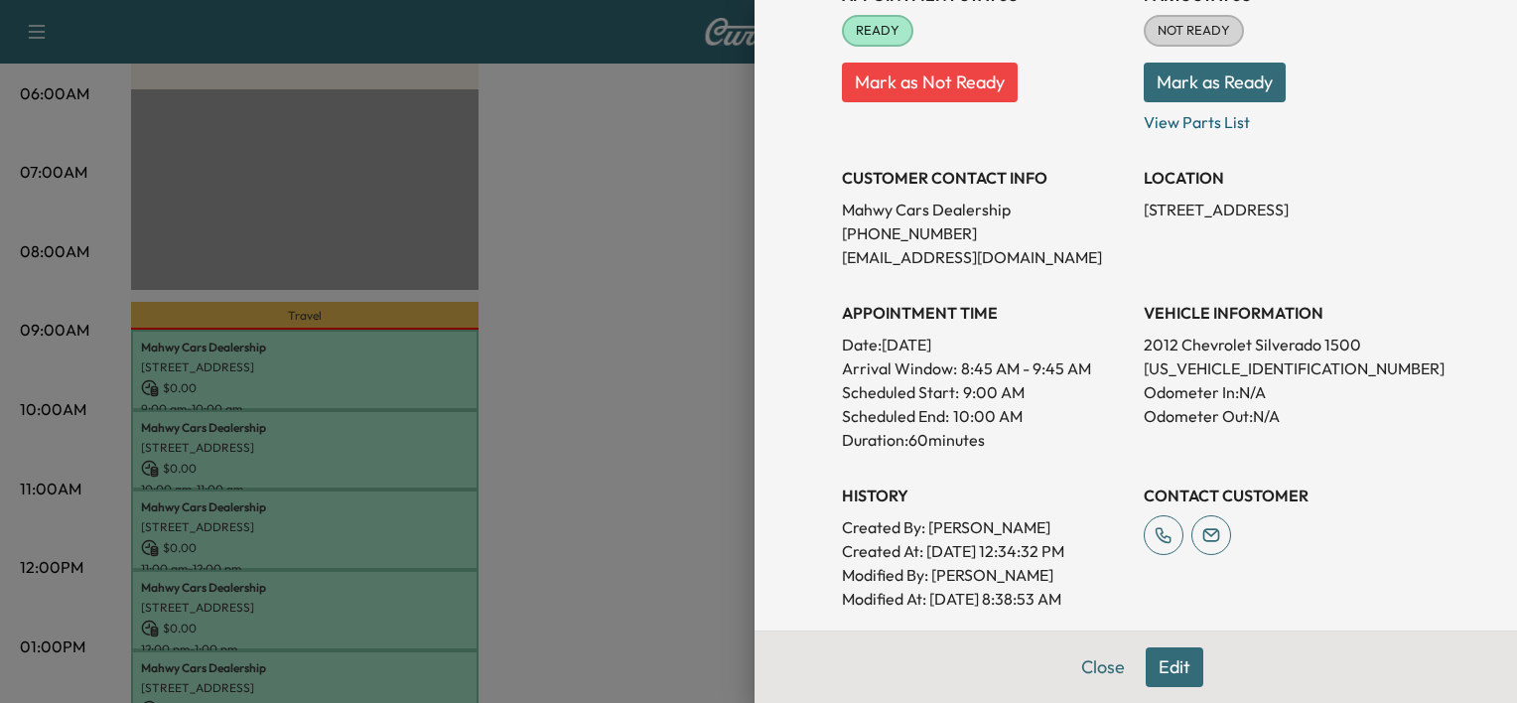
click at [537, 495] on div at bounding box center [758, 351] width 1517 height 703
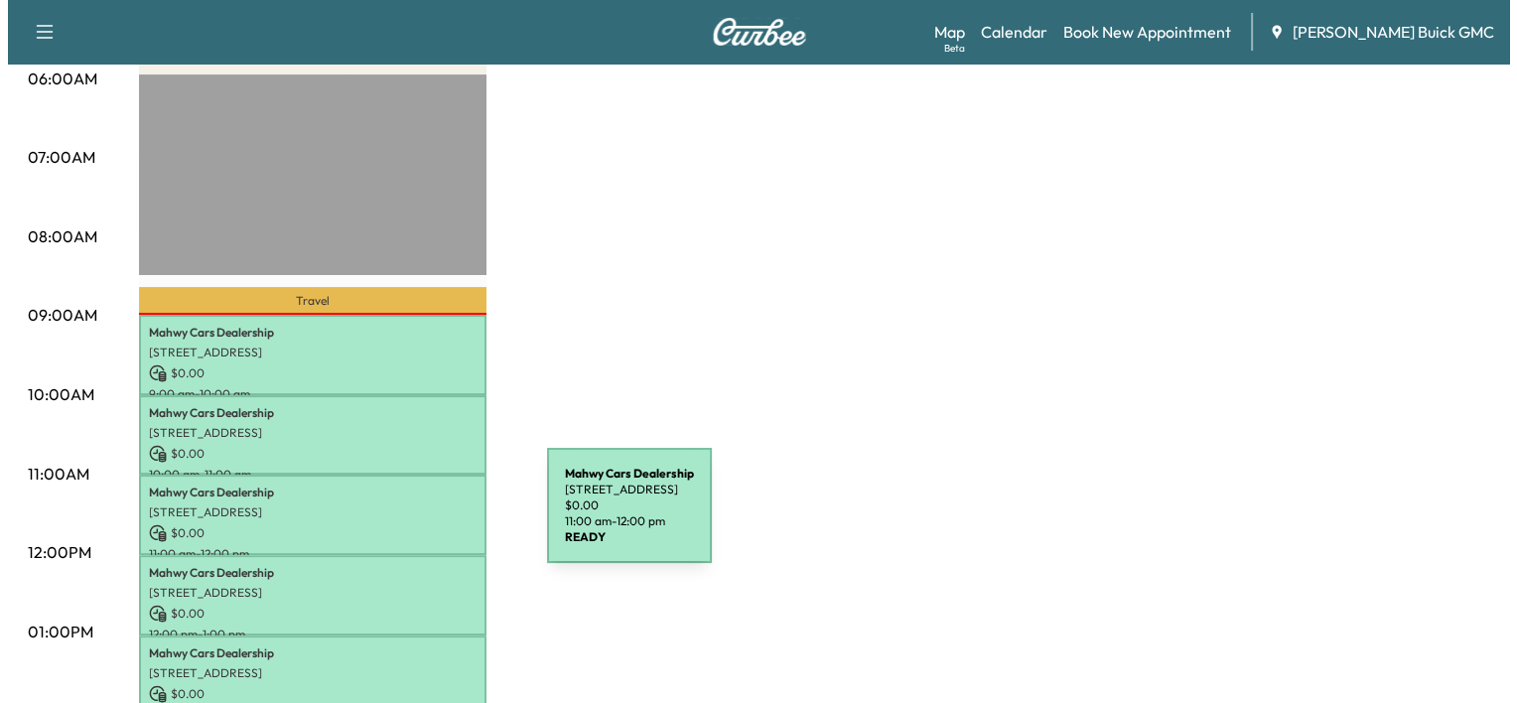
scroll to position [393, 0]
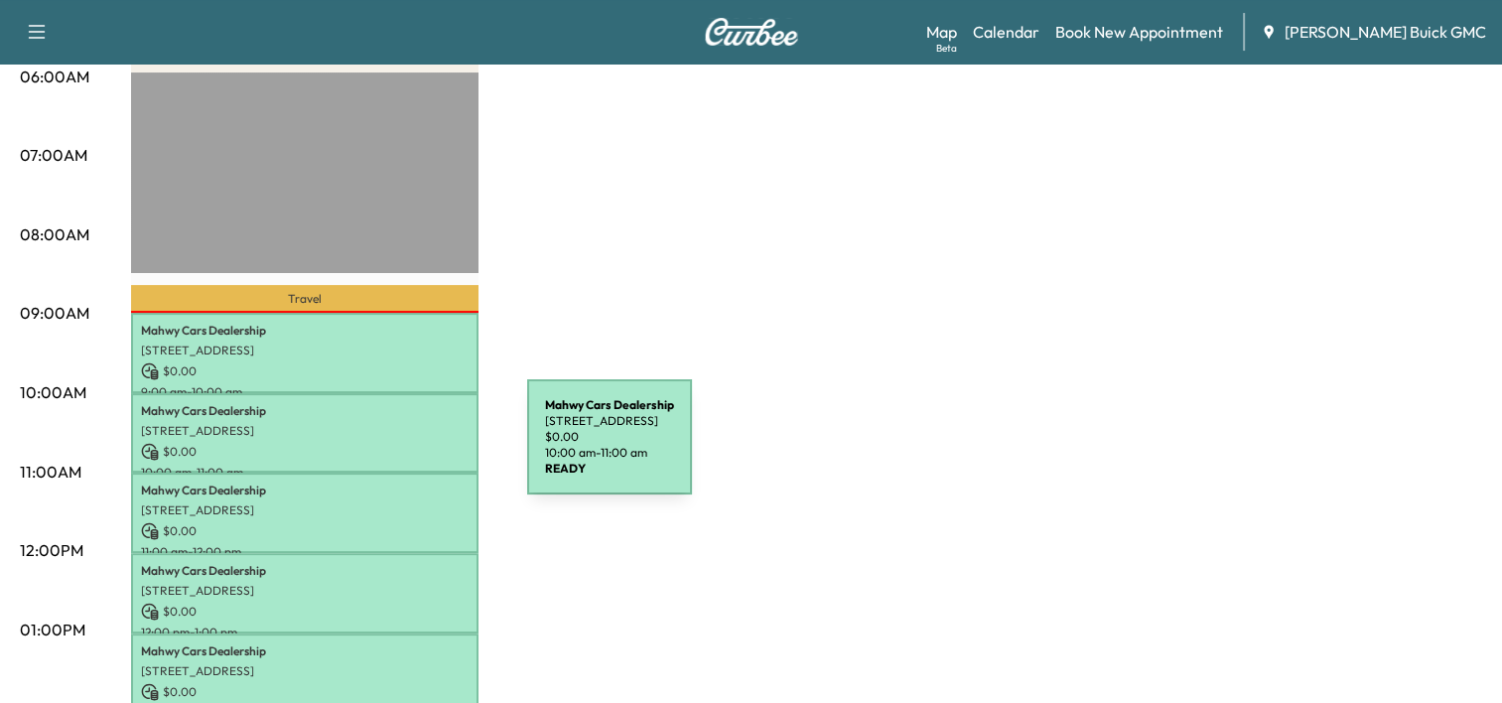
click at [378, 449] on p "$ 0.00" at bounding box center [305, 452] width 328 height 18
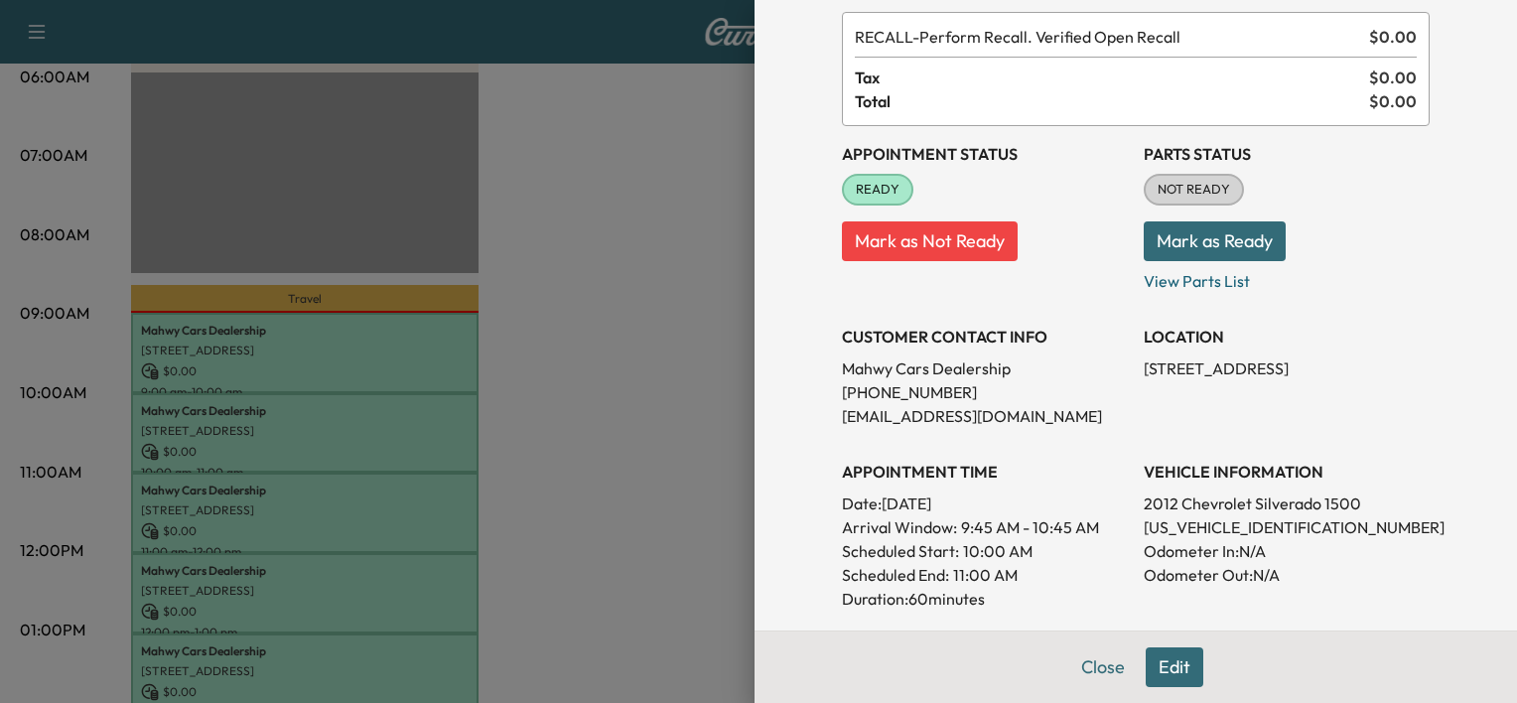
scroll to position [111, 0]
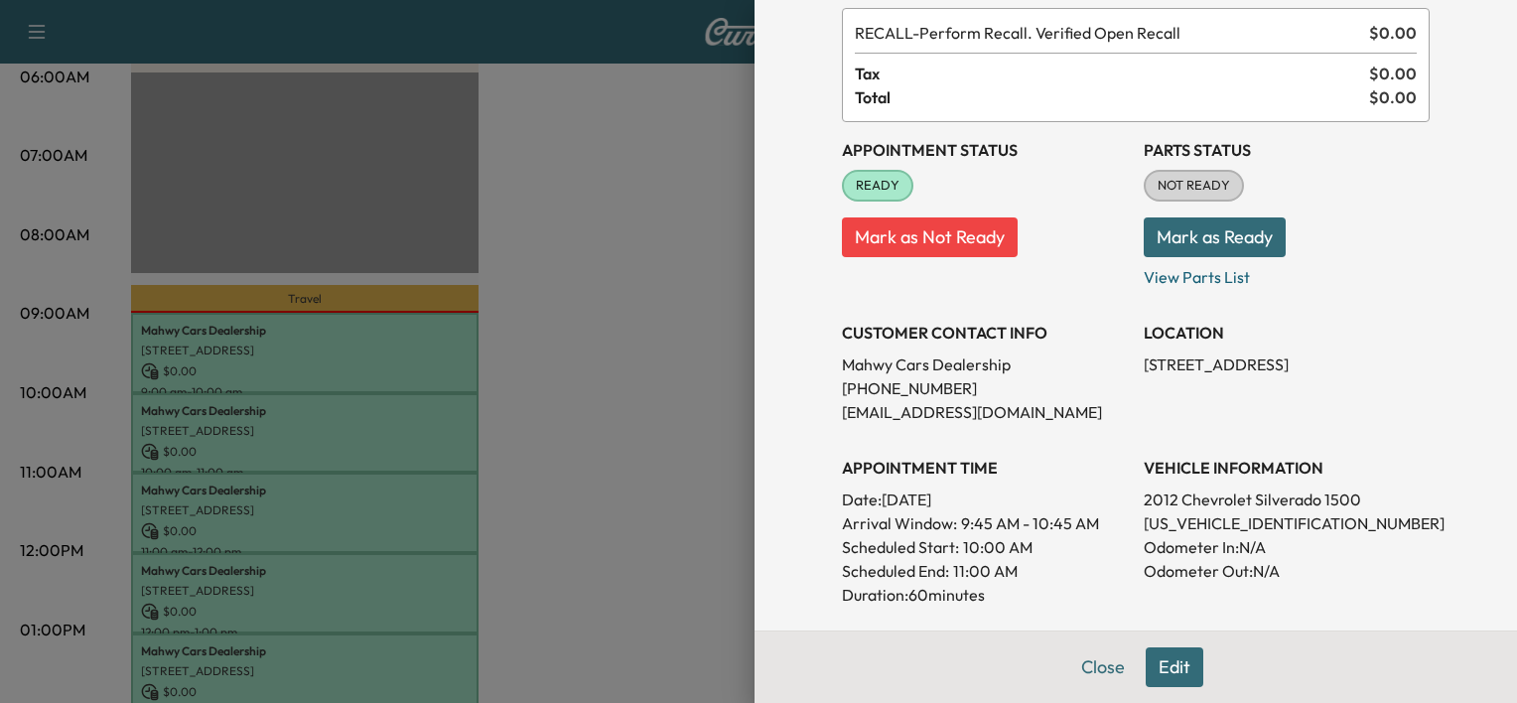
click at [453, 471] on div at bounding box center [758, 351] width 1517 height 703
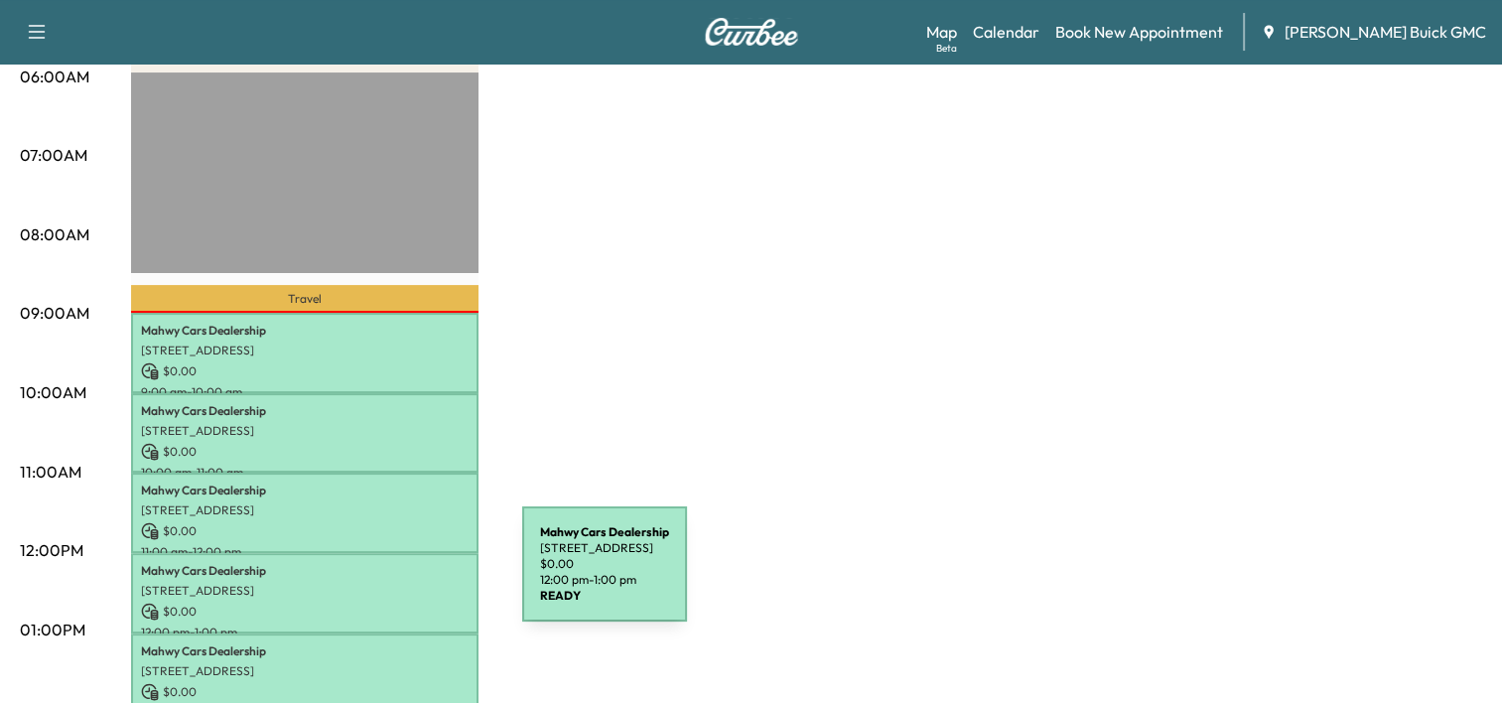
click at [373, 583] on p "[STREET_ADDRESS]" at bounding box center [305, 591] width 328 height 16
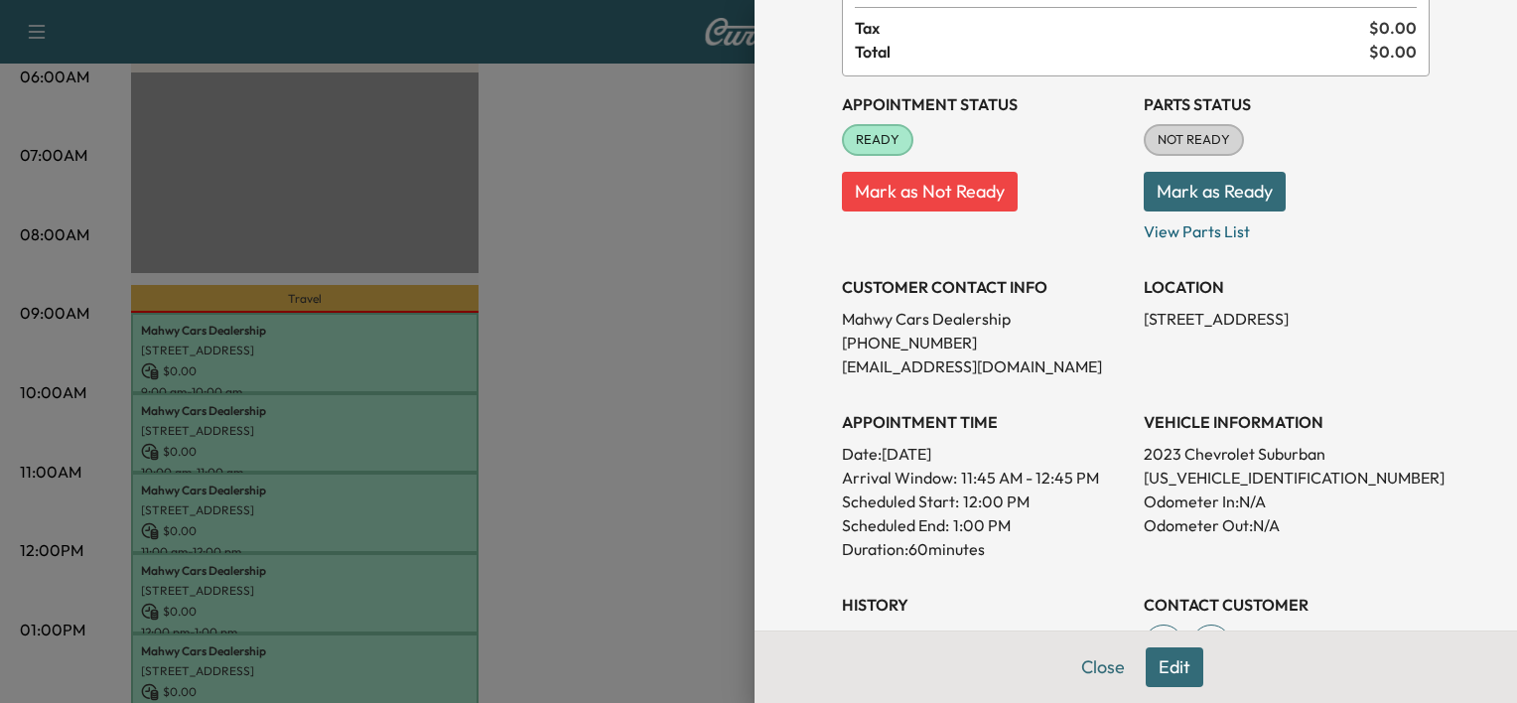
scroll to position [158, 0]
click at [655, 552] on div at bounding box center [758, 351] width 1517 height 703
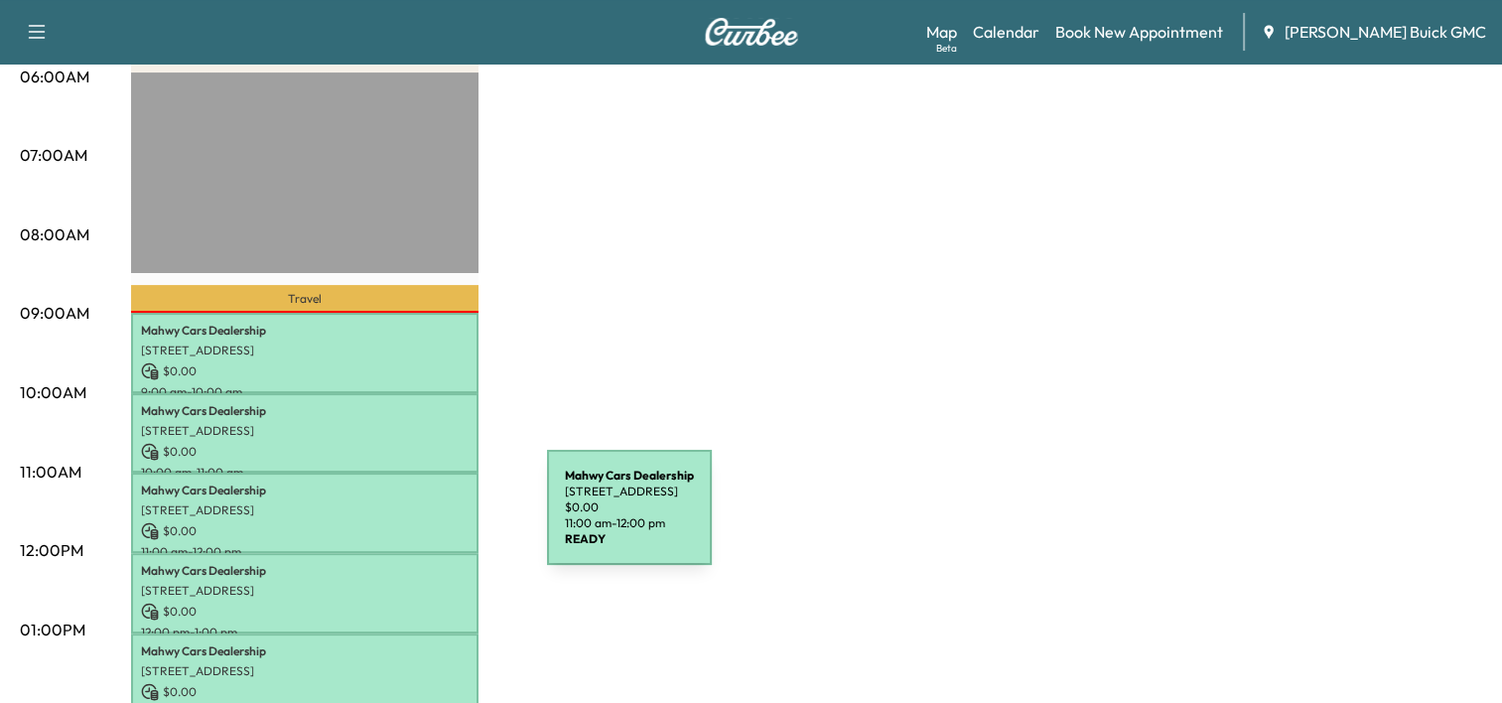
click at [398, 522] on p "$ 0.00" at bounding box center [305, 531] width 328 height 18
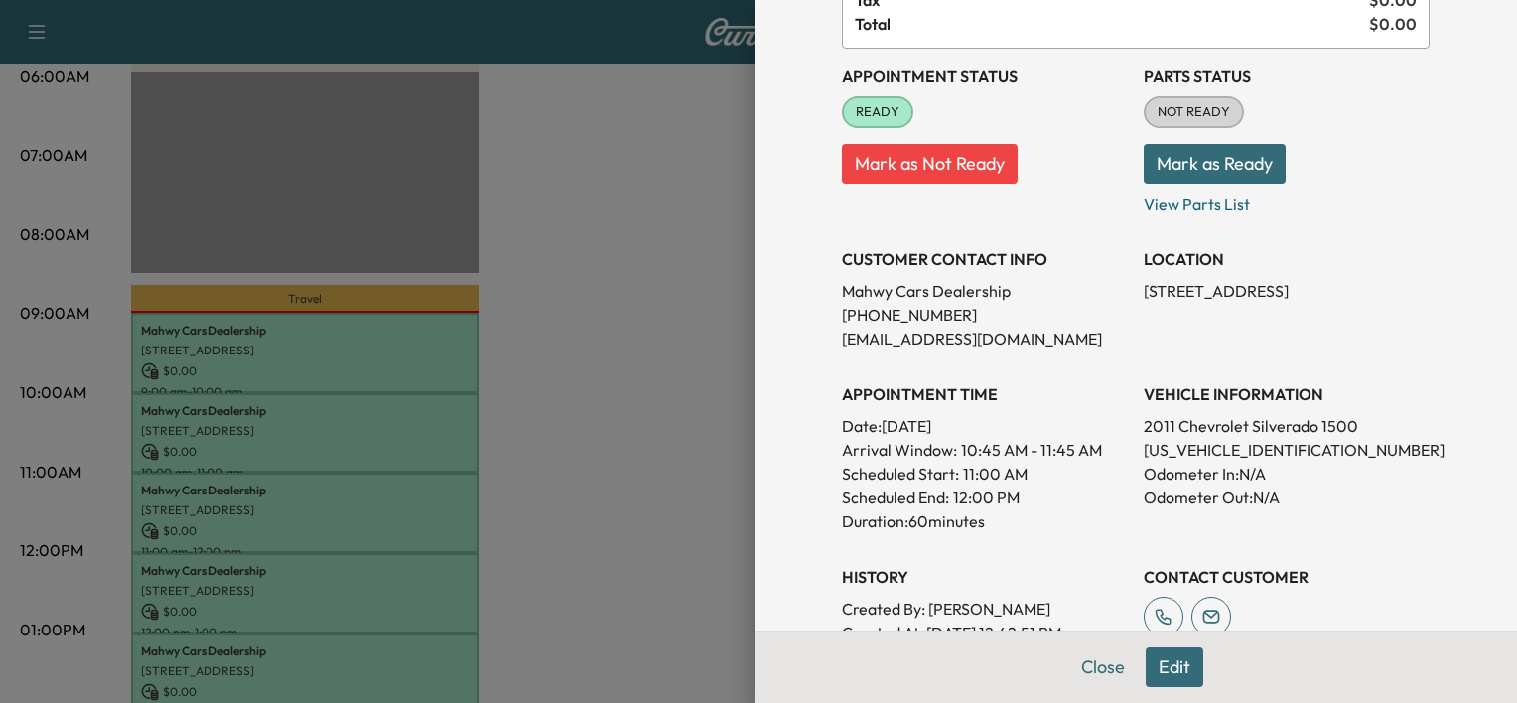
scroll to position [204, 0]
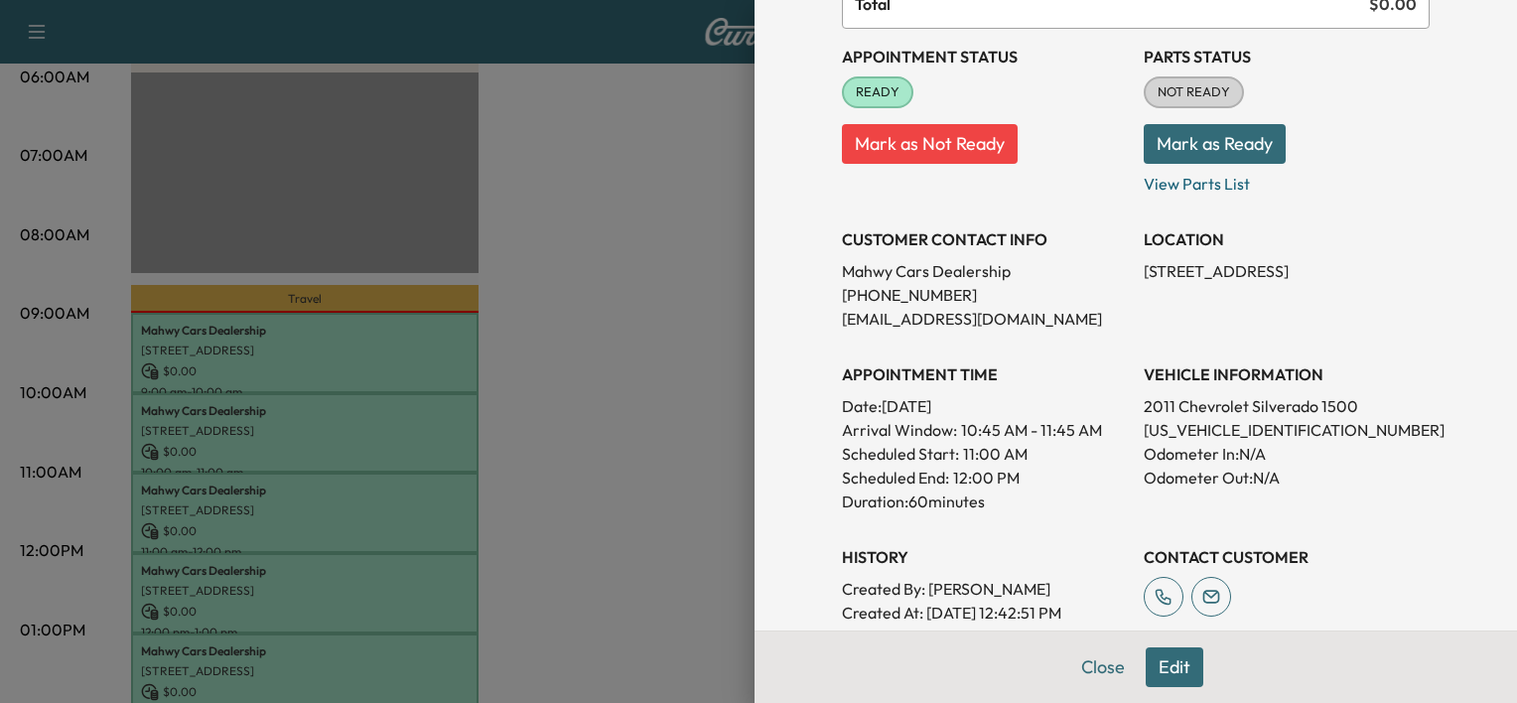
click at [678, 435] on div at bounding box center [758, 351] width 1517 height 703
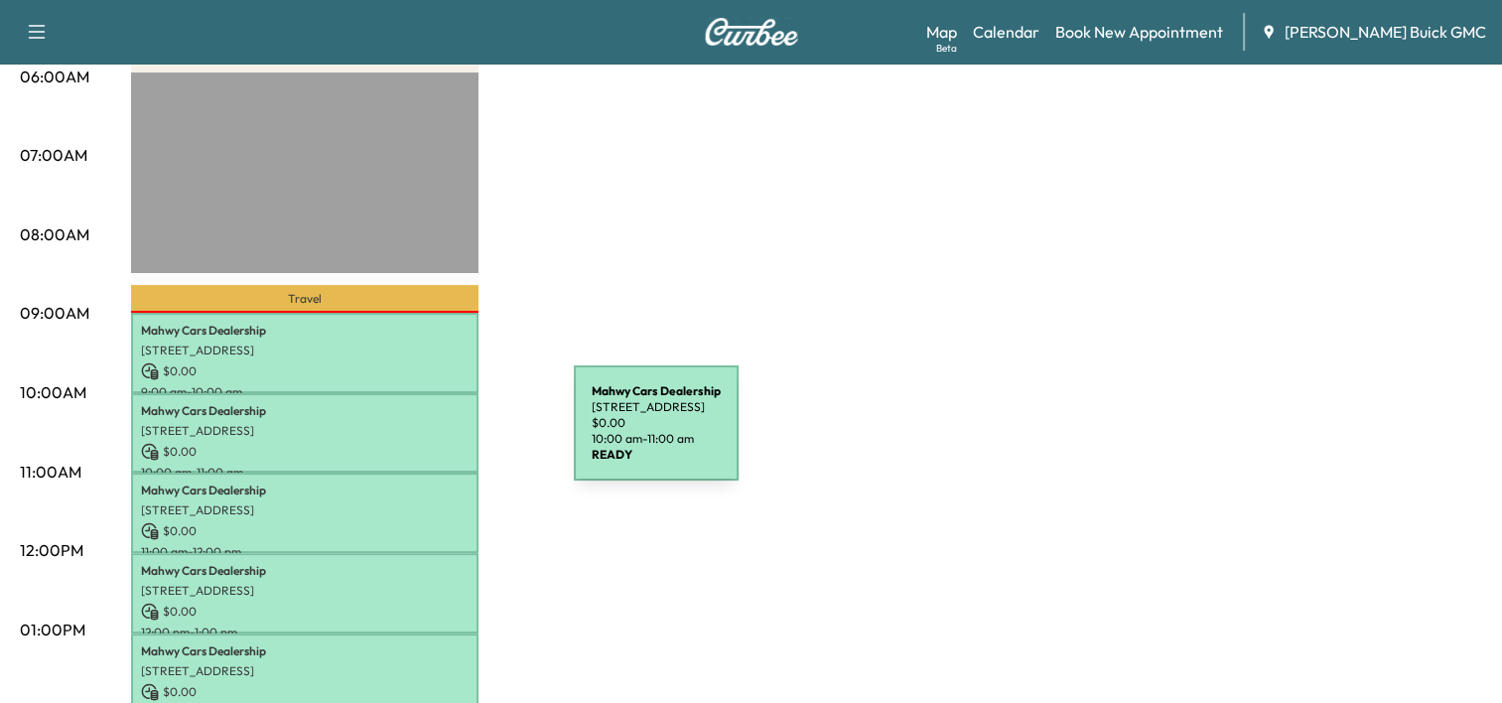
click at [425, 435] on div "Mahwy Cars Dealership 25350 Pleasant Valley Rd, Chantilly, VA 20152, USA $ 0.00…" at bounding box center [304, 433] width 347 height 80
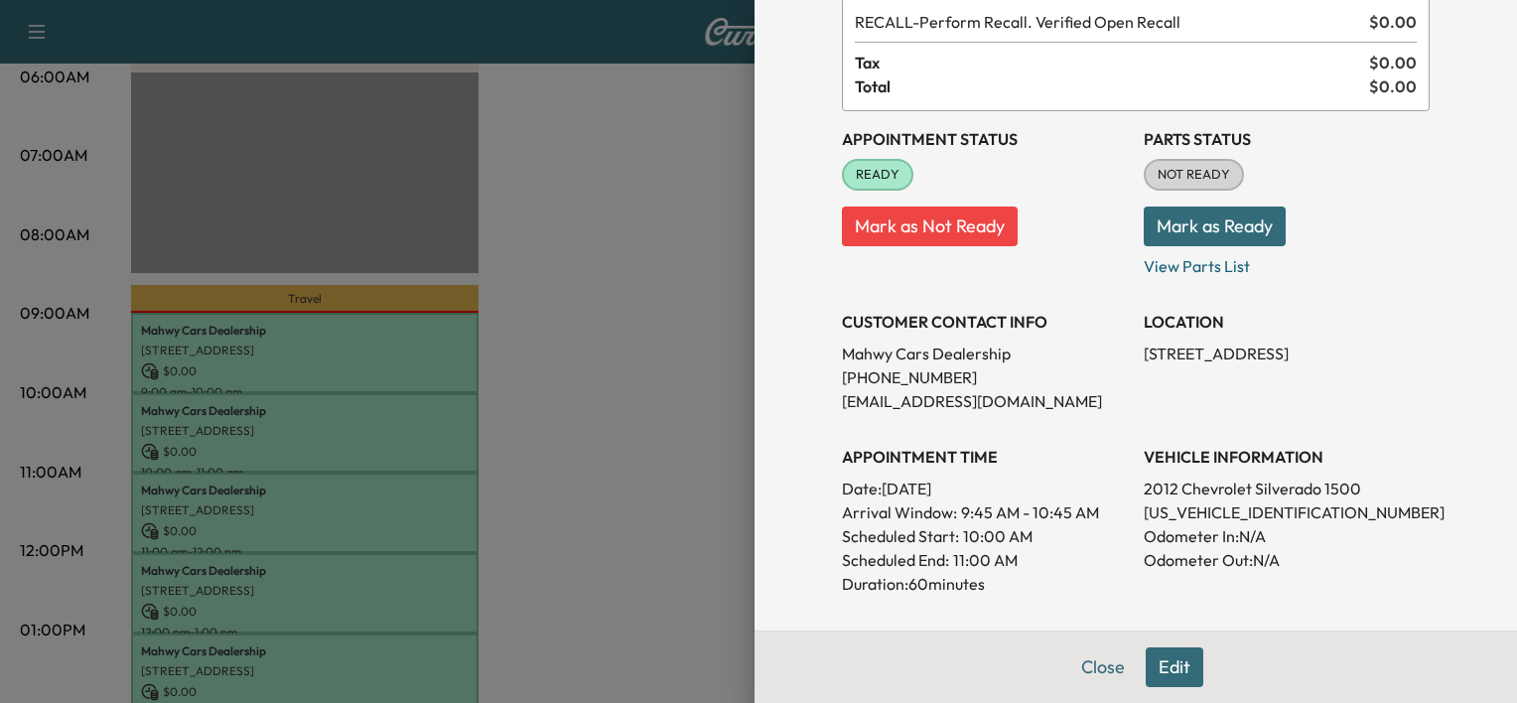
scroll to position [123, 0]
click at [588, 419] on div at bounding box center [758, 351] width 1517 height 703
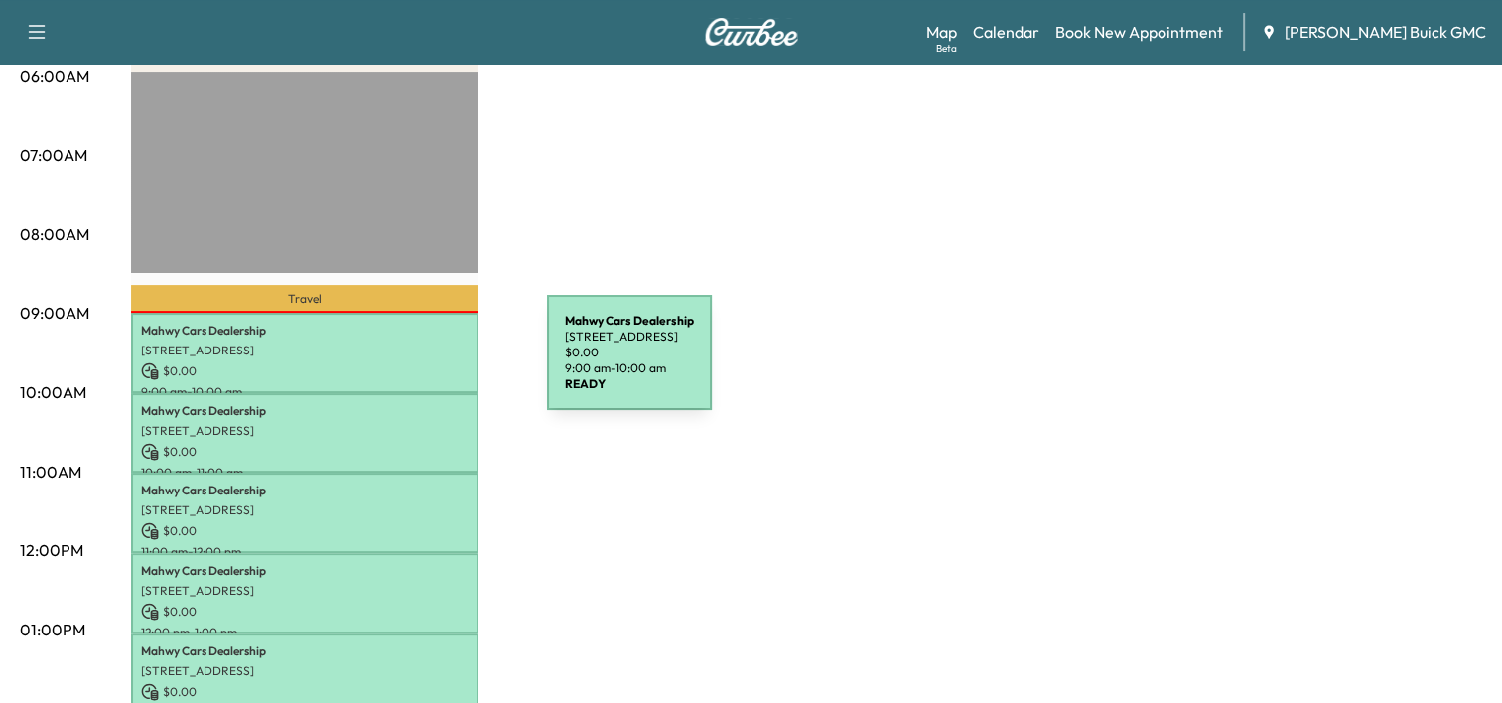
click at [398, 364] on p "$ 0.00" at bounding box center [305, 371] width 328 height 18
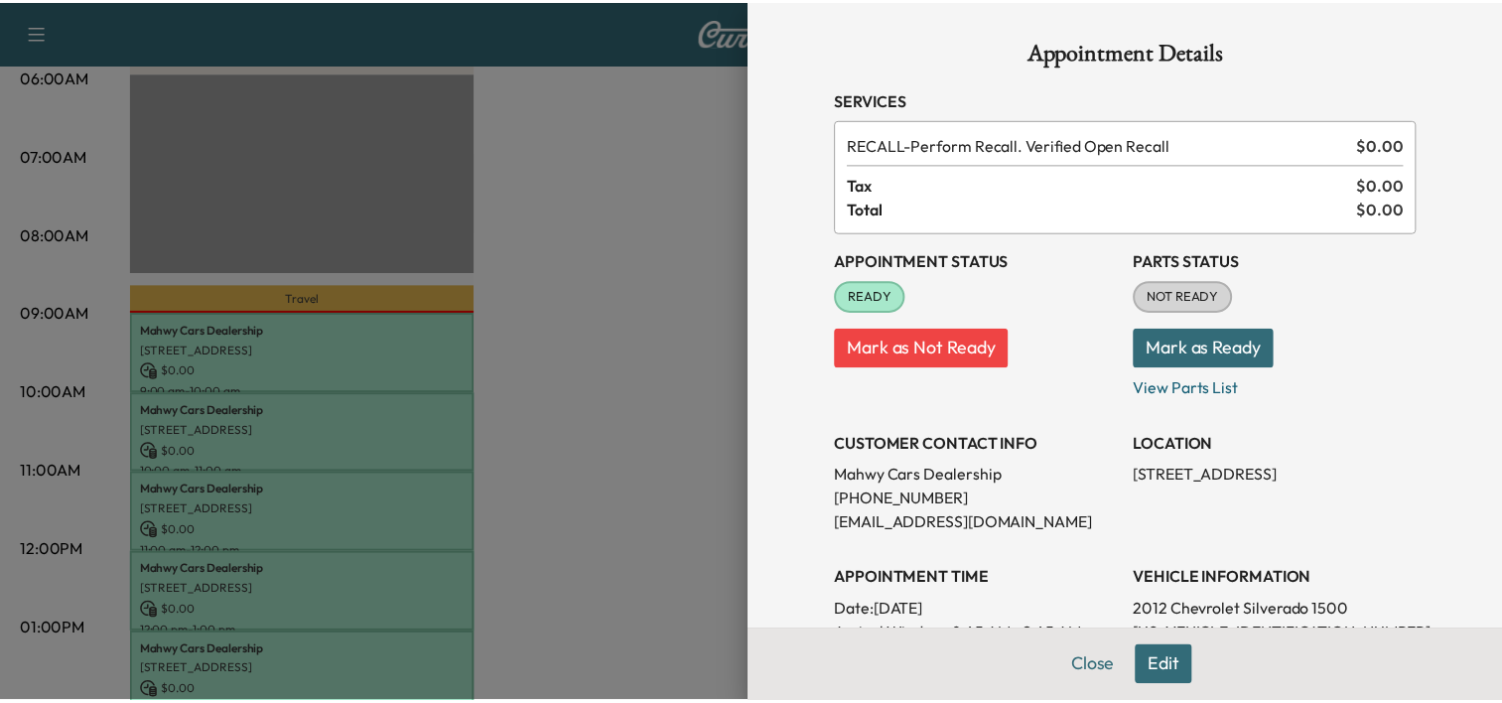
scroll to position [83, 0]
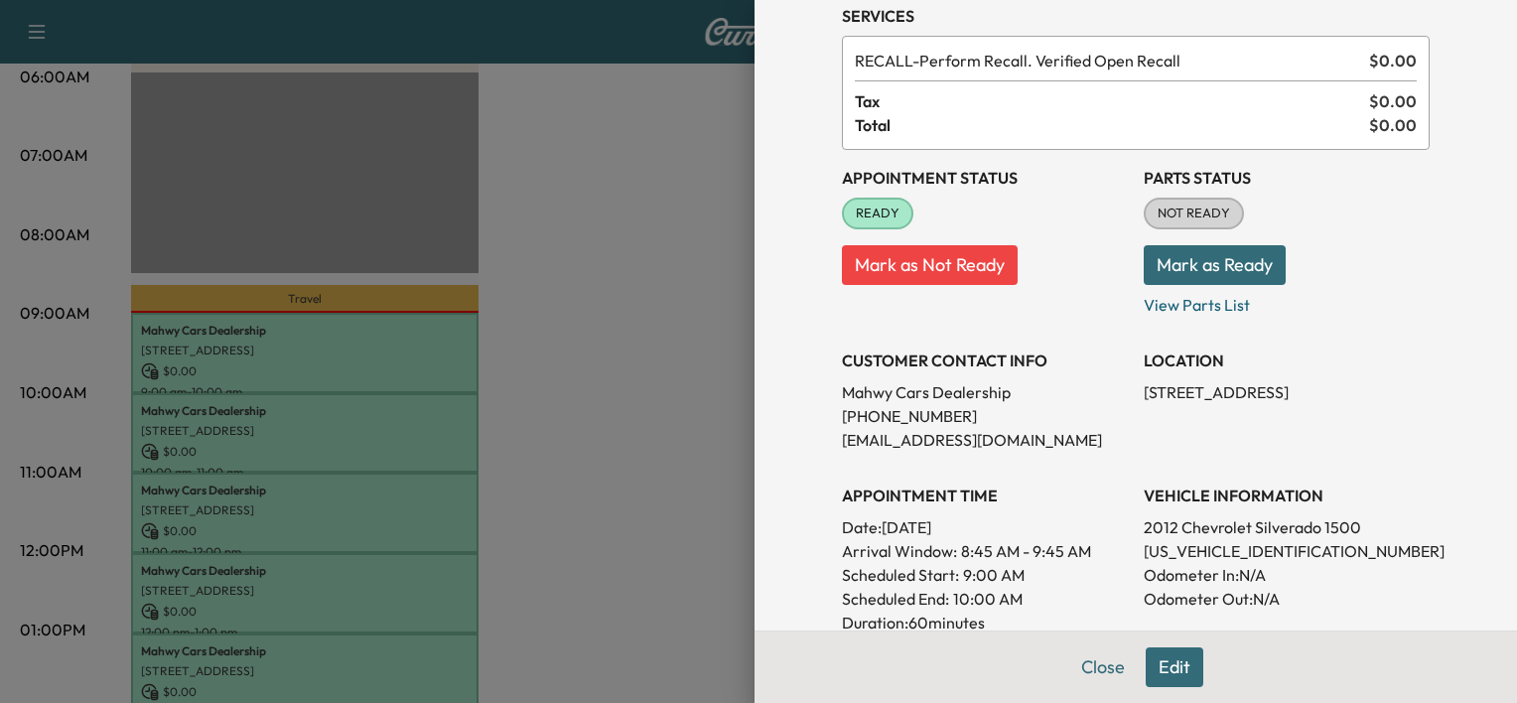
click at [500, 463] on div at bounding box center [758, 351] width 1517 height 703
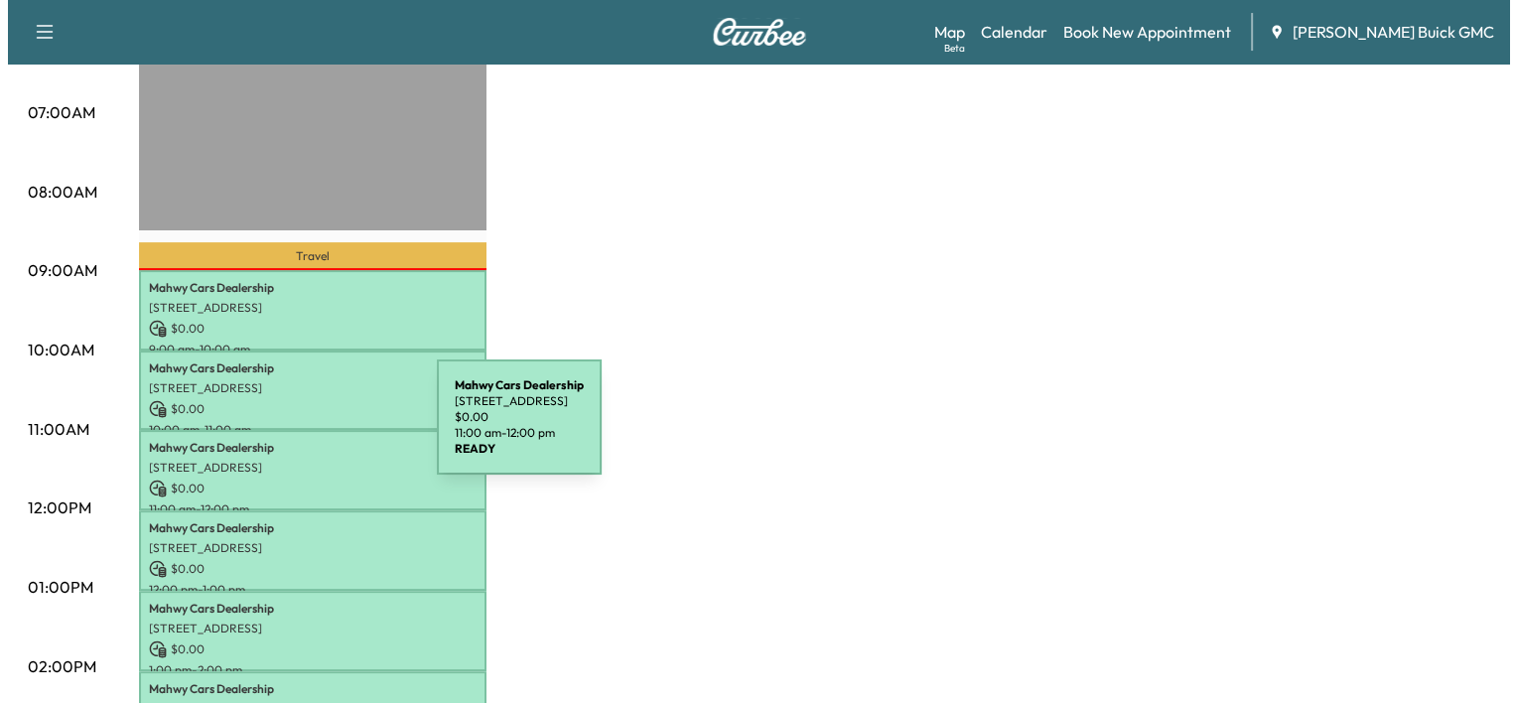
scroll to position [437, 0]
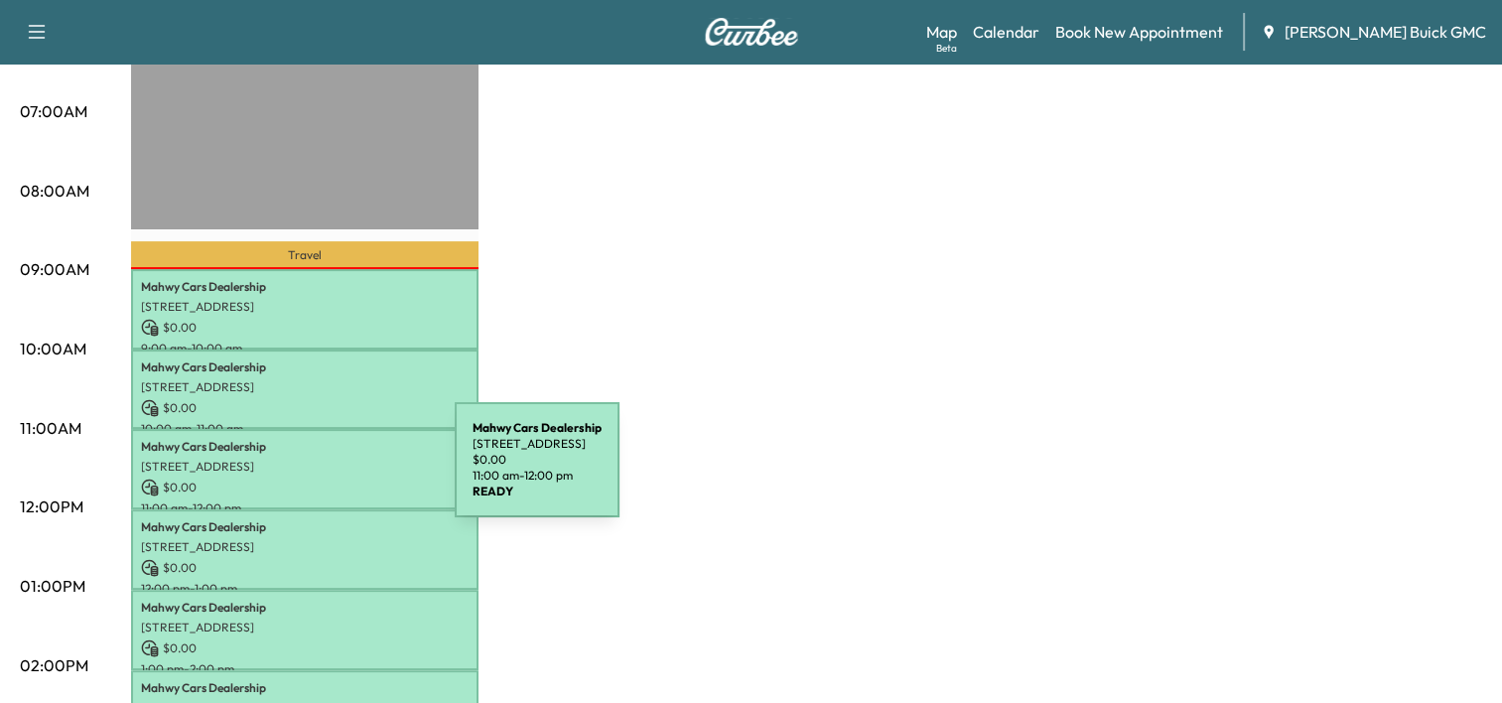
click at [306, 471] on div "Mahwy Cars Dealership 25350 Pleasant Valley Rd, Chantilly, VA 20152, USA $ 0.00…" at bounding box center [304, 469] width 347 height 80
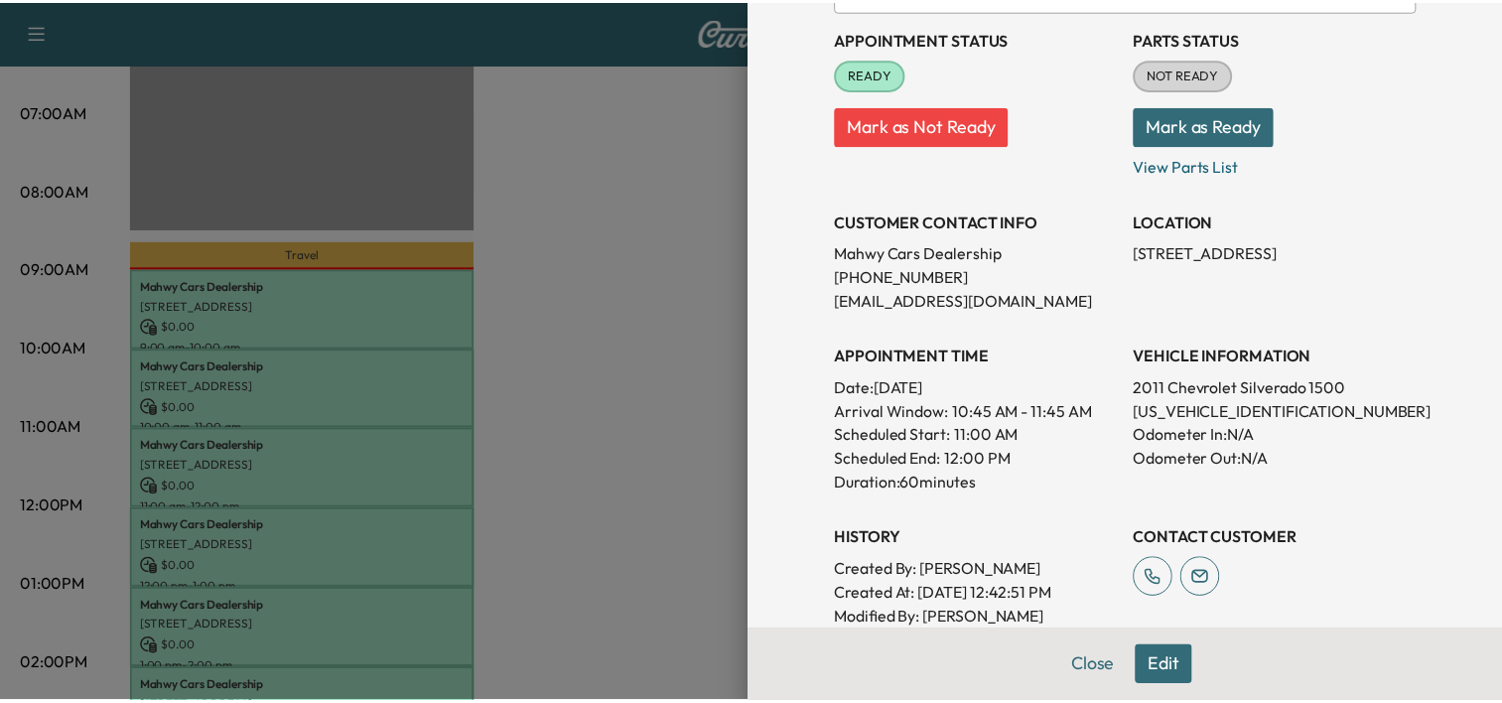
scroll to position [225, 0]
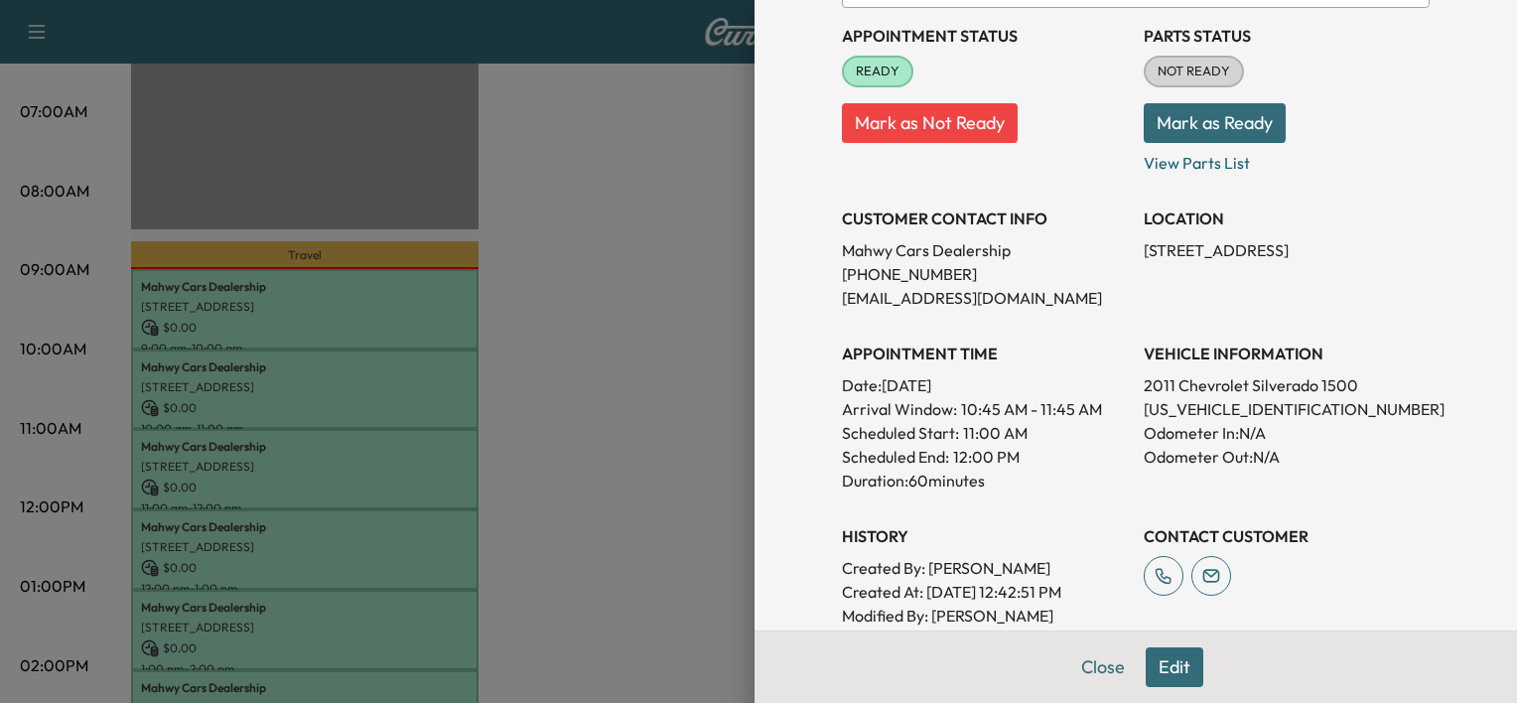
click at [552, 476] on div at bounding box center [758, 351] width 1517 height 703
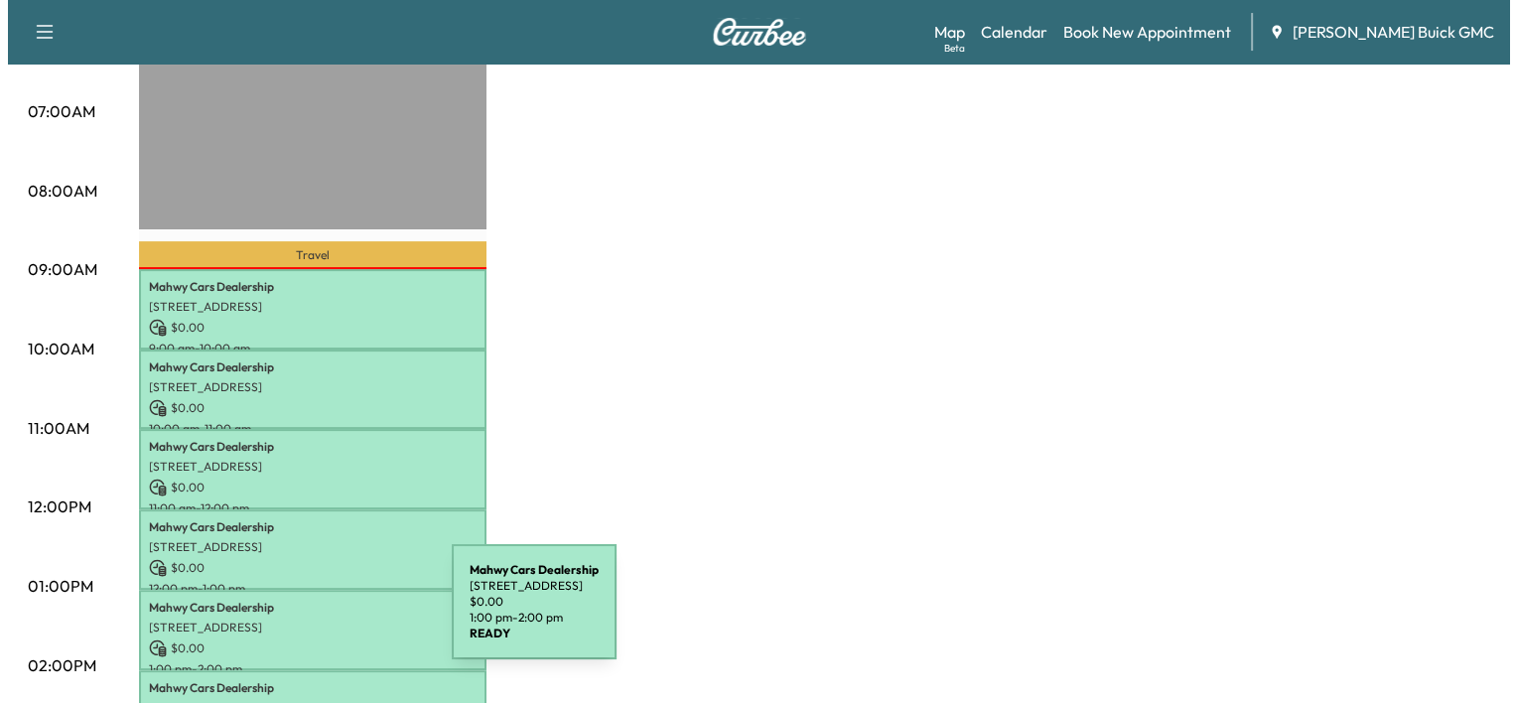
scroll to position [563, 0]
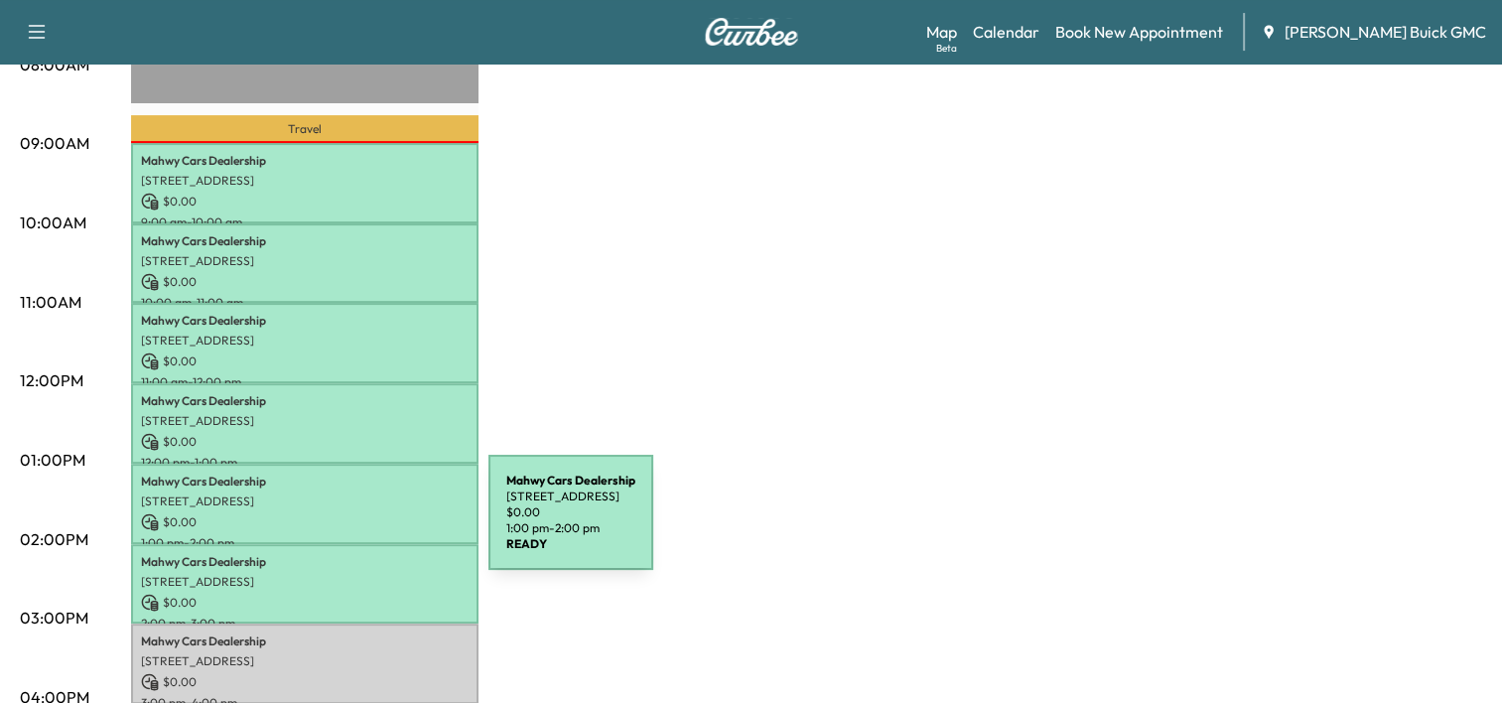
click at [339, 524] on div "Mahwy Cars Dealership 25350 Pleasant Valley Rd, Chantilly, VA 20152, USA $ 0.00…" at bounding box center [304, 504] width 347 height 80
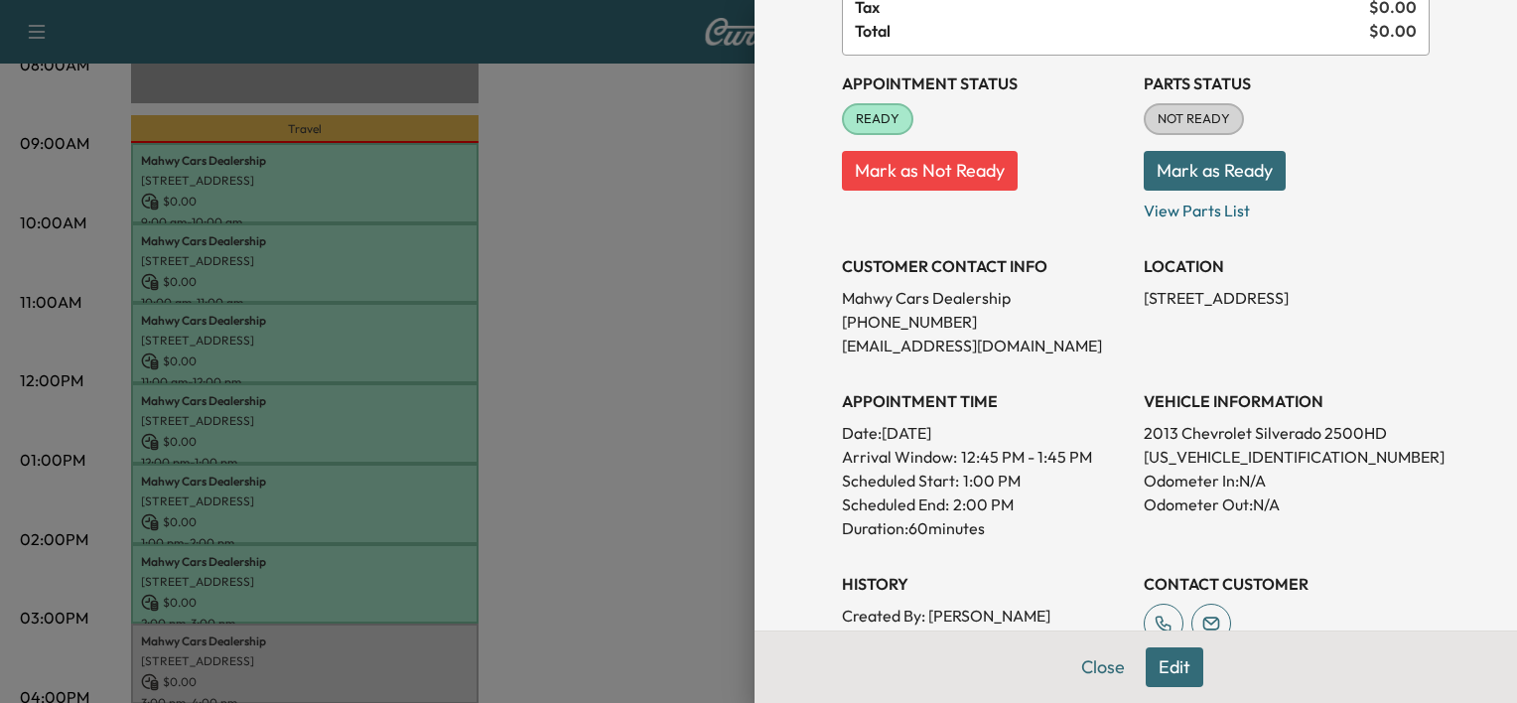
scroll to position [179, 0]
